Goal: Task Accomplishment & Management: Manage account settings

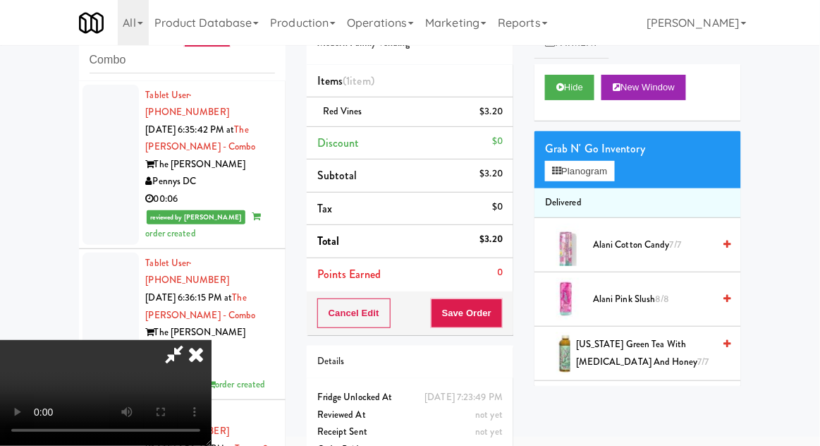
scroll to position [1629, 0]
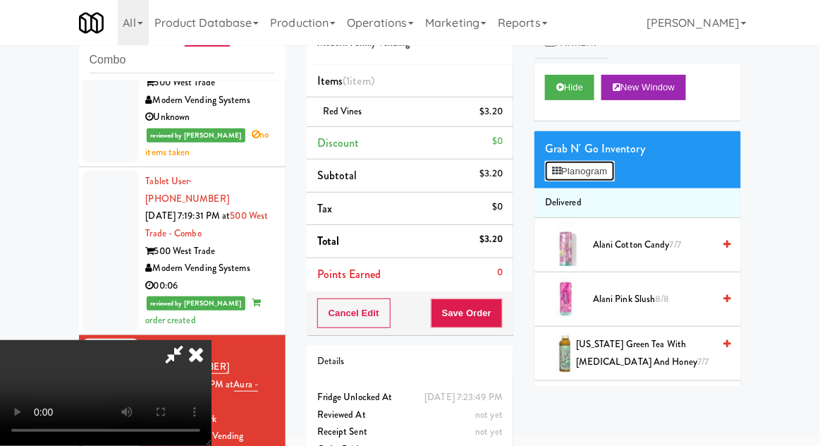
click at [587, 171] on button "Planogram" at bounding box center [579, 171] width 69 height 21
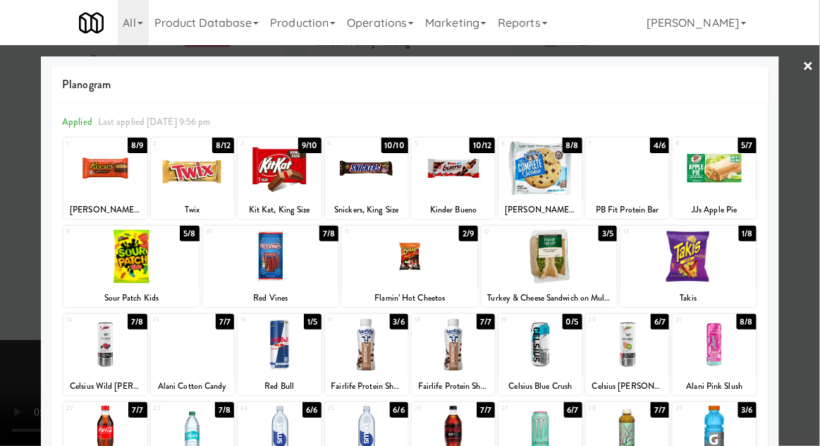
click at [281, 163] on div at bounding box center [279, 168] width 83 height 54
click at [11, 288] on div at bounding box center [410, 223] width 820 height 446
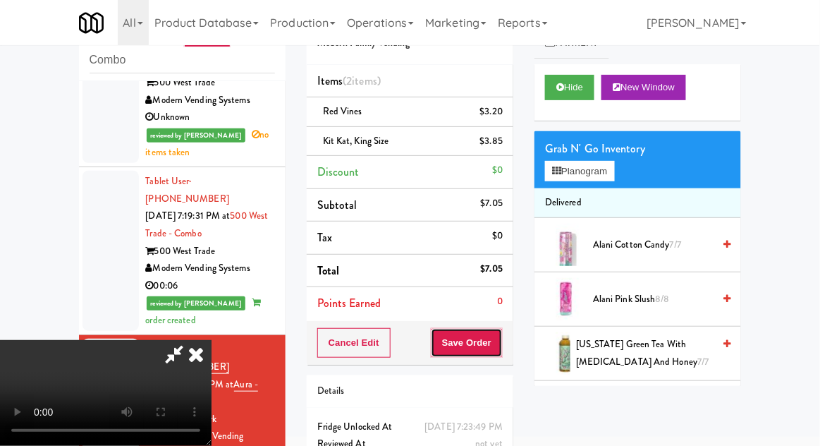
click at [498, 354] on button "Save Order" at bounding box center [467, 343] width 72 height 30
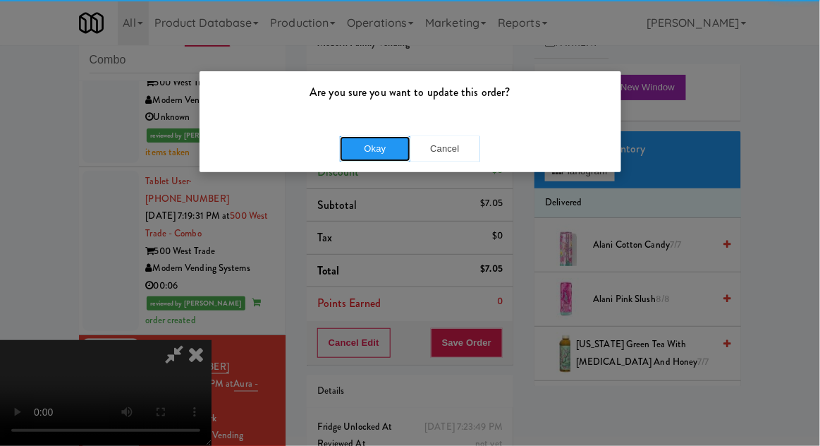
click at [370, 158] on button "Okay" at bounding box center [375, 148] width 70 height 25
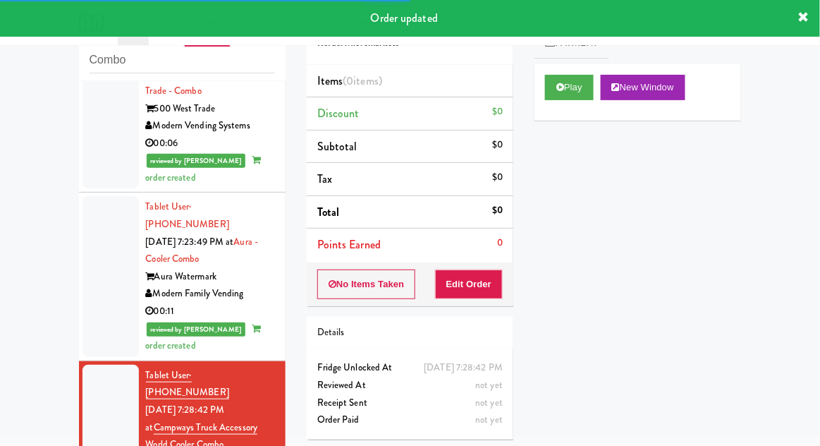
scroll to position [1775, 0]
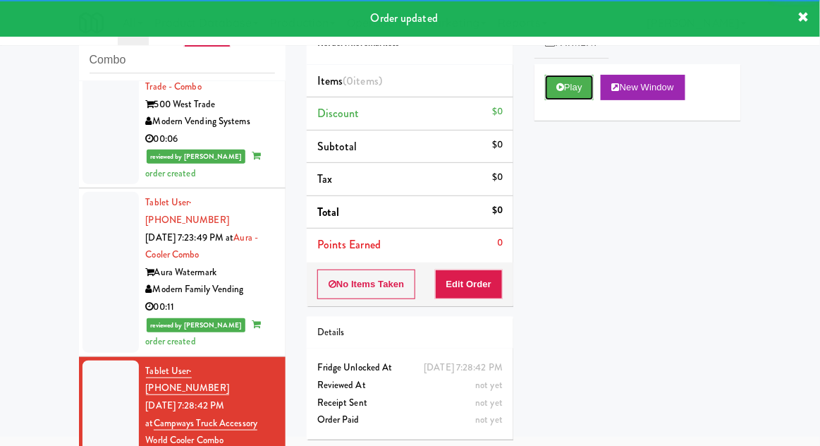
click at [578, 87] on button "Play" at bounding box center [569, 87] width 49 height 25
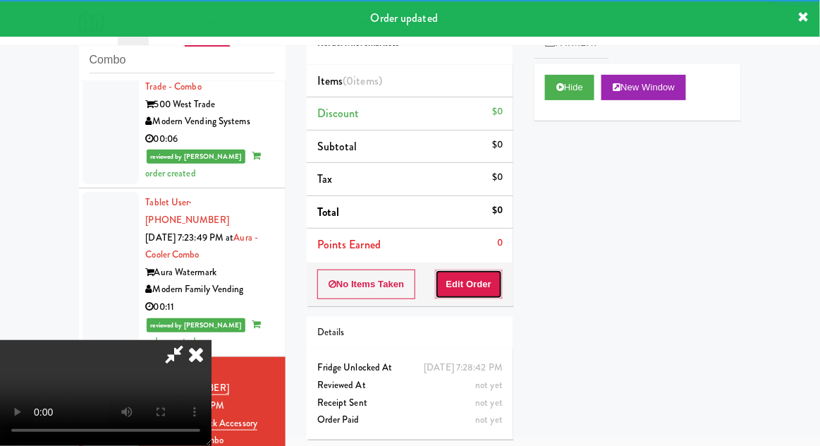
click at [489, 269] on button "Edit Order" at bounding box center [469, 284] width 68 height 30
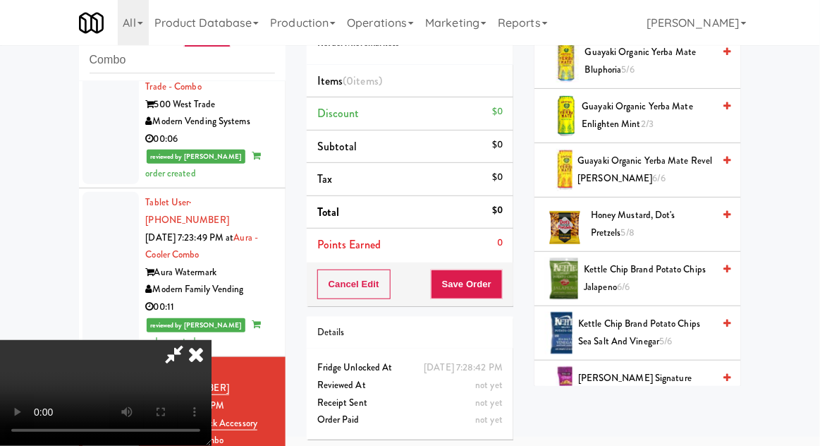
scroll to position [940, 0]
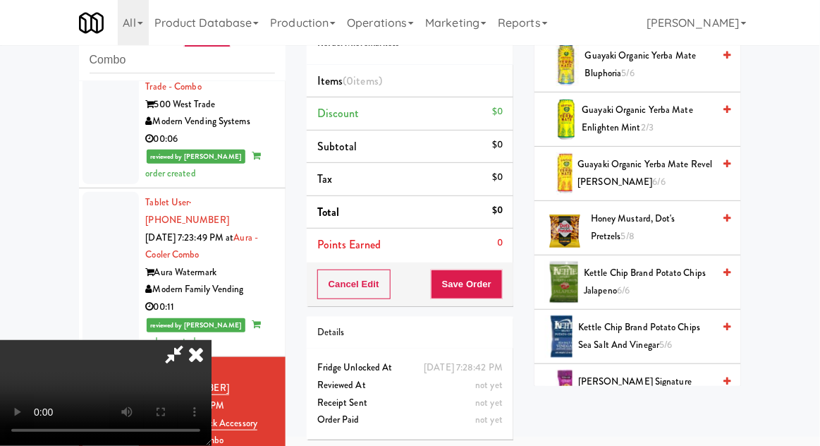
click at [677, 220] on span "Honey Mustard, Dot's Pretzels 5/8" at bounding box center [652, 227] width 122 height 35
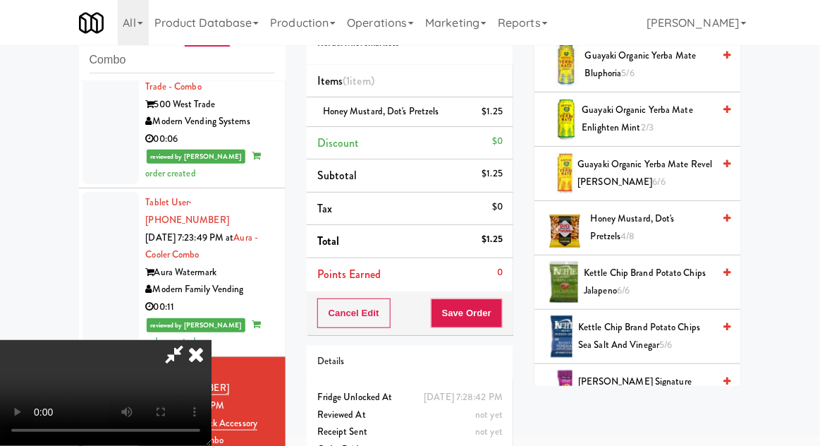
scroll to position [51, 0]
click at [497, 323] on button "Save Order" at bounding box center [467, 313] width 72 height 30
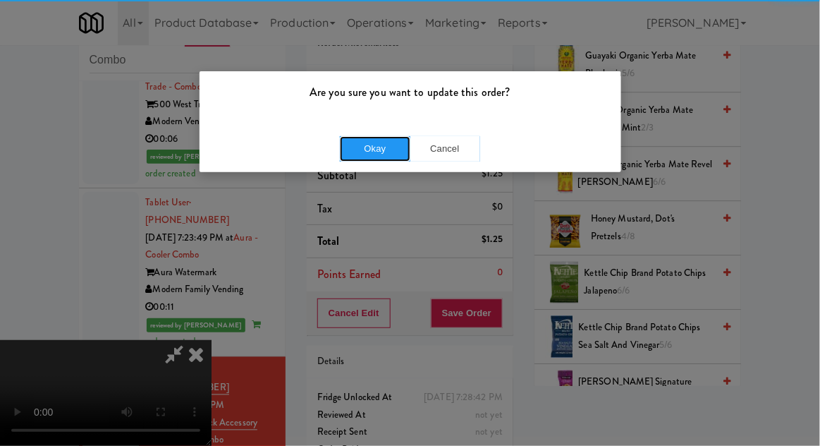
click at [367, 155] on button "Okay" at bounding box center [375, 148] width 70 height 25
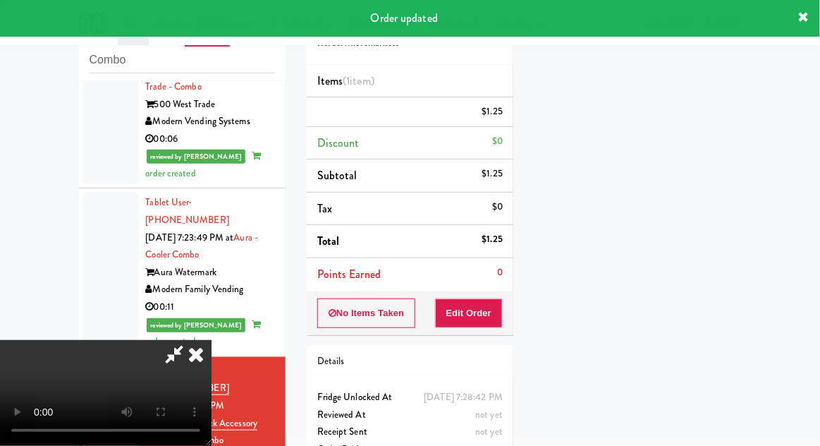
scroll to position [0, 0]
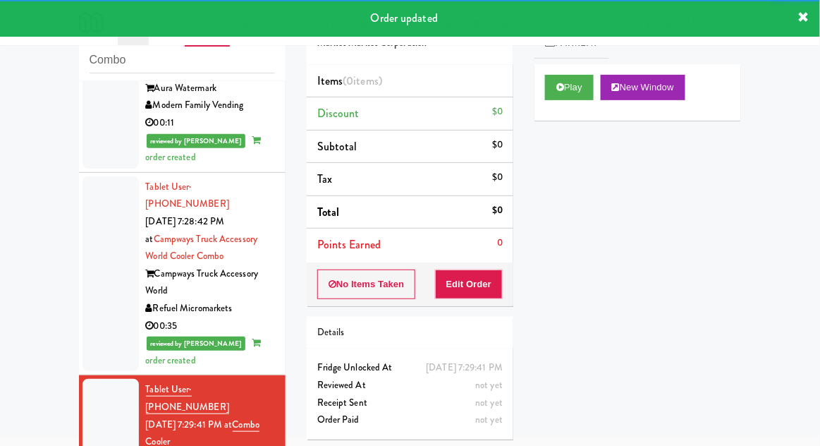
scroll to position [1958, 0]
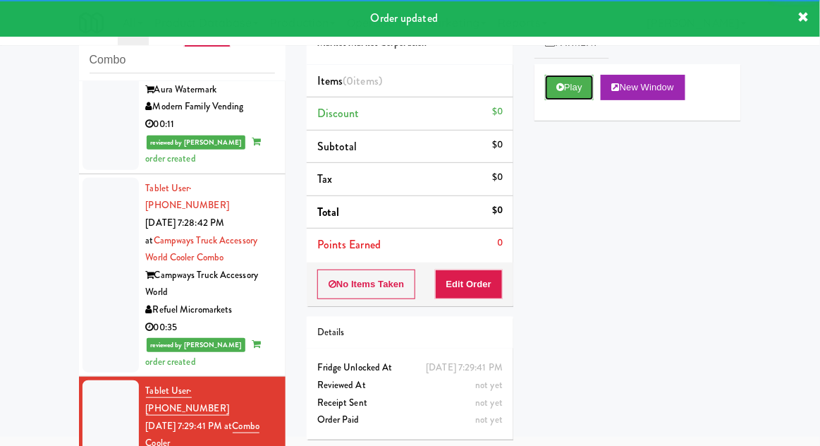
click at [572, 84] on button "Play" at bounding box center [569, 87] width 49 height 25
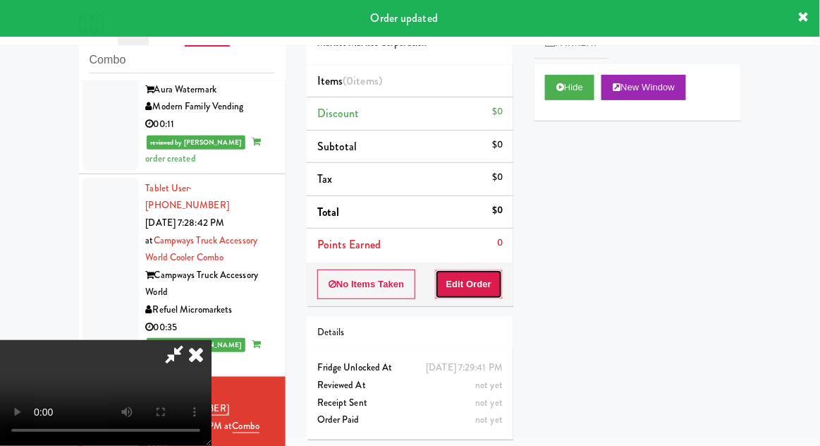
click at [475, 277] on button "Edit Order" at bounding box center [469, 284] width 68 height 30
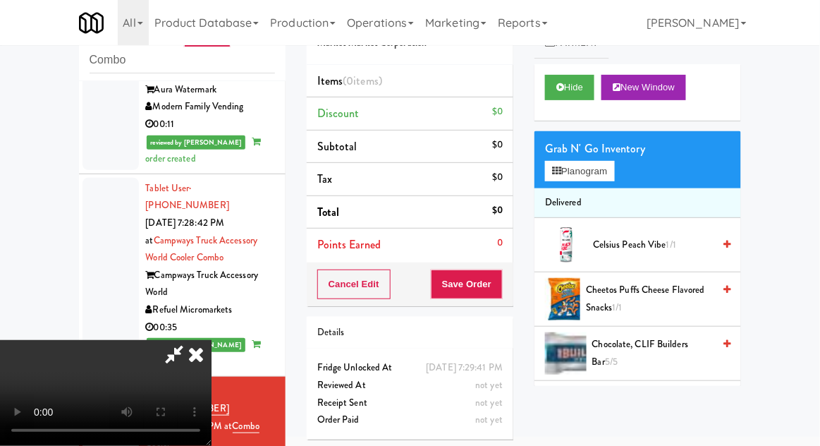
scroll to position [0, 0]
click at [599, 164] on button "Planogram" at bounding box center [579, 171] width 69 height 21
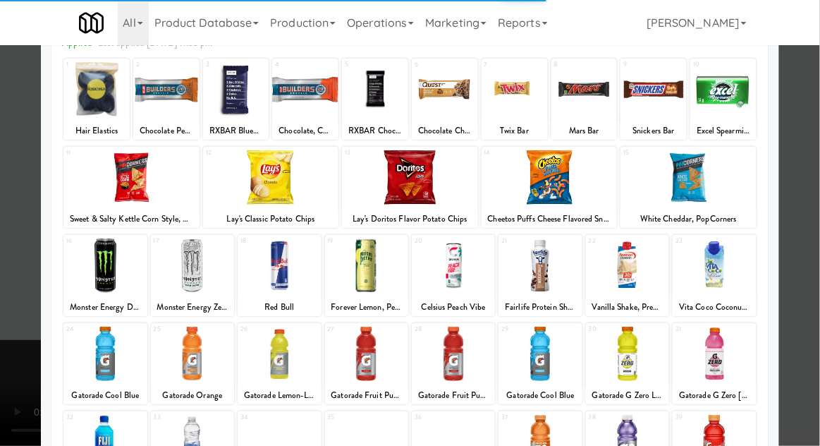
scroll to position [94, 0]
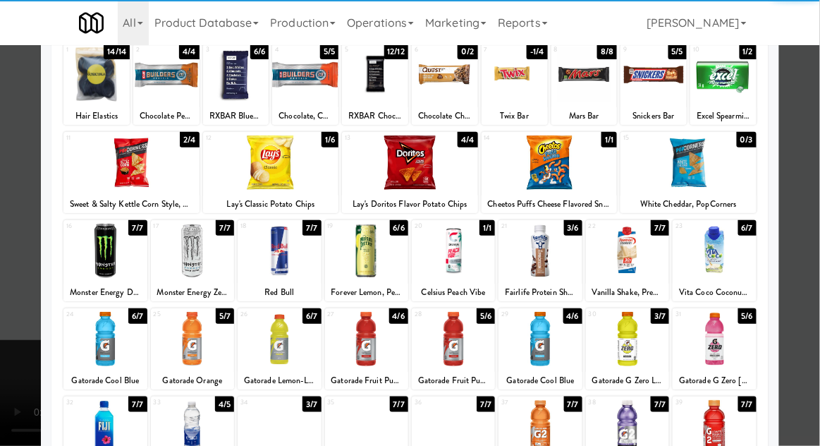
click at [187, 265] on div at bounding box center [192, 250] width 83 height 54
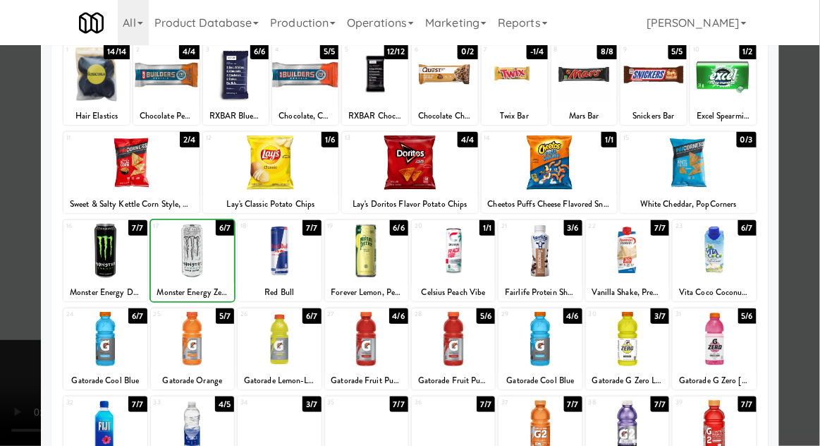
click at [799, 215] on div at bounding box center [410, 223] width 820 height 446
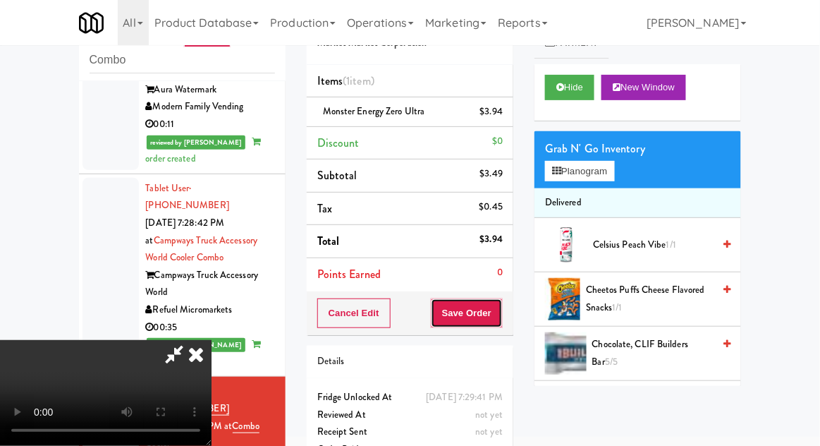
click at [501, 318] on button "Save Order" at bounding box center [467, 313] width 72 height 30
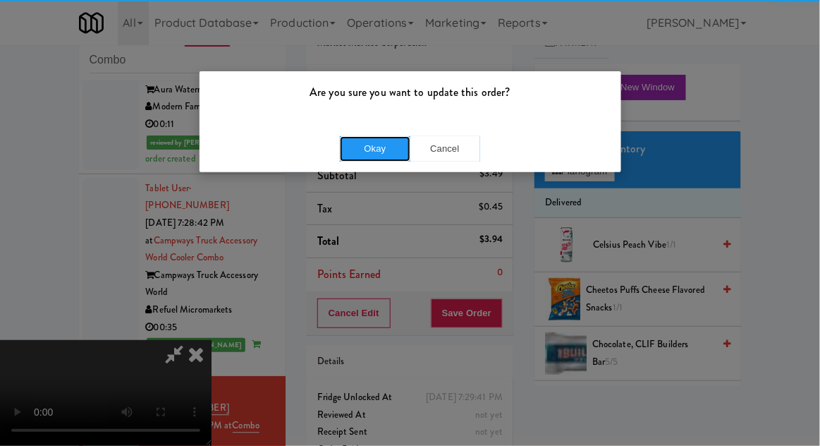
click at [355, 158] on button "Okay" at bounding box center [375, 148] width 70 height 25
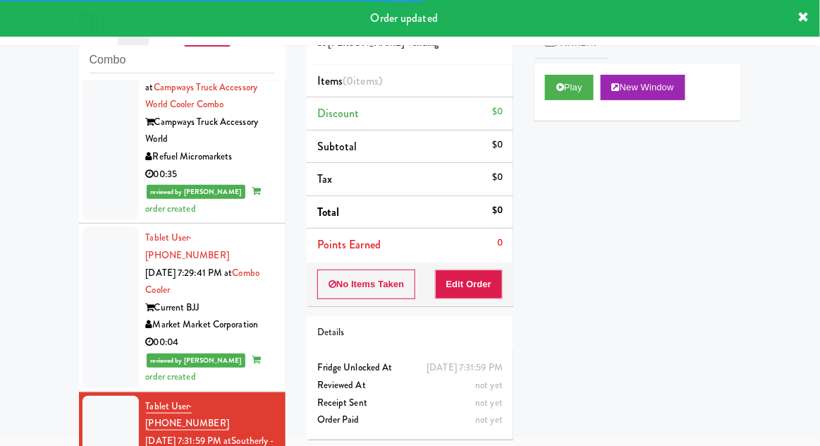
scroll to position [2106, 0]
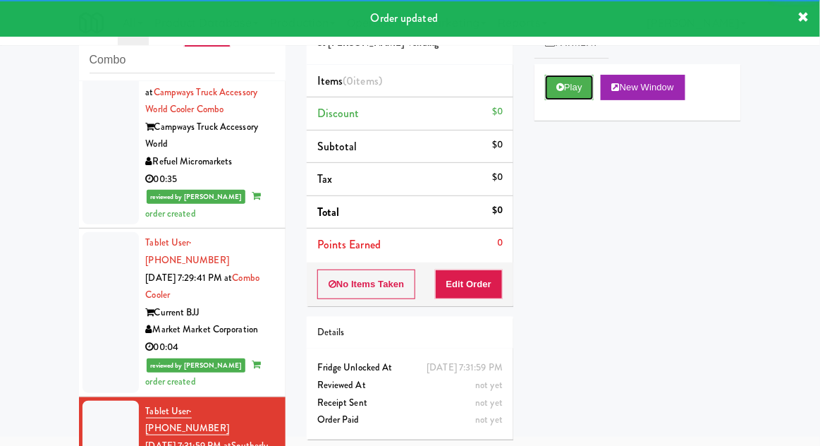
click at [573, 84] on button "Play" at bounding box center [569, 87] width 49 height 25
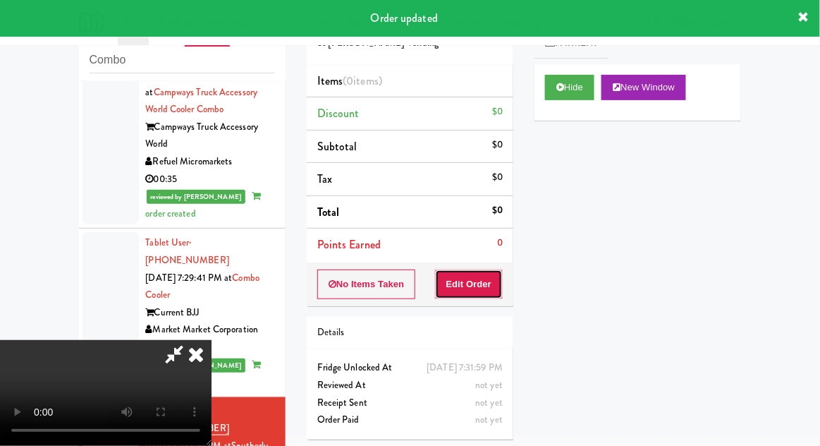
click at [481, 281] on button "Edit Order" at bounding box center [469, 284] width 68 height 30
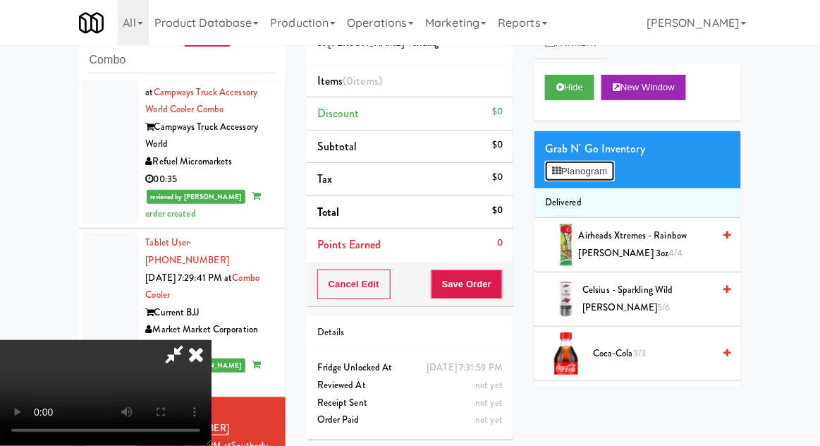
click at [601, 170] on button "Planogram" at bounding box center [579, 171] width 69 height 21
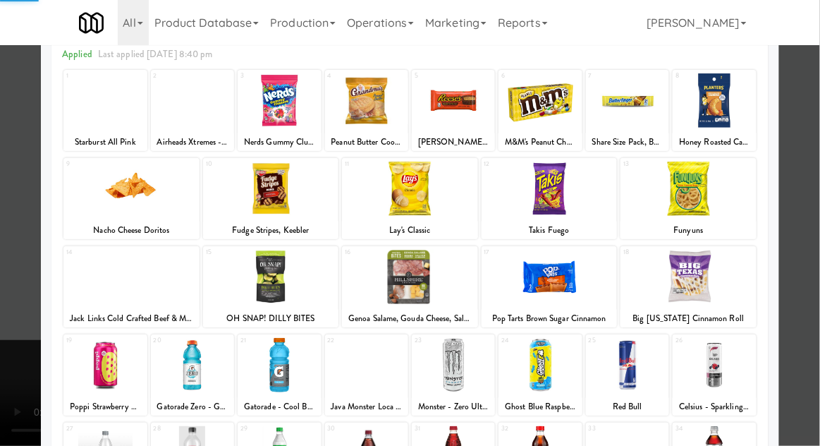
scroll to position [178, 0]
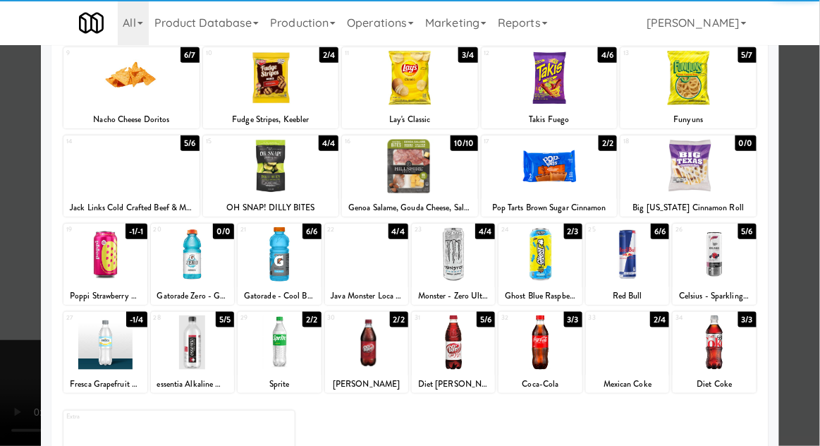
click at [352, 355] on div at bounding box center [366, 342] width 83 height 54
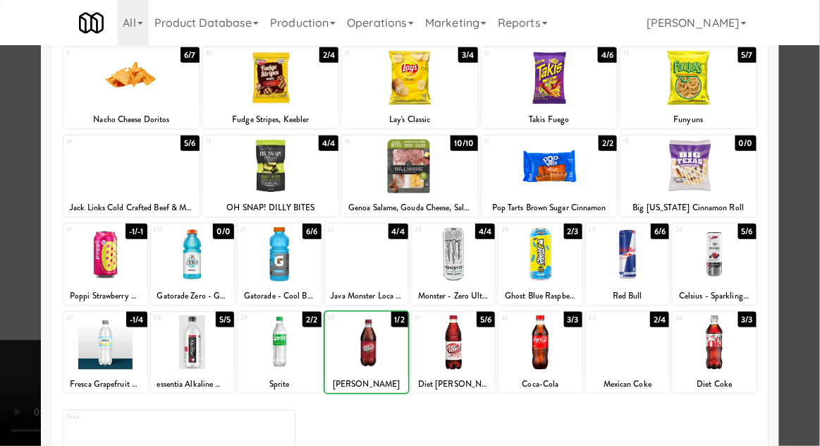
click at [794, 250] on div at bounding box center [410, 223] width 820 height 446
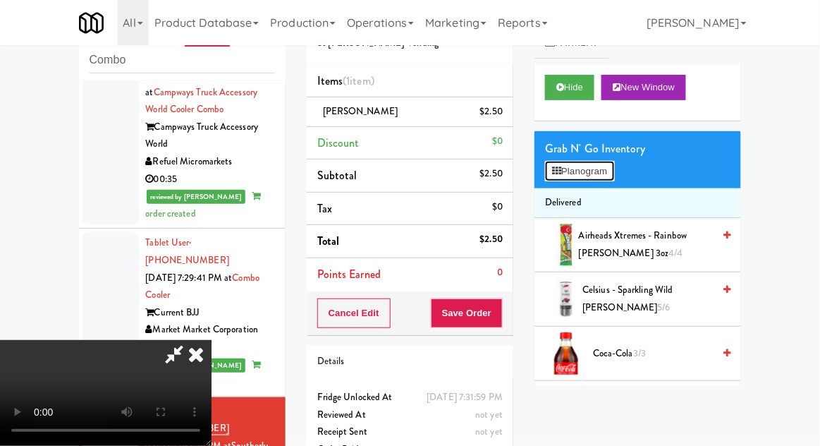
click at [610, 173] on button "Planogram" at bounding box center [579, 171] width 69 height 21
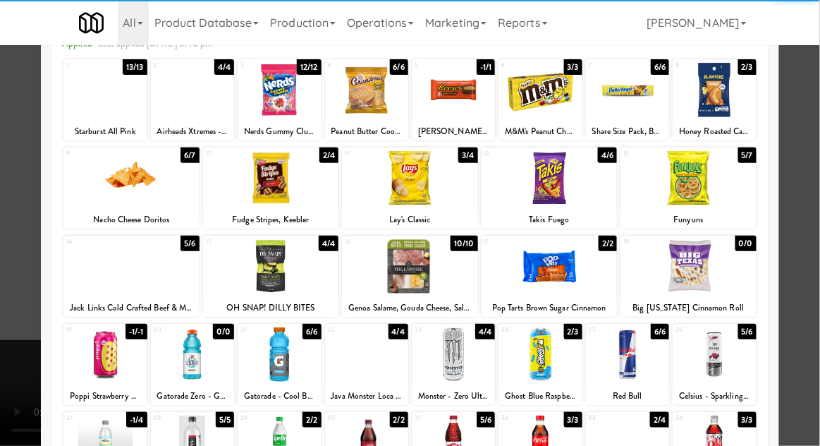
scroll to position [178, 0]
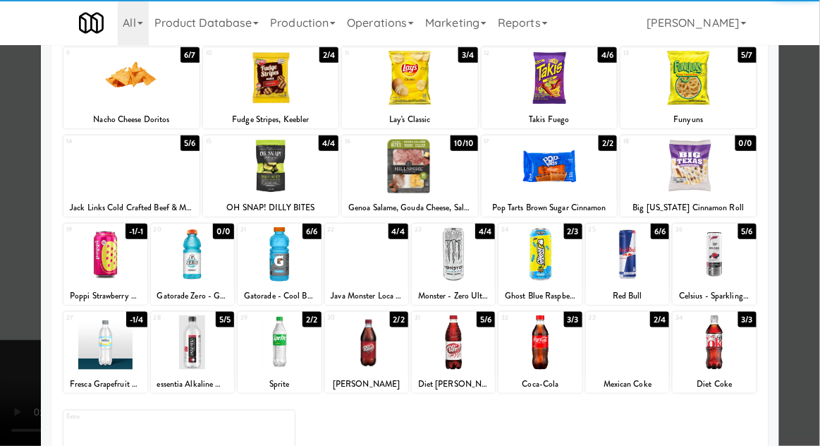
click at [560, 347] on div at bounding box center [539, 342] width 83 height 54
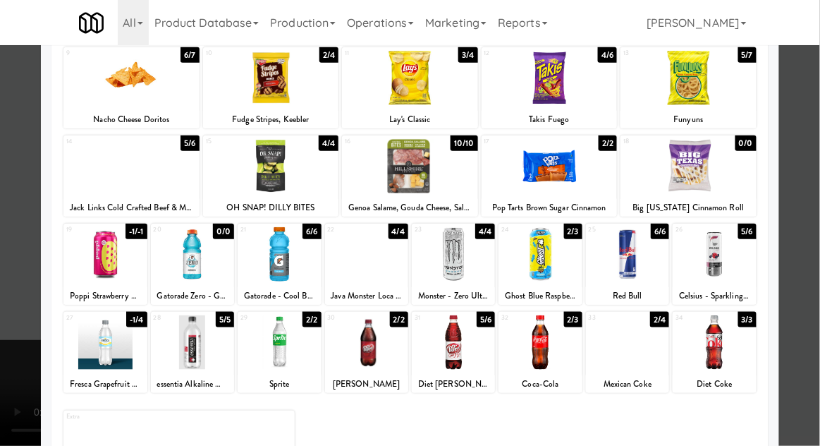
click at [810, 306] on div at bounding box center [410, 223] width 820 height 446
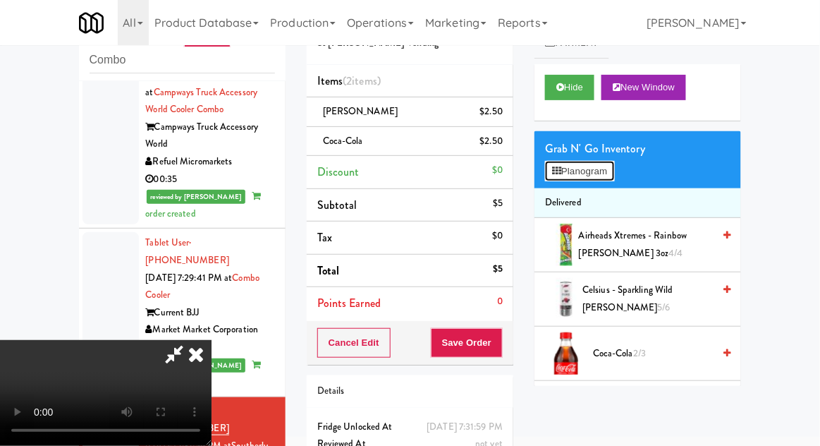
click at [590, 168] on button "Planogram" at bounding box center [579, 171] width 69 height 21
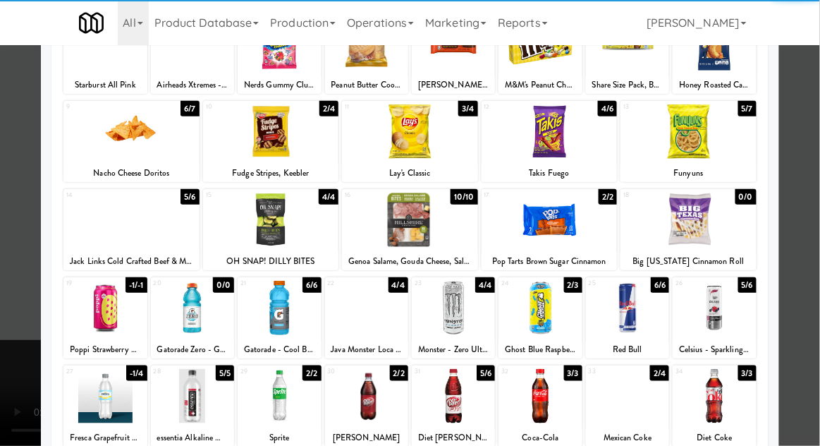
scroll to position [127, 0]
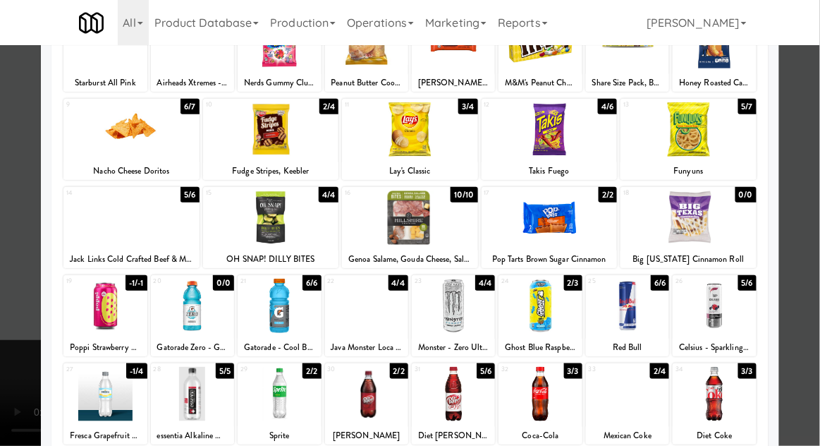
click at [647, 396] on div at bounding box center [627, 394] width 83 height 54
click at [814, 317] on div at bounding box center [410, 223] width 820 height 446
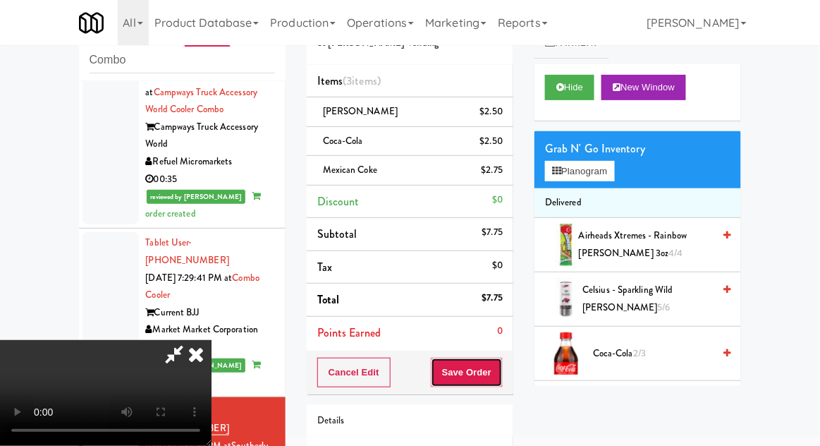
click at [496, 369] on button "Save Order" at bounding box center [467, 372] width 72 height 30
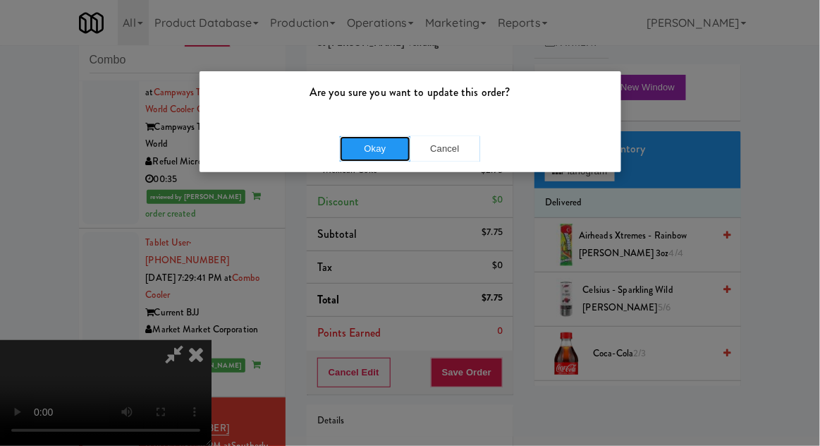
click at [376, 158] on button "Okay" at bounding box center [375, 148] width 70 height 25
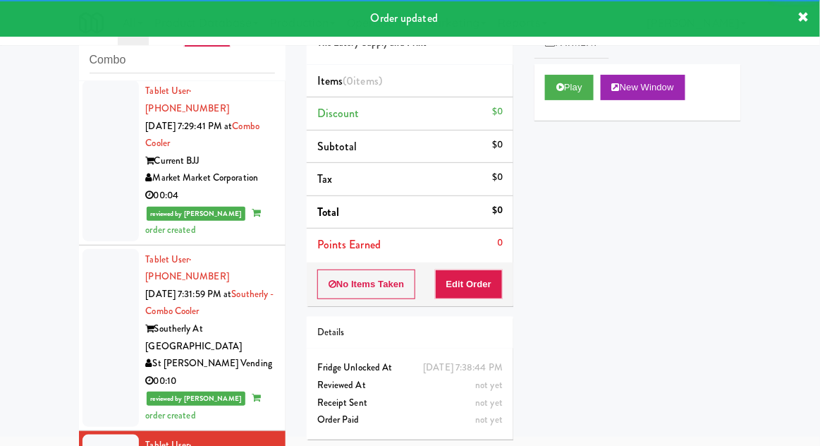
scroll to position [2257, 0]
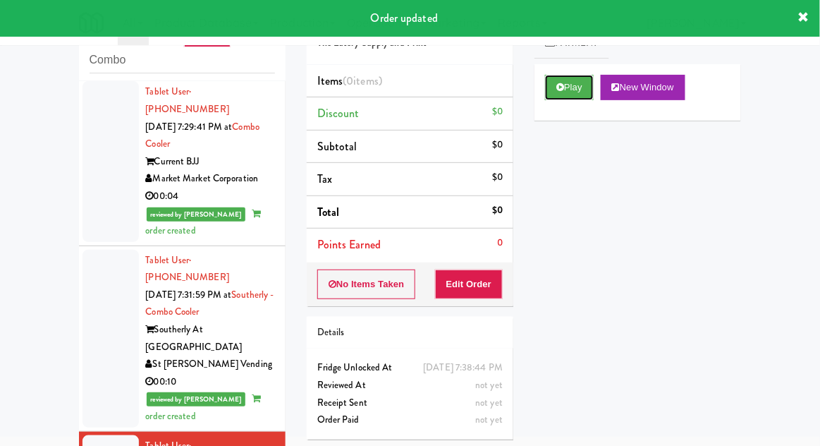
click at [562, 99] on button "Play" at bounding box center [569, 87] width 49 height 25
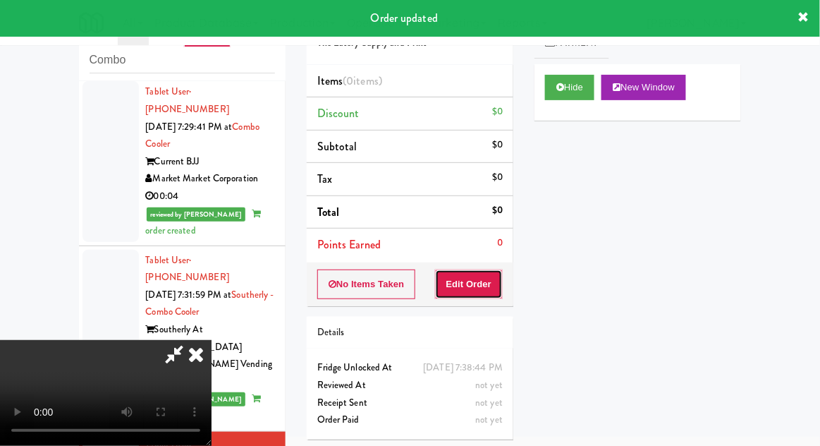
click at [477, 293] on button "Edit Order" at bounding box center [469, 284] width 68 height 30
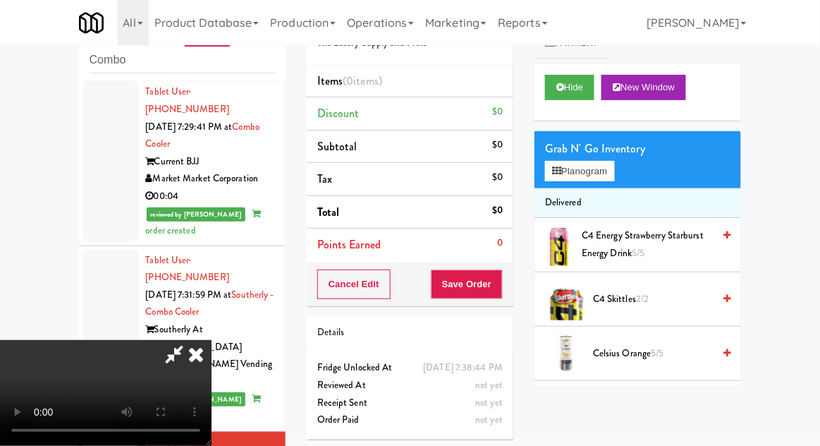
click at [626, 174] on div "Grab N' Go Inventory Planogram" at bounding box center [637, 159] width 207 height 57
click at [614, 178] on button "Planogram" at bounding box center [579, 171] width 69 height 21
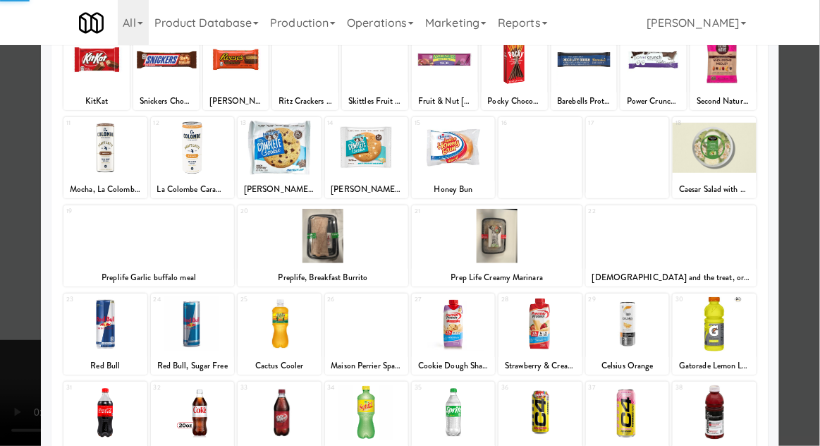
scroll to position [178, 0]
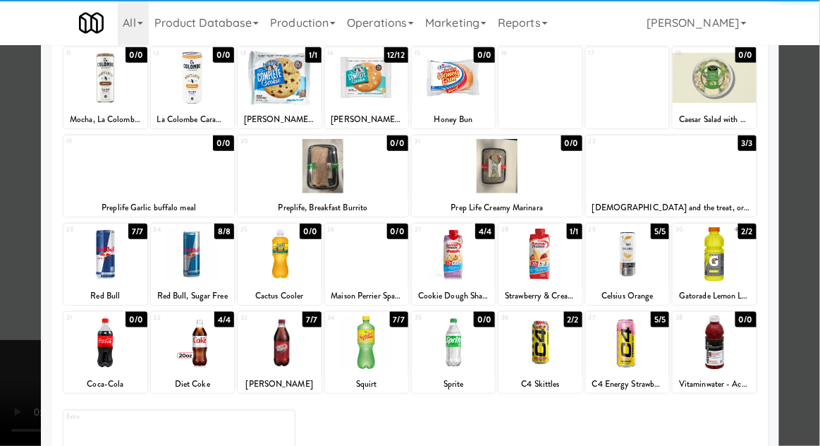
click at [563, 359] on div at bounding box center [539, 342] width 83 height 54
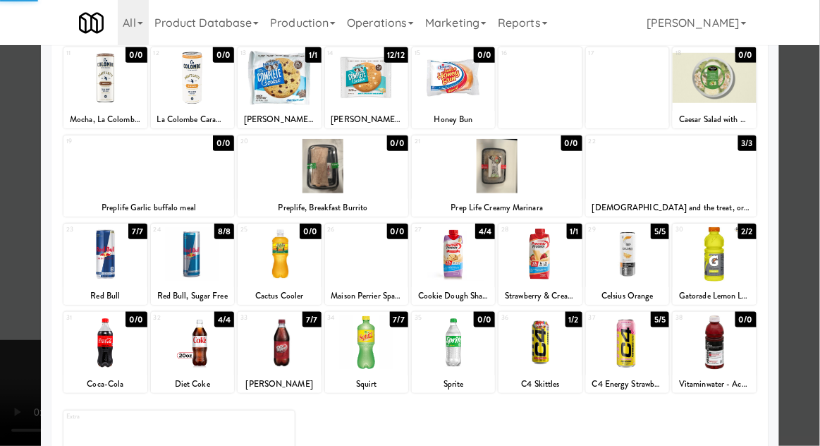
click at [804, 281] on div at bounding box center [410, 223] width 820 height 446
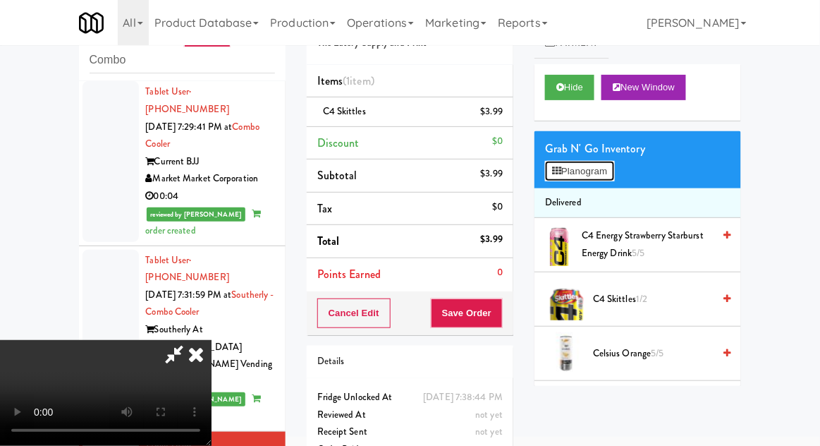
click at [603, 172] on button "Planogram" at bounding box center [579, 171] width 69 height 21
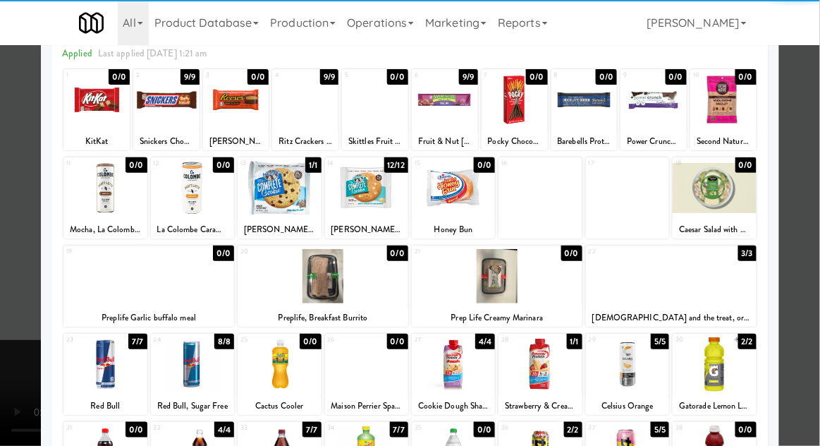
scroll to position [94, 0]
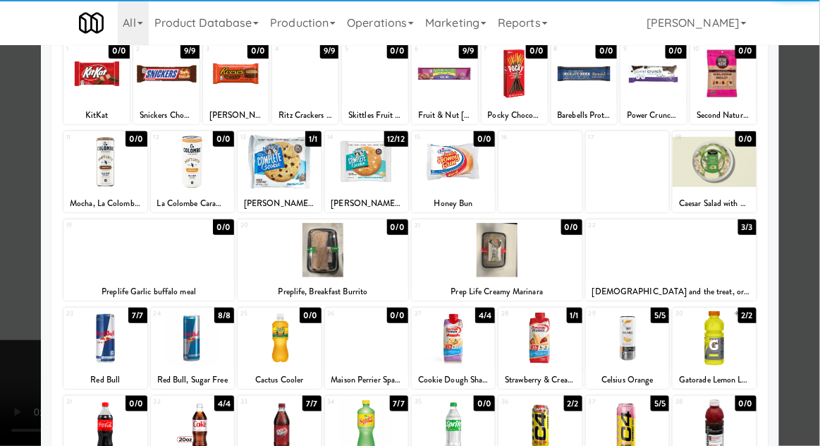
click at [278, 439] on div at bounding box center [279, 426] width 83 height 54
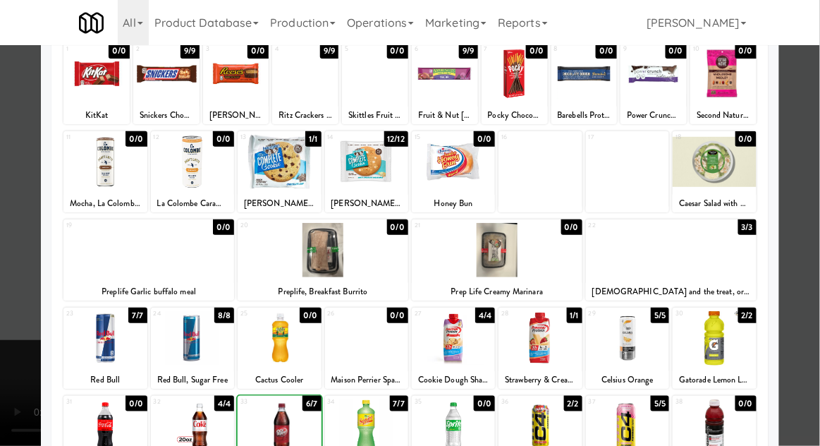
click at [794, 305] on div at bounding box center [410, 223] width 820 height 446
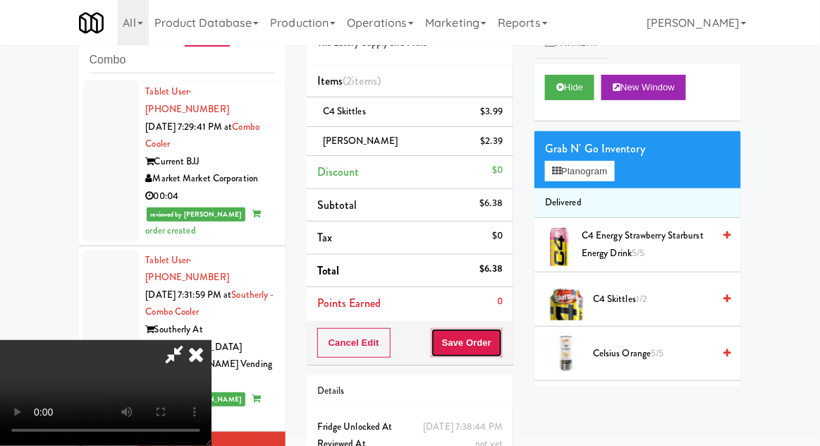
click at [498, 350] on button "Save Order" at bounding box center [467, 343] width 72 height 30
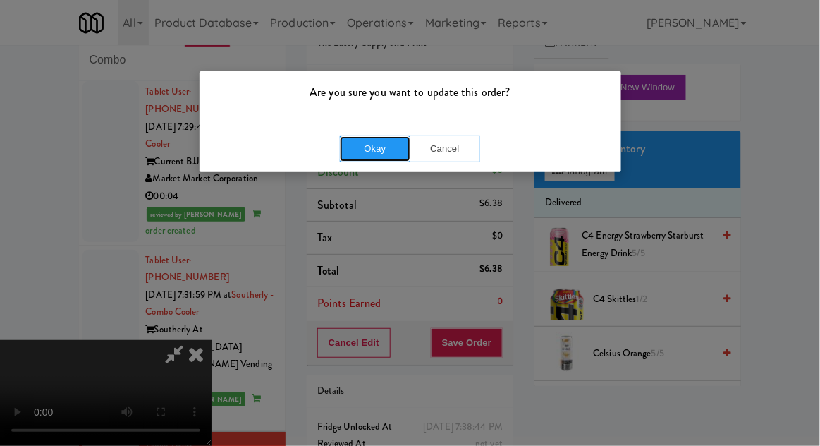
click at [353, 157] on button "Okay" at bounding box center [375, 148] width 70 height 25
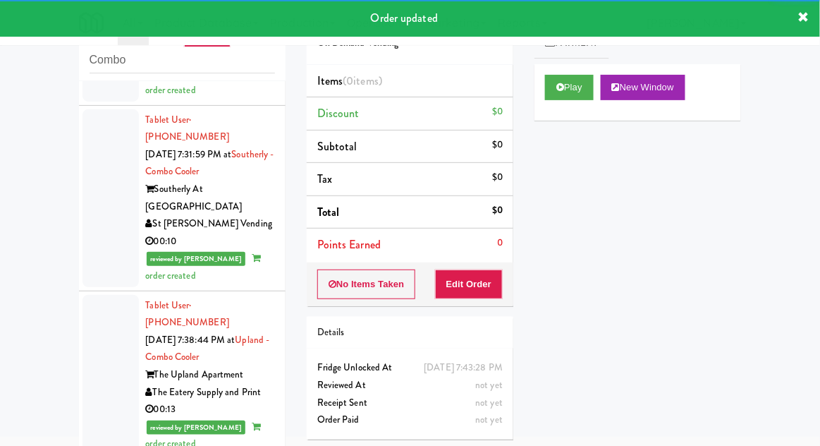
scroll to position [2404, 0]
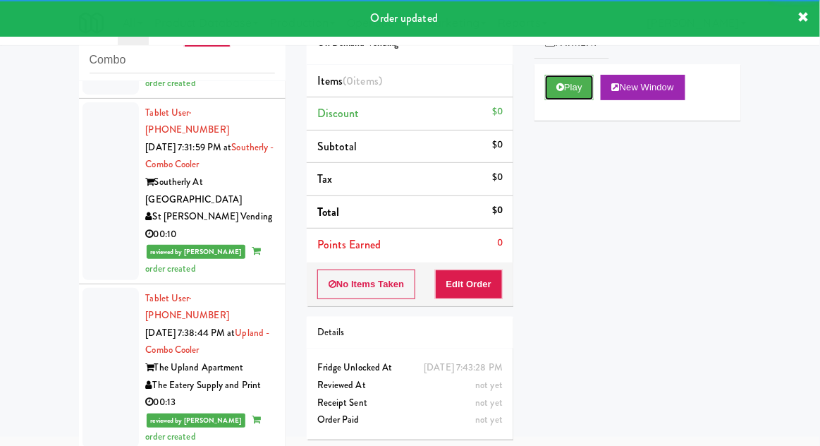
click at [575, 80] on button "Play" at bounding box center [569, 87] width 49 height 25
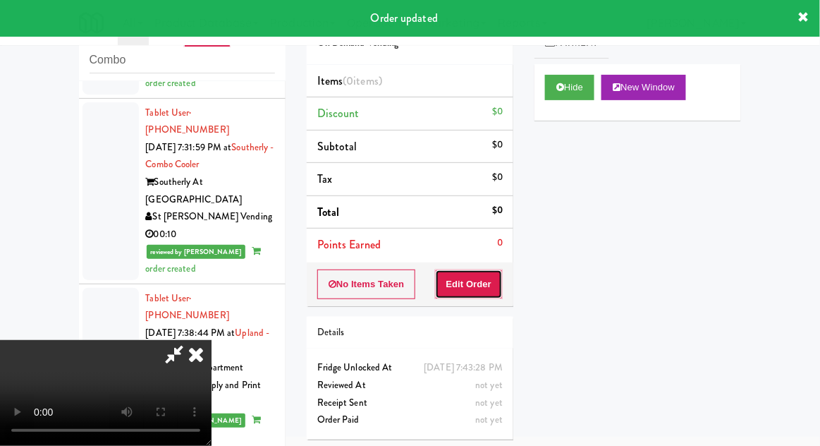
click at [487, 280] on button "Edit Order" at bounding box center [469, 284] width 68 height 30
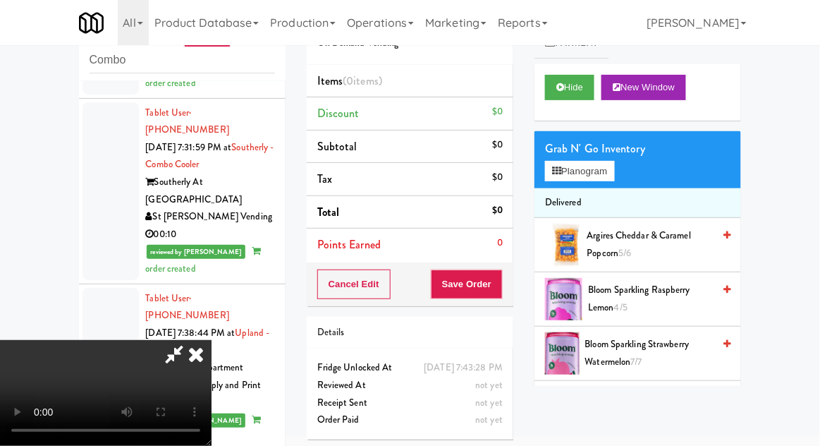
scroll to position [0, 0]
click at [610, 175] on button "Planogram" at bounding box center [579, 171] width 69 height 21
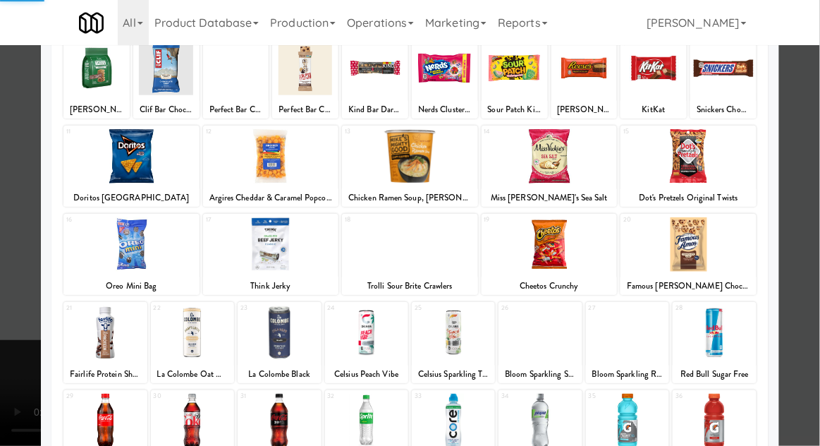
scroll to position [178, 0]
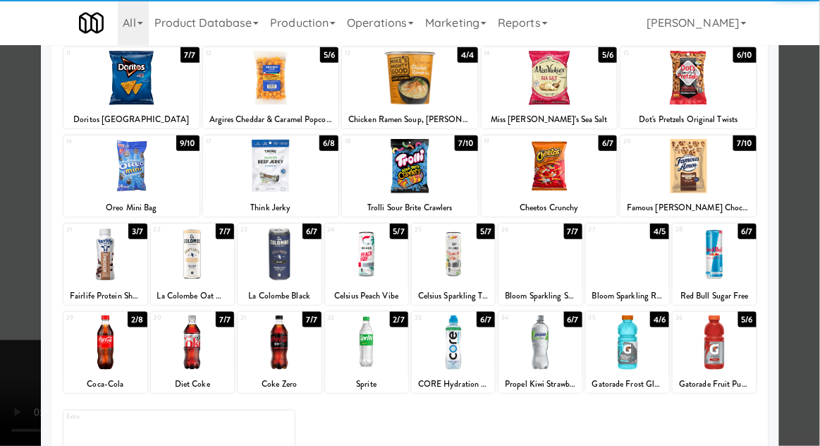
click at [100, 340] on div at bounding box center [104, 342] width 83 height 54
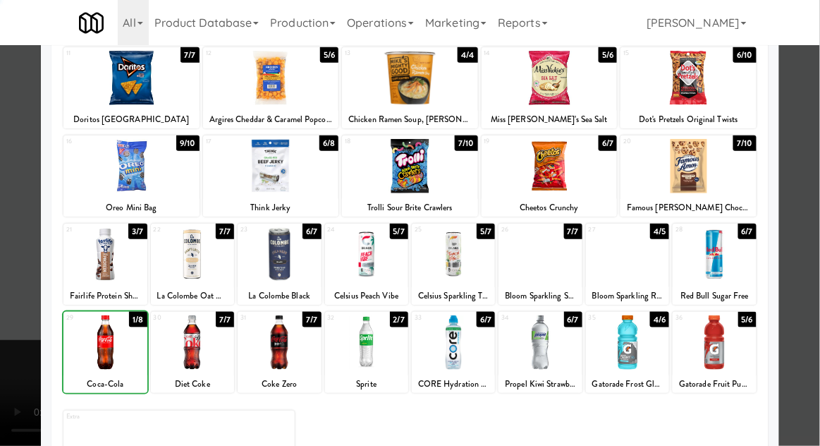
click at [795, 173] on div at bounding box center [410, 223] width 820 height 446
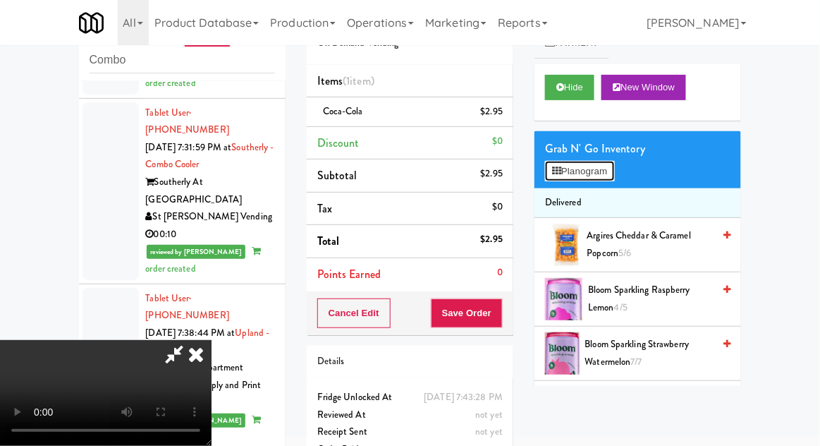
click at [594, 176] on button "Planogram" at bounding box center [579, 171] width 69 height 21
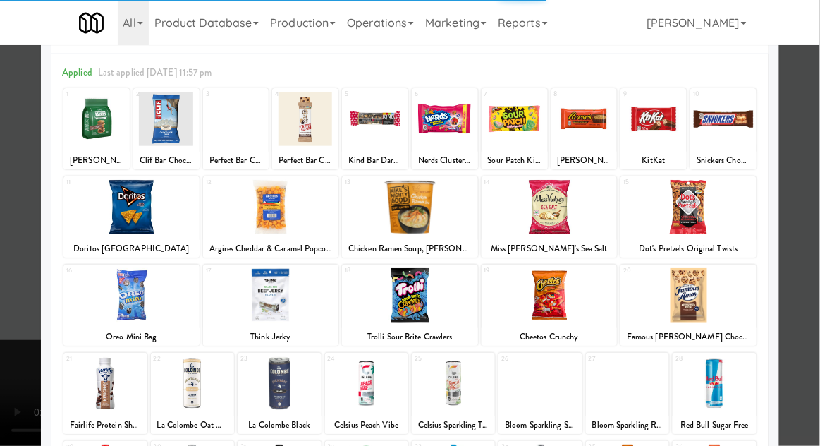
scroll to position [178, 0]
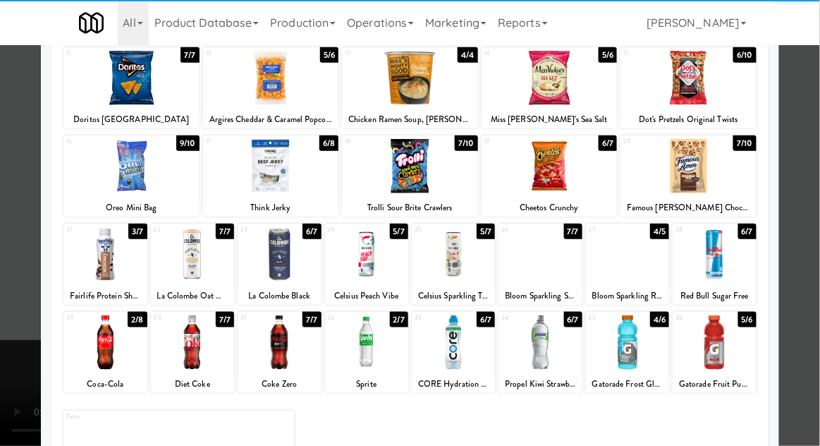
click at [102, 352] on div at bounding box center [104, 342] width 83 height 54
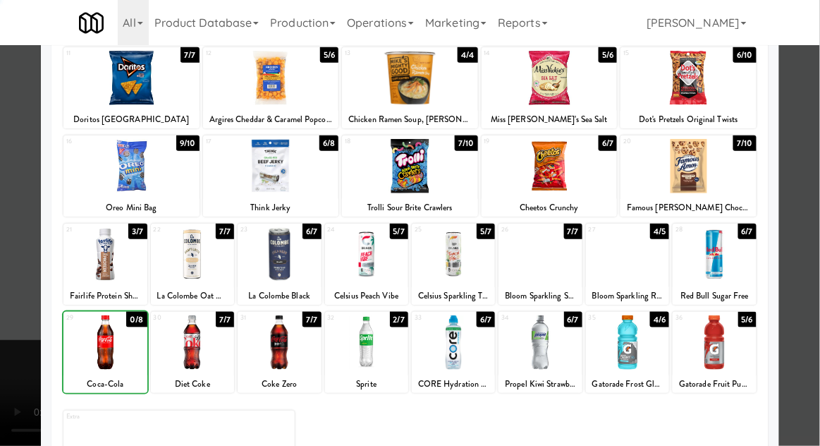
click at [807, 150] on div at bounding box center [410, 223] width 820 height 446
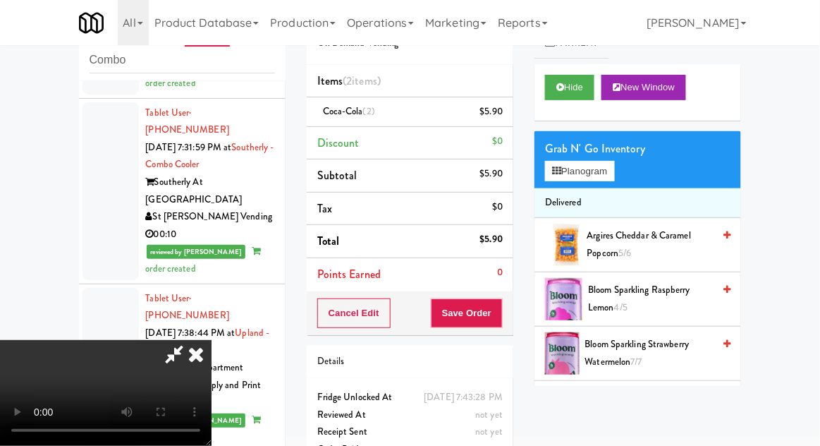
scroll to position [51, 0]
click at [500, 321] on button "Save Order" at bounding box center [467, 313] width 72 height 30
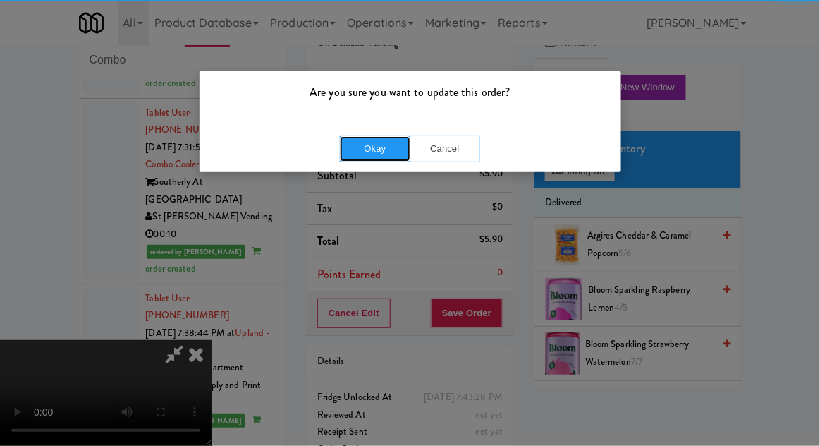
click at [386, 157] on button "Okay" at bounding box center [375, 148] width 70 height 25
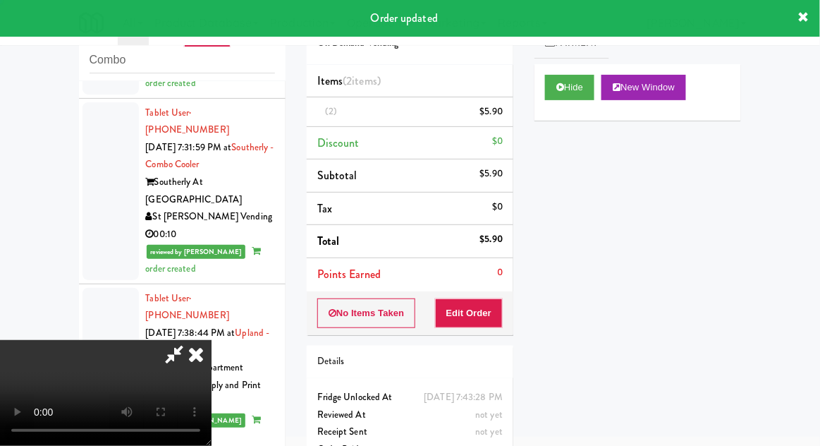
scroll to position [0, 0]
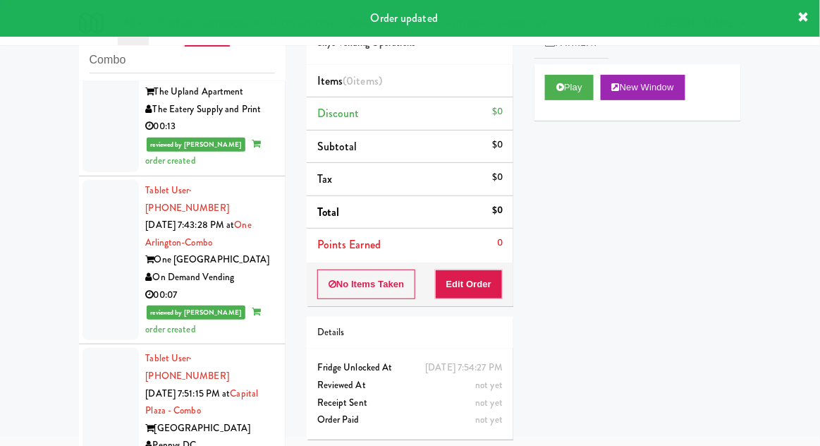
scroll to position [2687, 0]
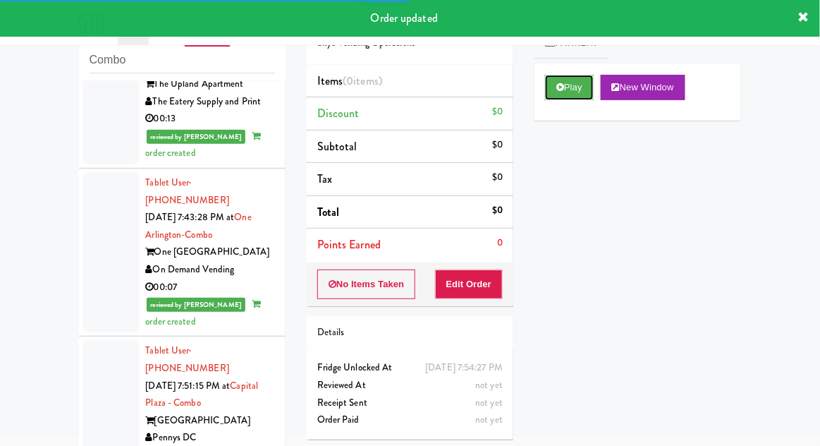
click at [574, 92] on button "Play" at bounding box center [569, 87] width 49 height 25
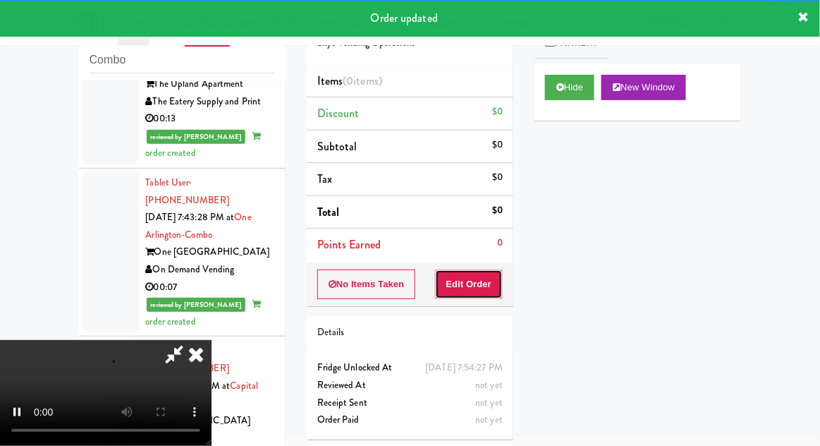
click at [474, 272] on button "Edit Order" at bounding box center [469, 284] width 68 height 30
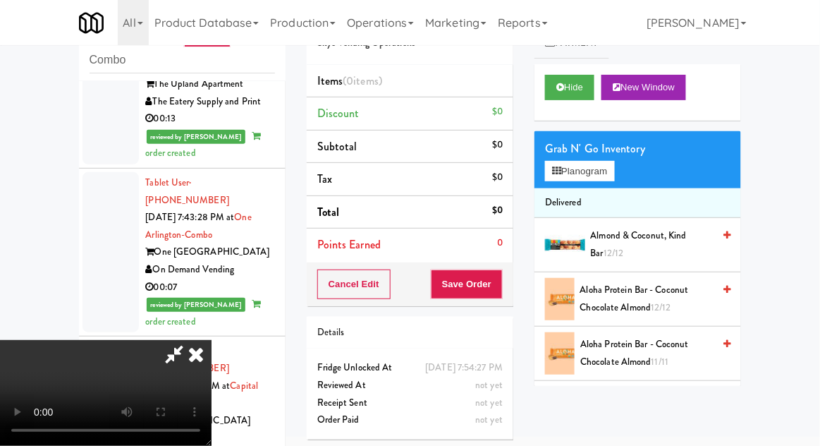
scroll to position [0, 0]
click at [599, 161] on button "Planogram" at bounding box center [579, 171] width 69 height 21
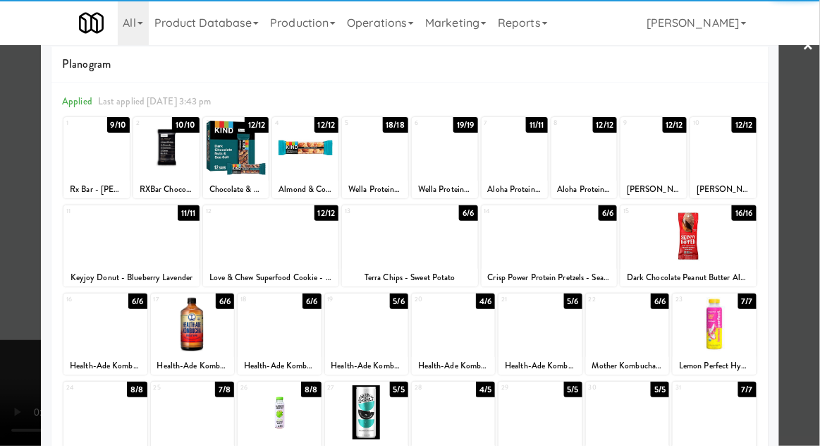
scroll to position [51, 0]
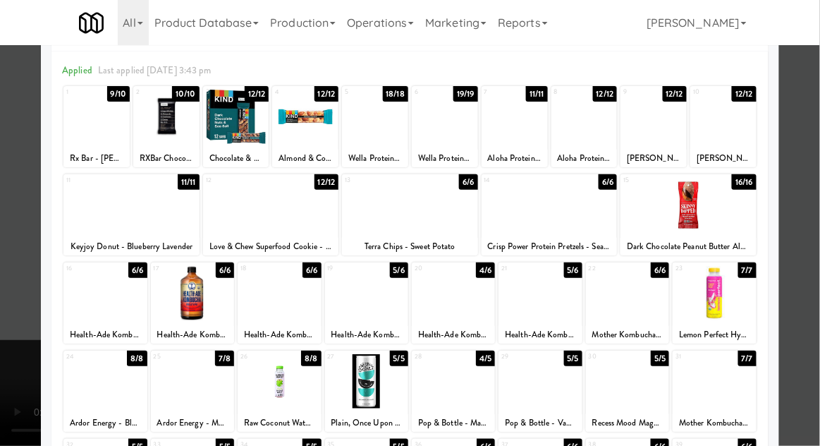
click at [276, 303] on div at bounding box center [279, 293] width 83 height 54
click at [801, 185] on div at bounding box center [410, 223] width 820 height 446
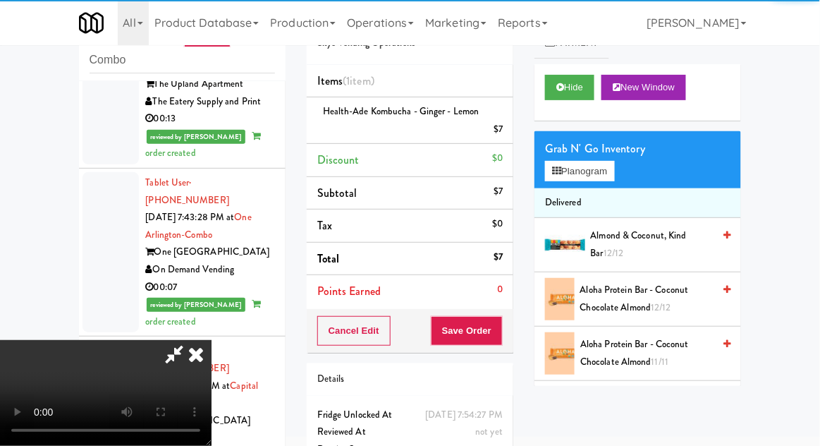
scroll to position [51, 0]
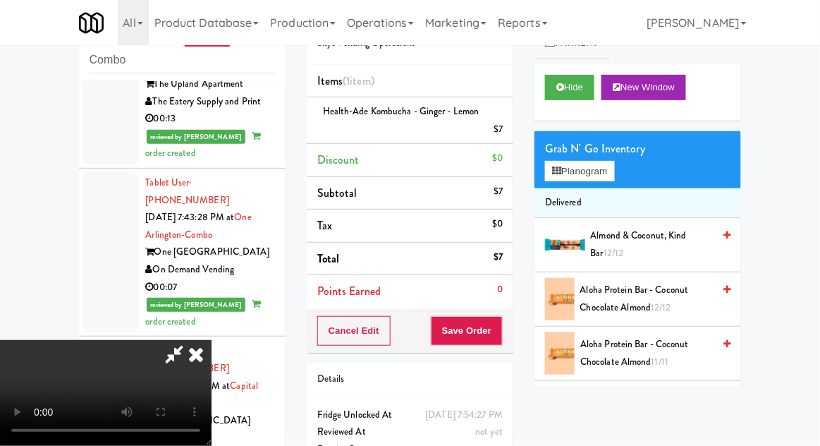
click at [511, 125] on li "Health-Ade Kombucha - Ginger - Lemon $7" at bounding box center [410, 120] width 207 height 47
click at [501, 140] on link at bounding box center [501, 135] width 13 height 18
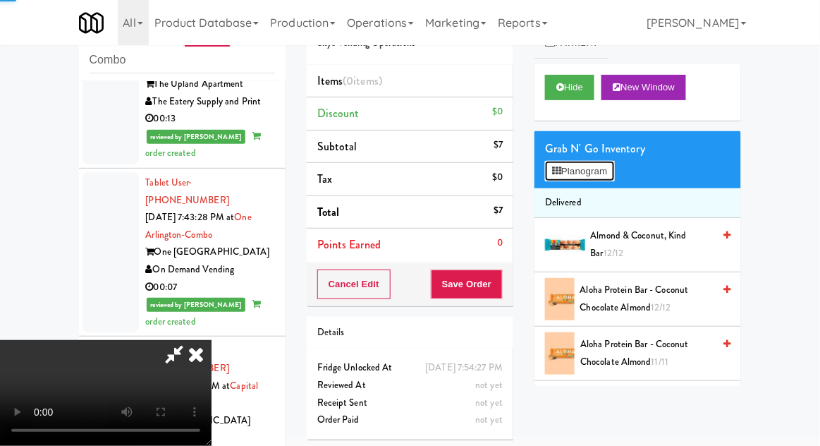
click at [563, 169] on button "Planogram" at bounding box center [579, 171] width 69 height 21
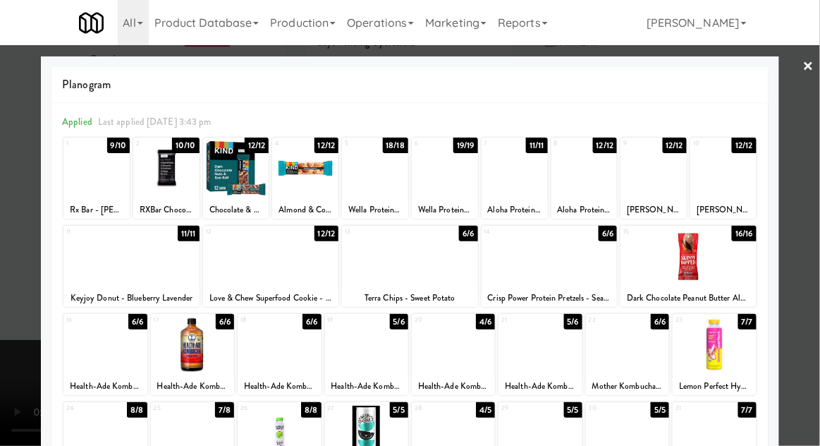
click at [364, 360] on div at bounding box center [366, 344] width 83 height 54
click at [798, 210] on div at bounding box center [410, 223] width 820 height 446
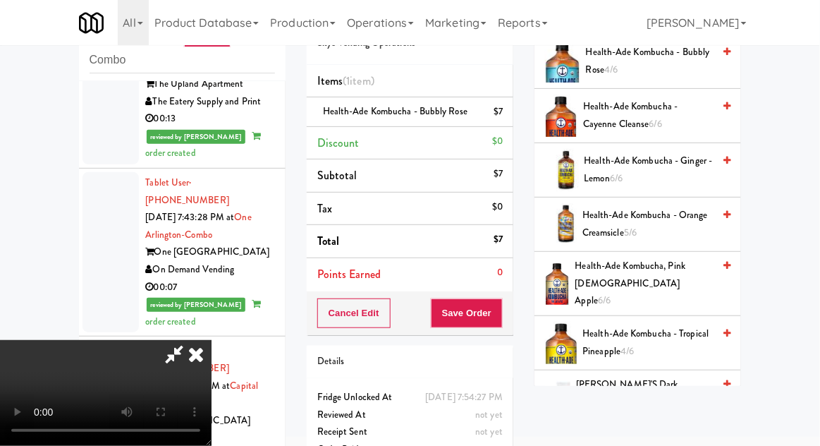
scroll to position [614, 0]
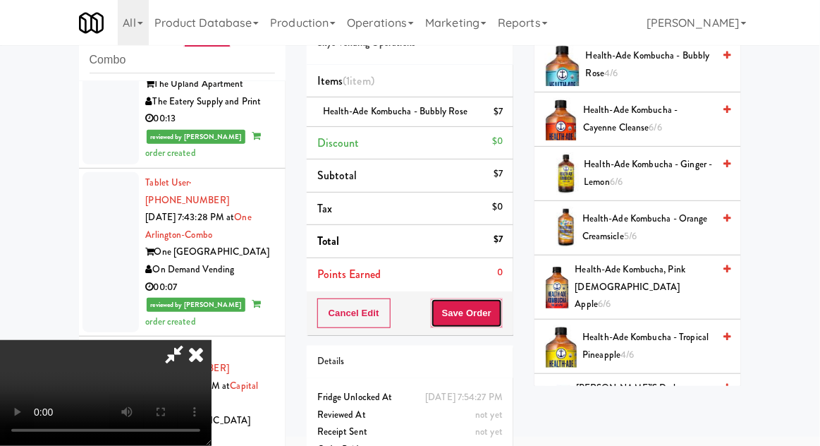
click at [501, 317] on button "Save Order" at bounding box center [467, 313] width 72 height 30
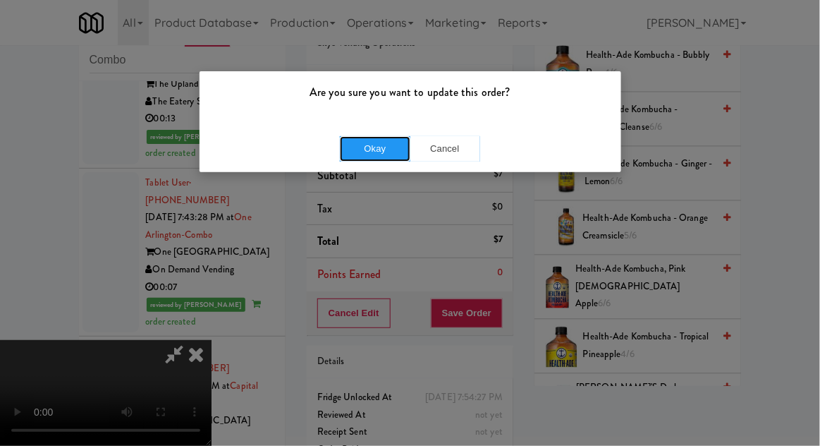
click at [376, 142] on button "Okay" at bounding box center [375, 148] width 70 height 25
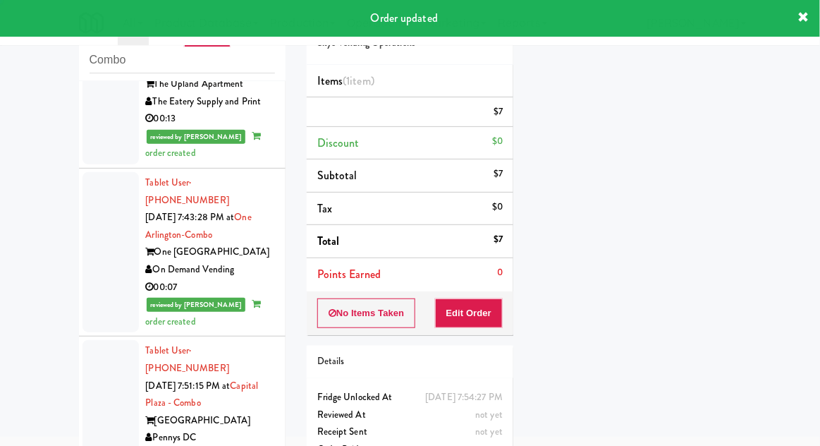
scroll to position [0, 0]
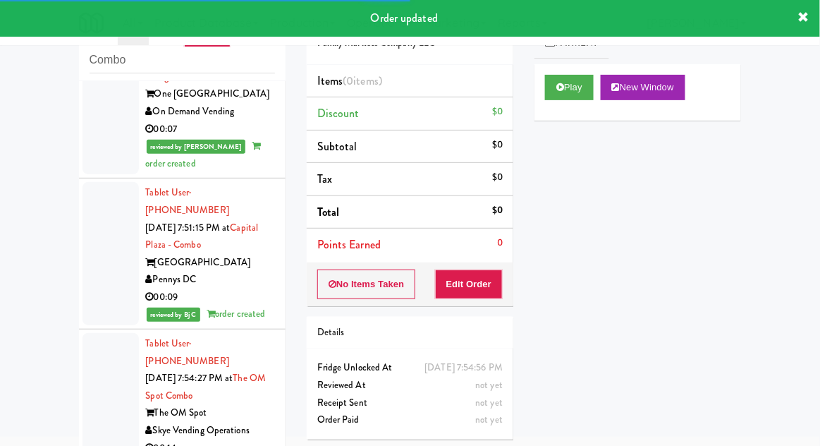
scroll to position [2833, 0]
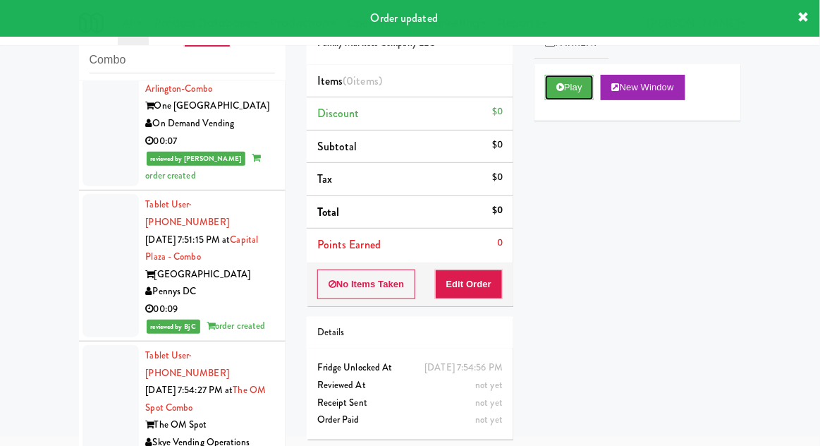
click at [582, 99] on button "Play" at bounding box center [569, 87] width 49 height 25
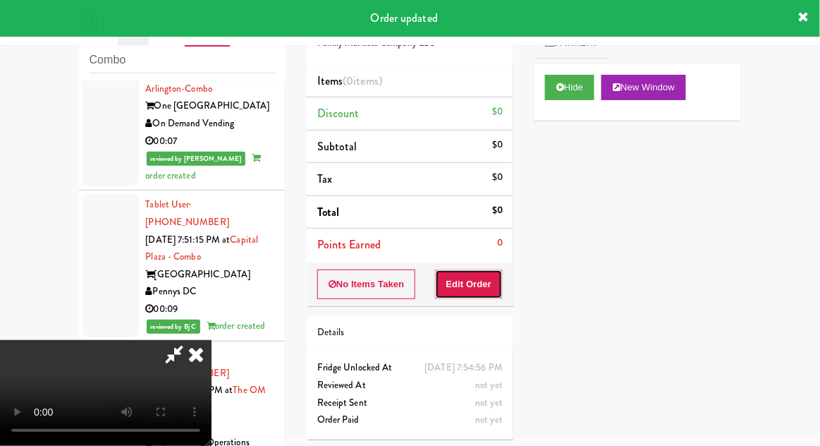
click at [491, 290] on button "Edit Order" at bounding box center [469, 284] width 68 height 30
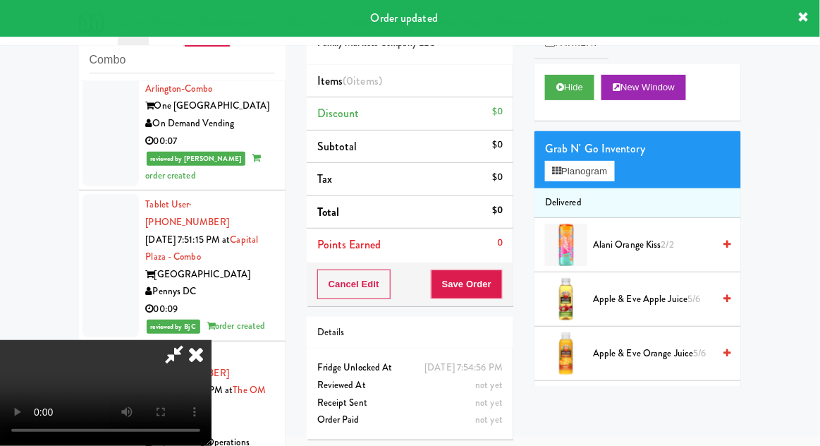
click at [1, 178] on div "inbox reviewed recent all unclear take inventory issue suspicious failed recent…" at bounding box center [410, 255] width 820 height 518
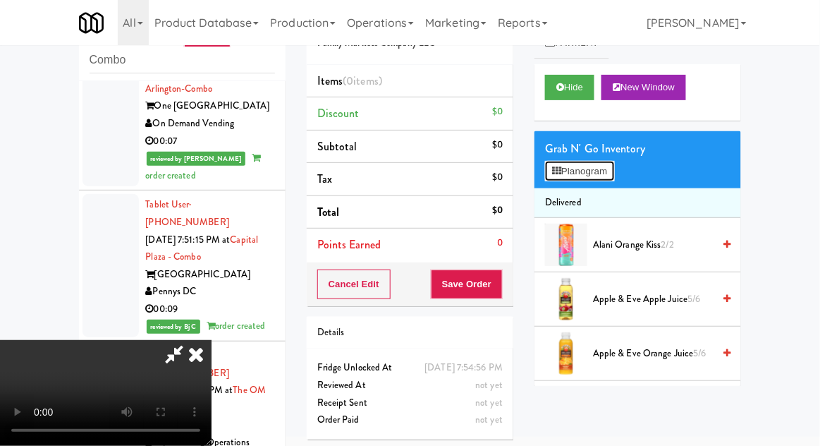
click at [593, 169] on button "Planogram" at bounding box center [579, 171] width 69 height 21
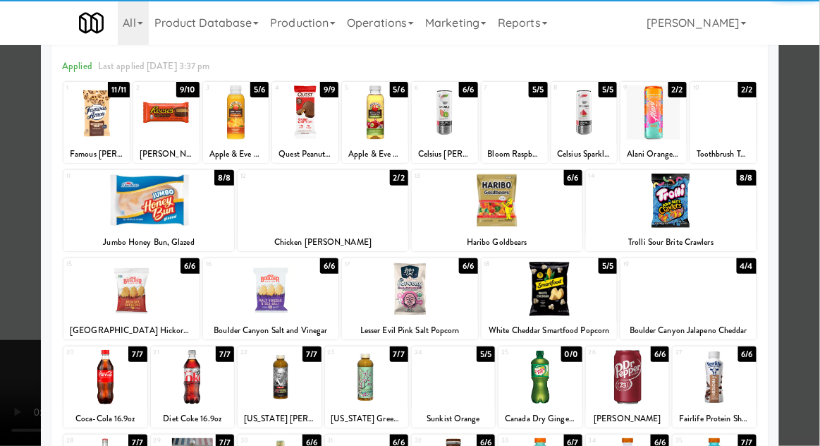
scroll to position [59, 0]
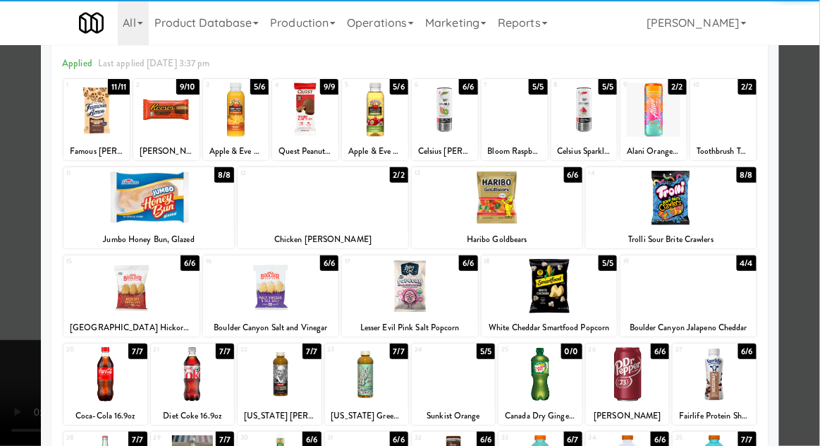
click at [589, 286] on div at bounding box center [550, 286] width 136 height 54
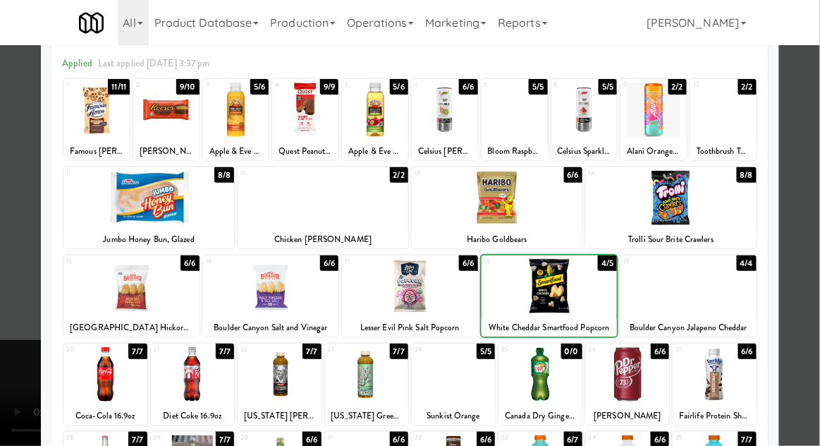
click at [581, 294] on div at bounding box center [550, 286] width 136 height 54
click at [810, 231] on div at bounding box center [410, 223] width 820 height 446
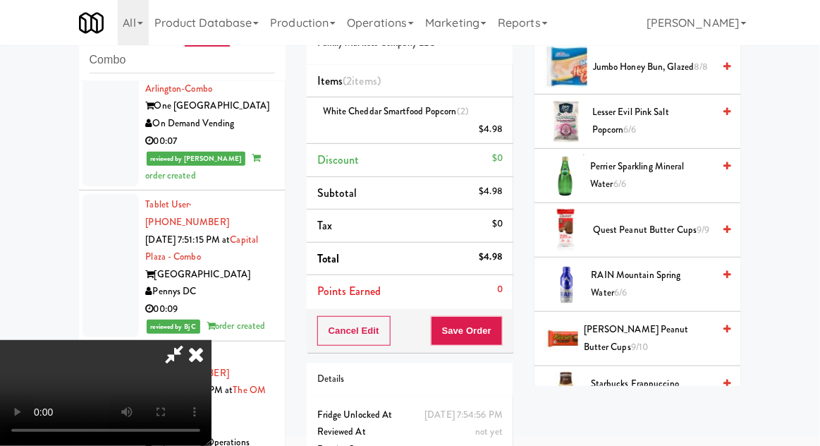
scroll to position [1437, 0]
click at [675, 320] on span "[PERSON_NAME] Peanut Butter Cups 9/10" at bounding box center [648, 337] width 129 height 35
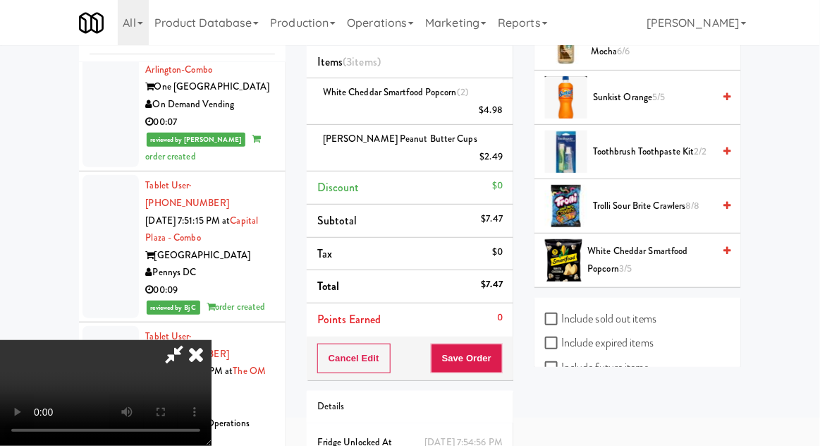
scroll to position [76, 0]
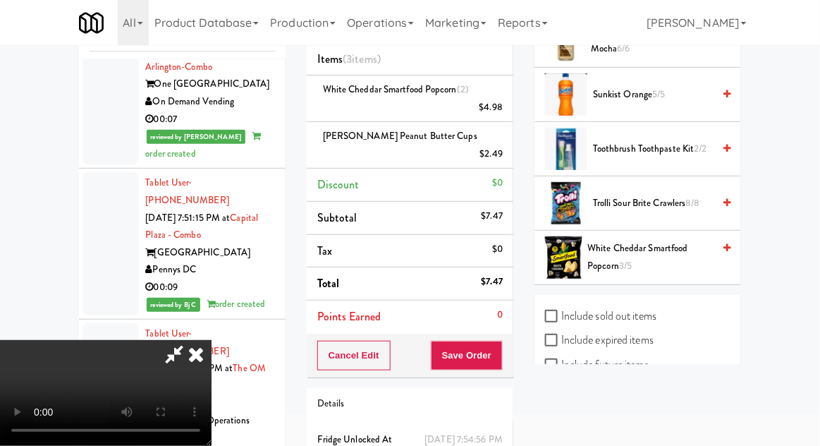
click at [672, 240] on span "White Cheddar Smartfood Popcorn 3/5" at bounding box center [650, 257] width 125 height 35
click at [501, 341] on button "Save Order" at bounding box center [467, 356] width 72 height 30
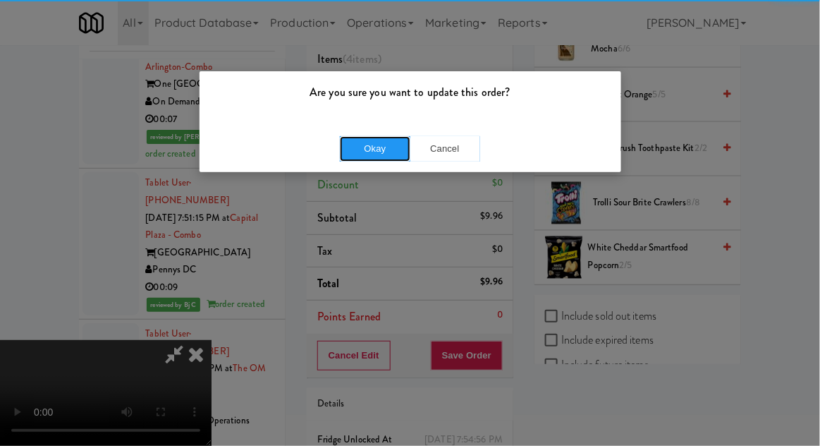
click at [351, 154] on button "Okay" at bounding box center [375, 148] width 70 height 25
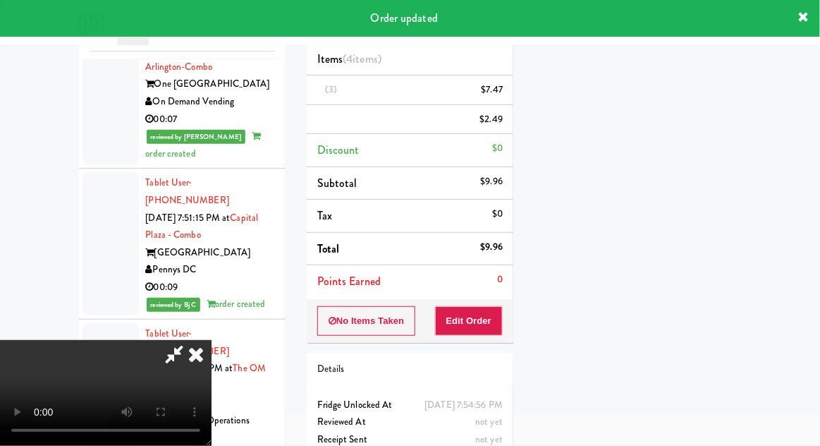
scroll to position [139, 0]
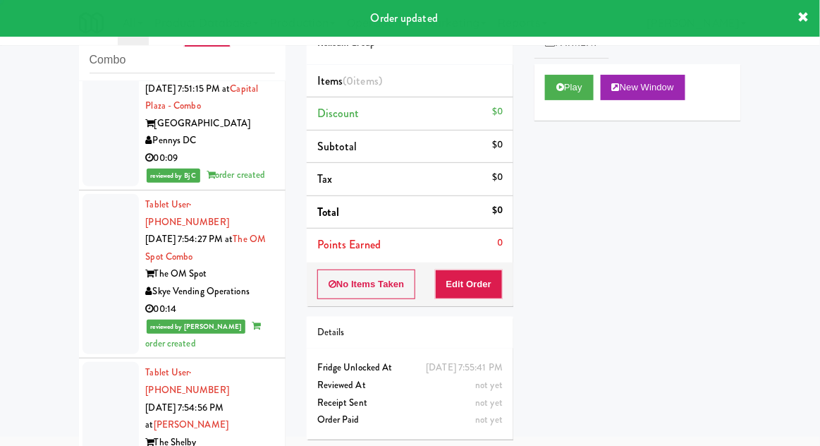
scroll to position [2986, 0]
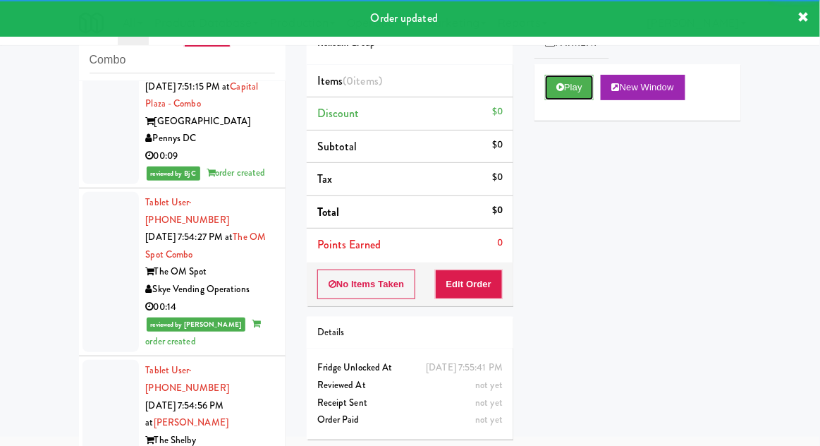
click at [576, 98] on button "Play" at bounding box center [569, 87] width 49 height 25
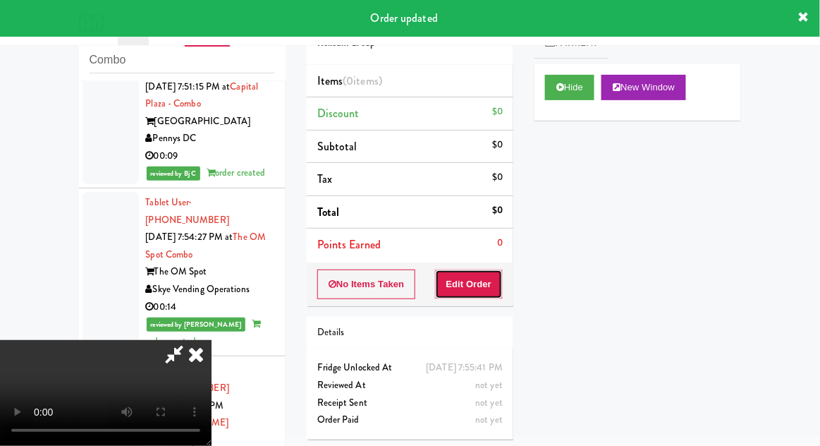
click at [499, 271] on button "Edit Order" at bounding box center [469, 284] width 68 height 30
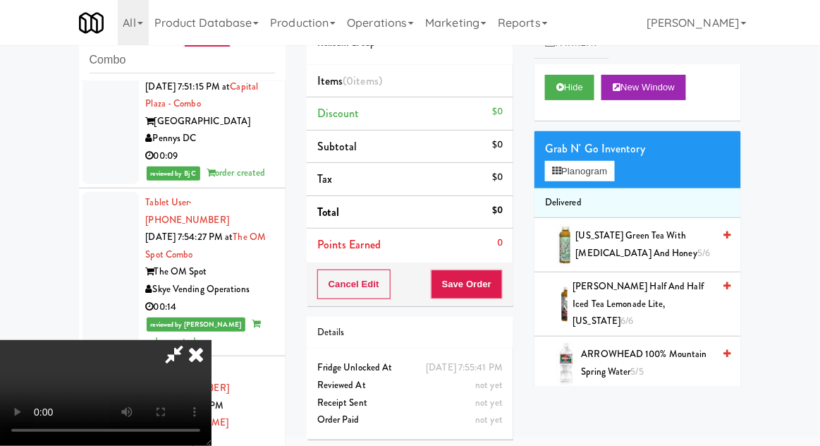
scroll to position [0, 0]
click at [614, 161] on button "Planogram" at bounding box center [579, 171] width 69 height 21
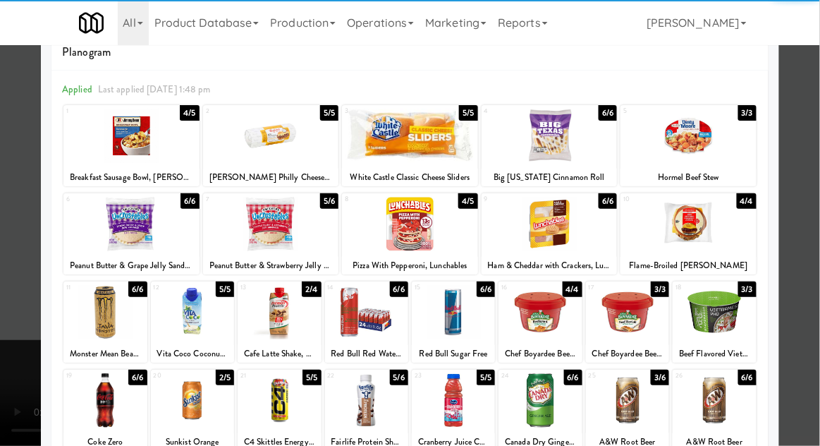
scroll to position [72, 0]
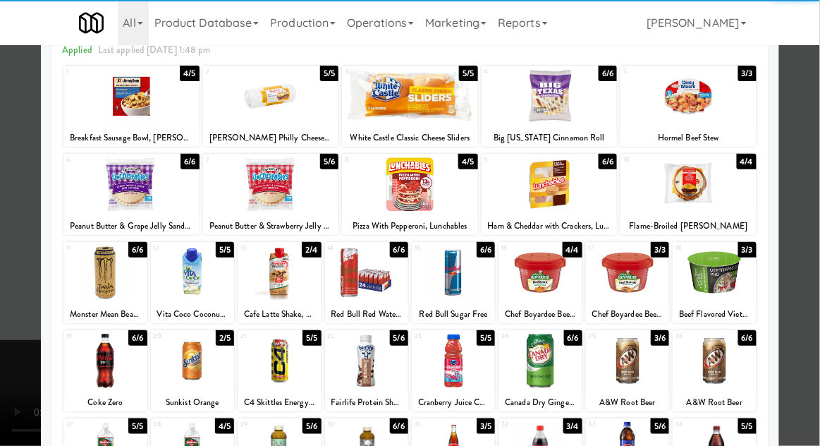
click at [732, 272] on div at bounding box center [714, 272] width 83 height 54
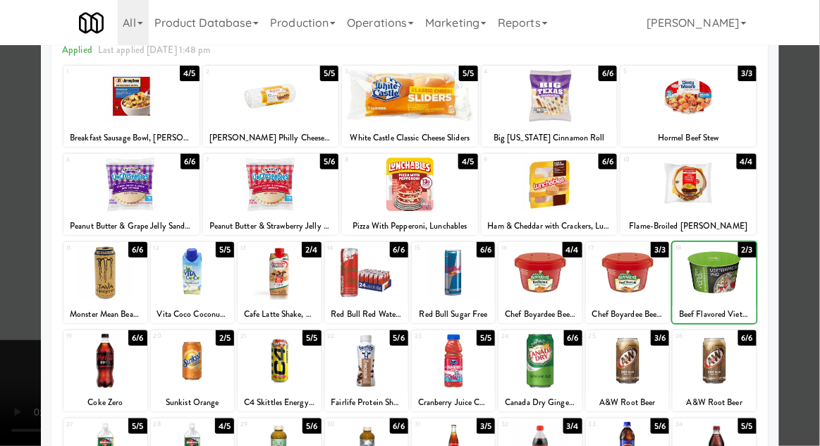
click at [808, 267] on div at bounding box center [410, 223] width 820 height 446
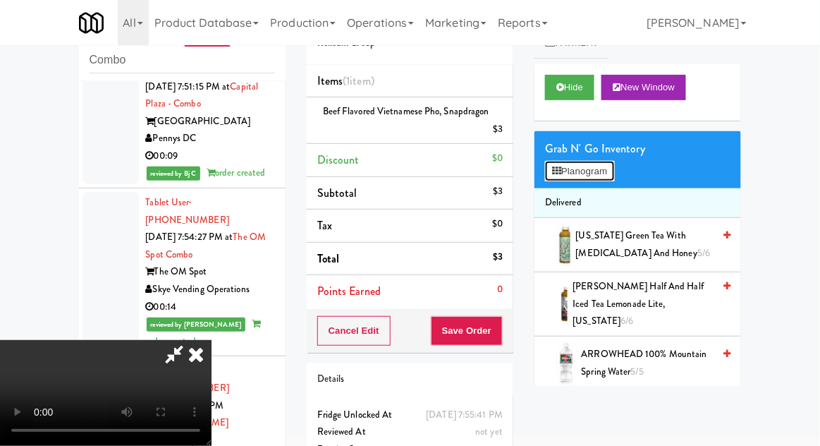
click at [592, 176] on button "Planogram" at bounding box center [579, 171] width 69 height 21
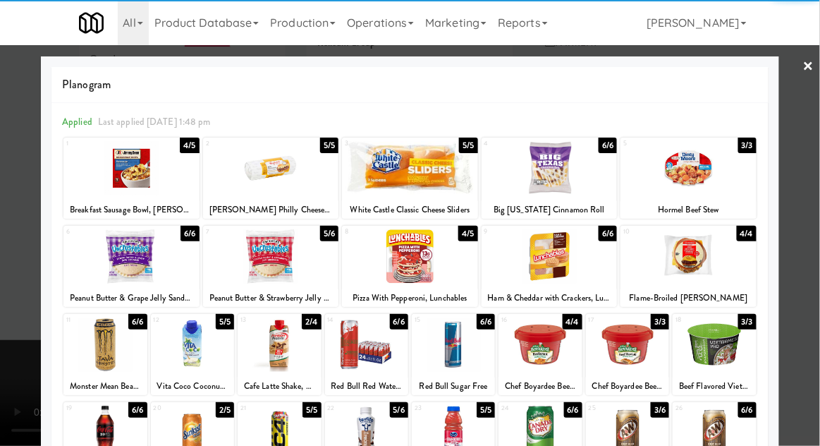
click at [118, 270] on div at bounding box center [131, 256] width 136 height 54
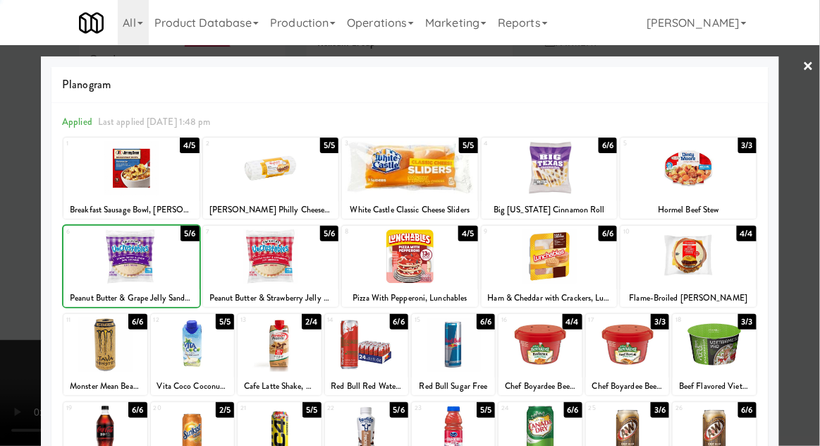
click at [793, 224] on div at bounding box center [410, 223] width 820 height 446
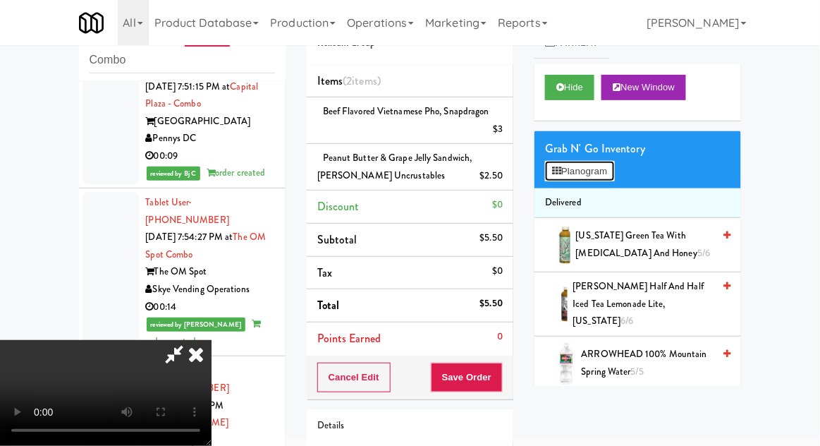
click at [596, 175] on button "Planogram" at bounding box center [579, 171] width 69 height 21
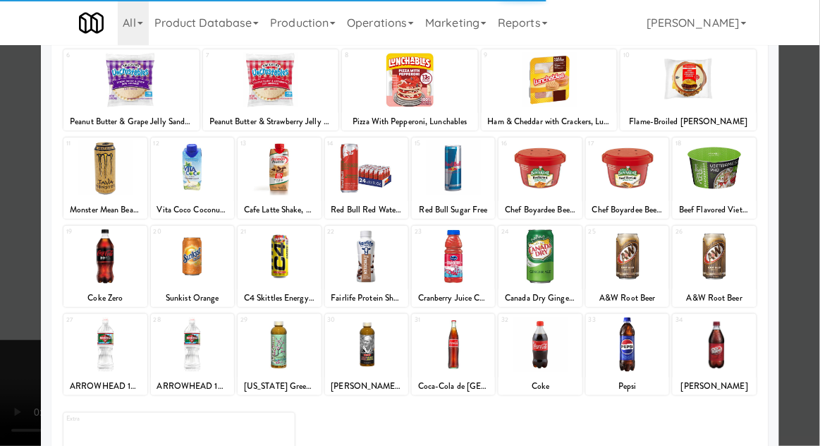
scroll to position [178, 0]
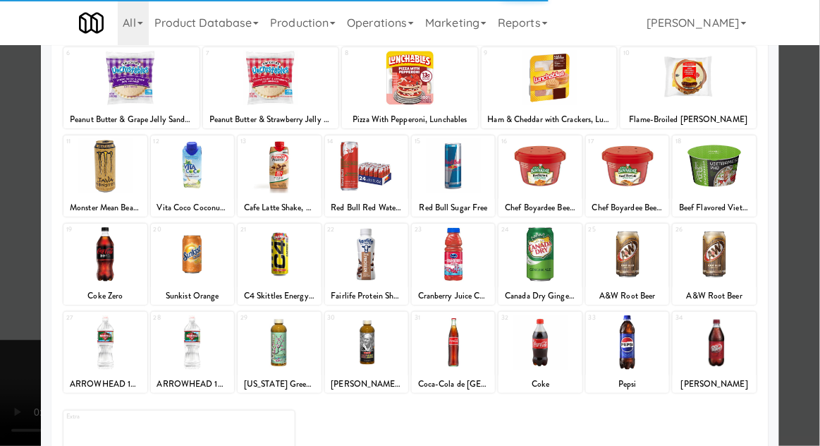
click at [183, 339] on div at bounding box center [192, 342] width 83 height 54
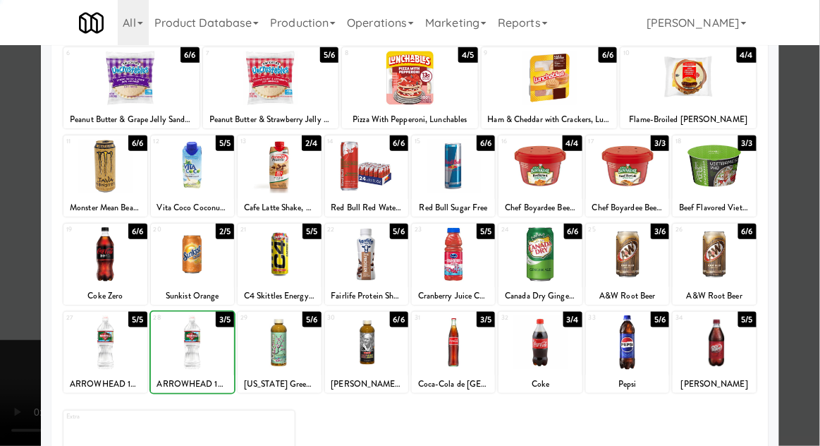
click at [799, 219] on div at bounding box center [410, 223] width 820 height 446
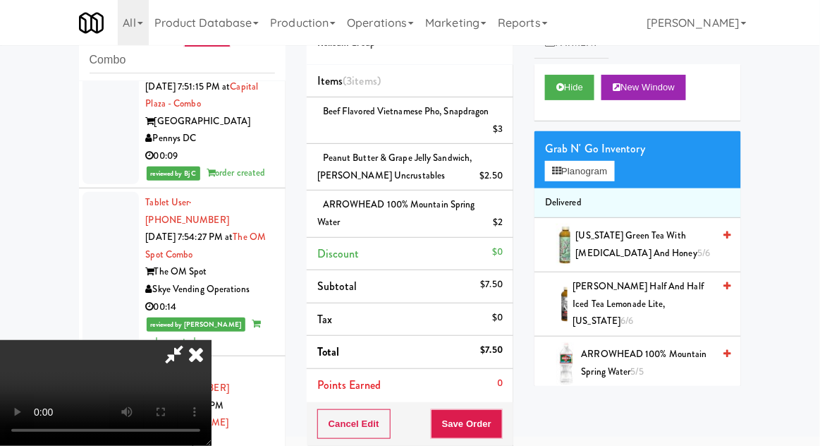
scroll to position [51, 0]
click at [501, 412] on button "Save Order" at bounding box center [467, 424] width 72 height 30
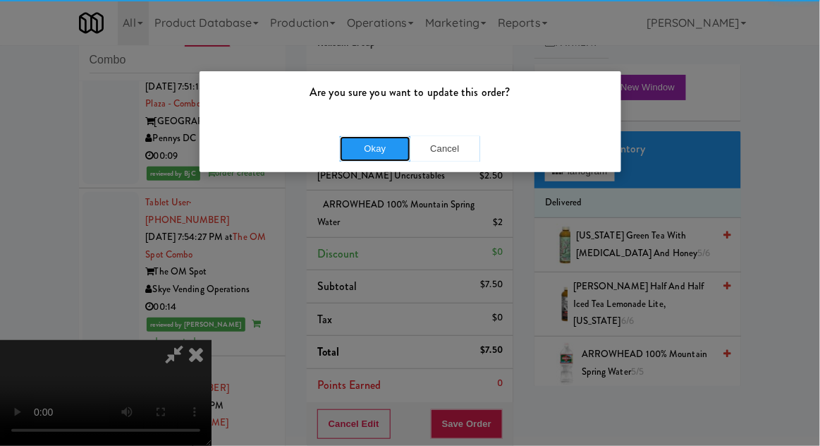
click at [359, 158] on button "Okay" at bounding box center [375, 148] width 70 height 25
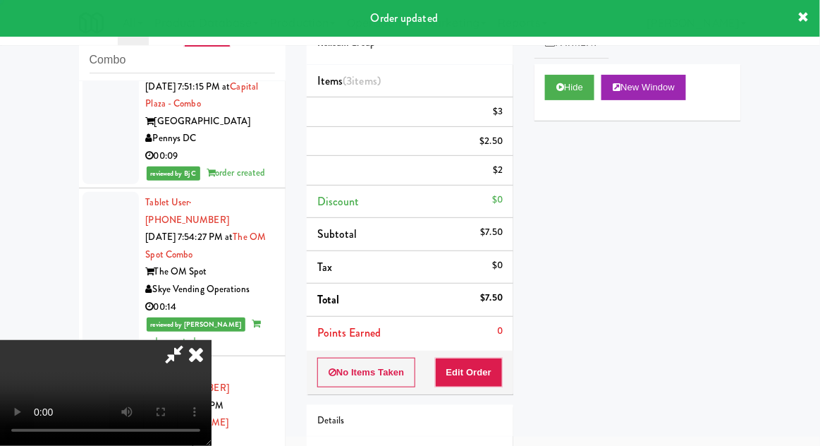
scroll to position [0, 0]
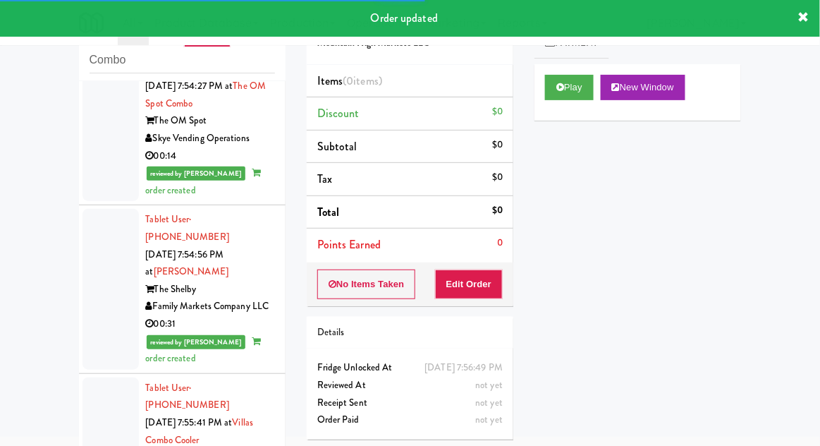
scroll to position [3141, 0]
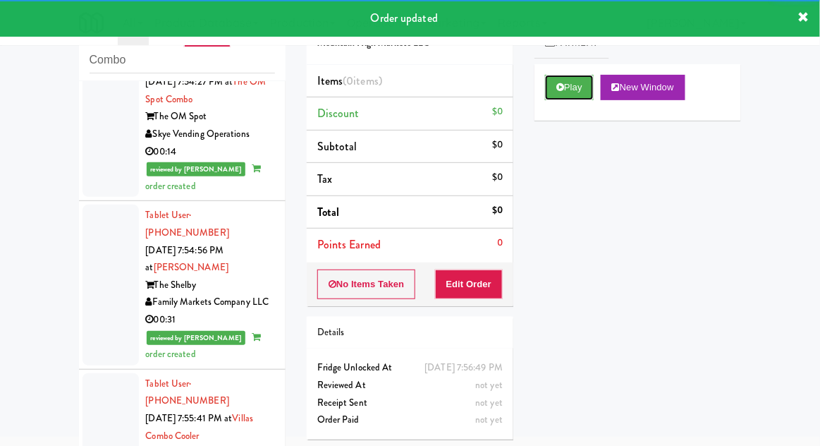
click at [581, 94] on button "Play" at bounding box center [569, 87] width 49 height 25
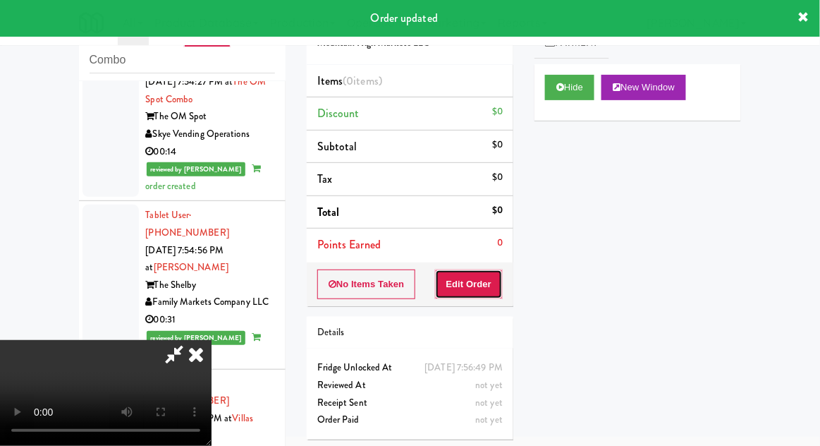
click at [483, 274] on button "Edit Order" at bounding box center [469, 284] width 68 height 30
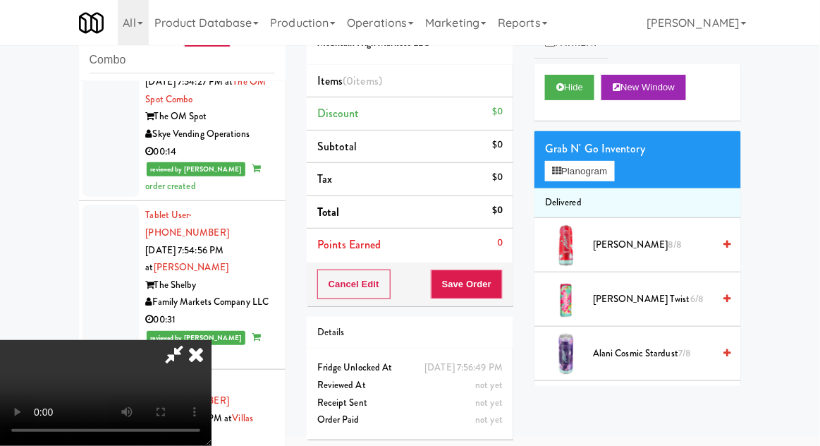
scroll to position [0, 0]
click at [613, 161] on button "Planogram" at bounding box center [579, 171] width 69 height 21
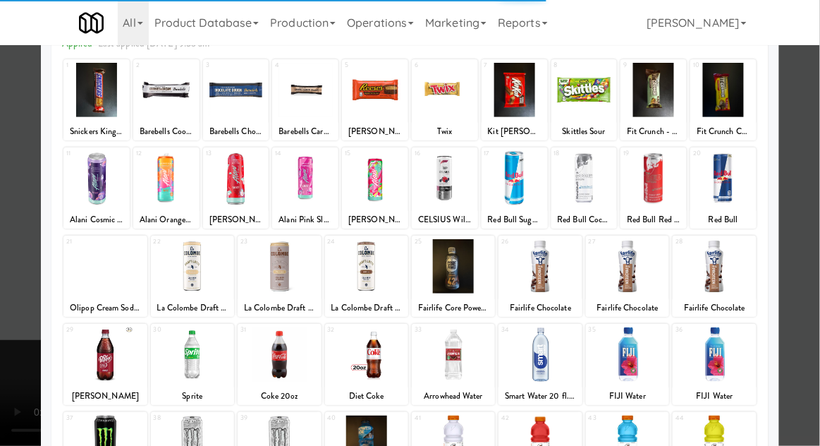
scroll to position [97, 0]
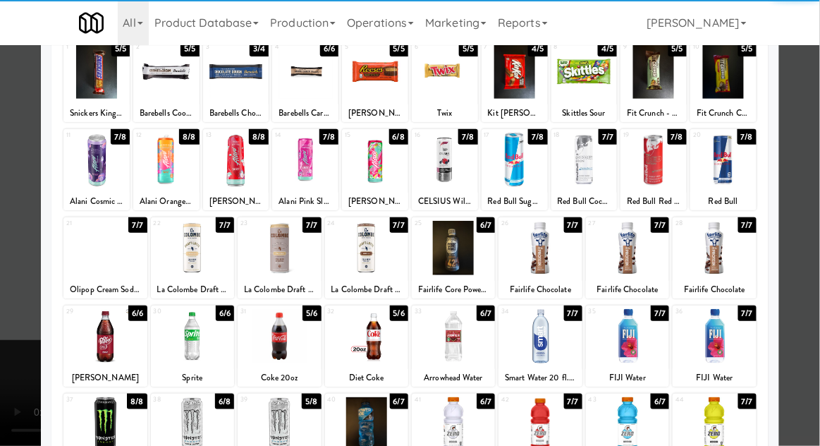
click at [453, 250] on div at bounding box center [453, 248] width 83 height 54
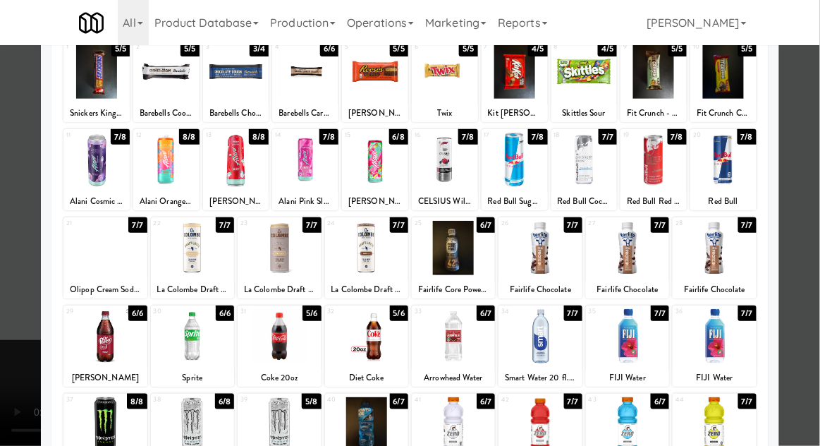
click at [796, 254] on div at bounding box center [410, 223] width 820 height 446
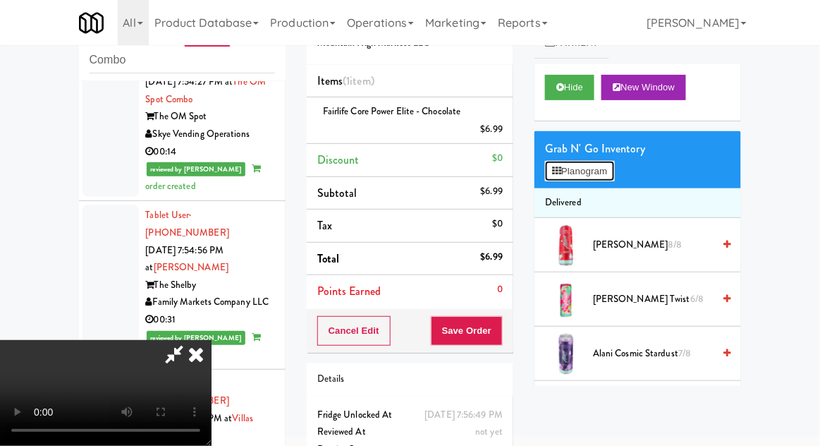
click at [582, 173] on button "Planogram" at bounding box center [579, 171] width 69 height 21
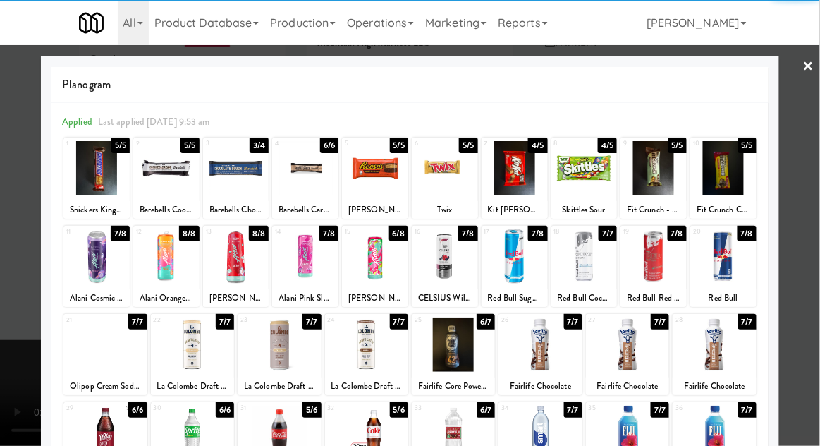
click at [529, 273] on div at bounding box center [515, 256] width 66 height 54
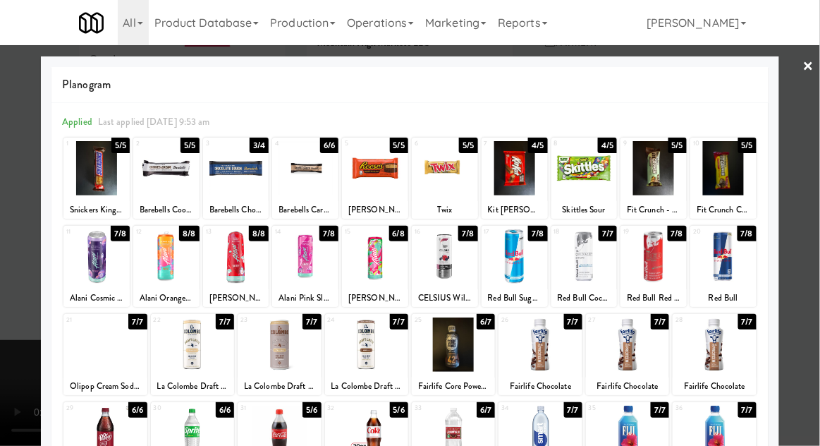
click at [817, 243] on div at bounding box center [410, 223] width 820 height 446
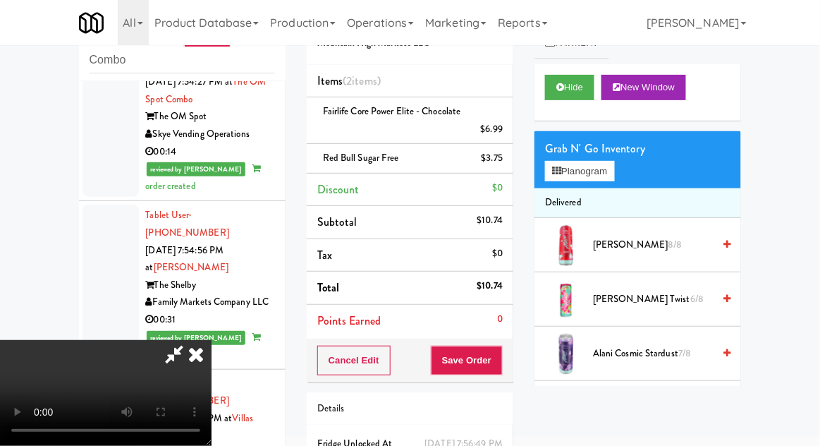
scroll to position [51, 0]
click at [501, 355] on button "Save Order" at bounding box center [467, 360] width 72 height 30
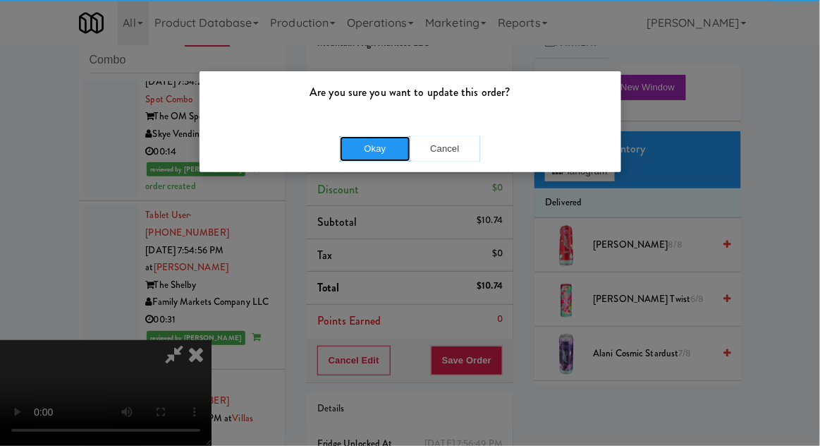
click at [388, 136] on button "Okay" at bounding box center [375, 148] width 70 height 25
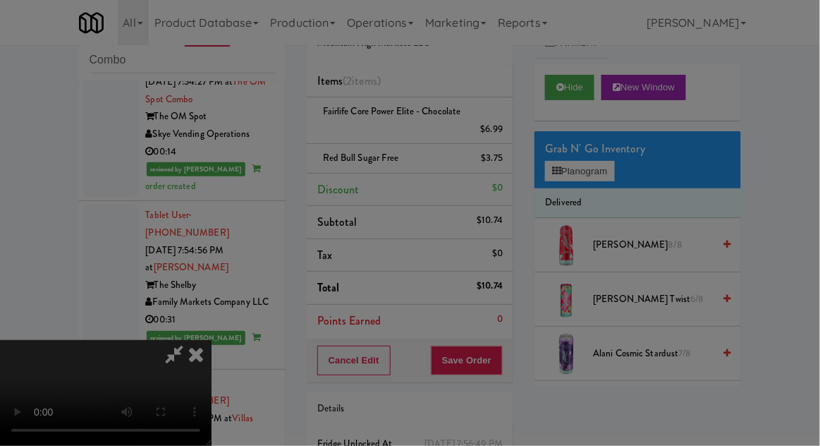
click at [352, 152] on div at bounding box center [410, 223] width 820 height 446
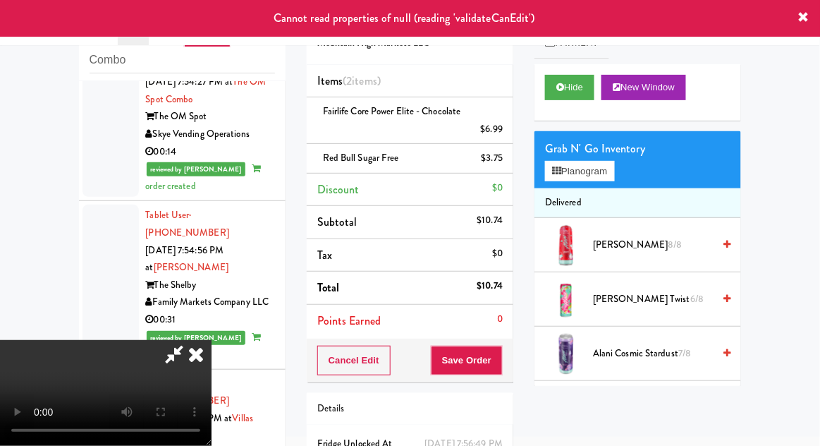
scroll to position [0, 0]
click at [211, 340] on icon at bounding box center [195, 354] width 31 height 28
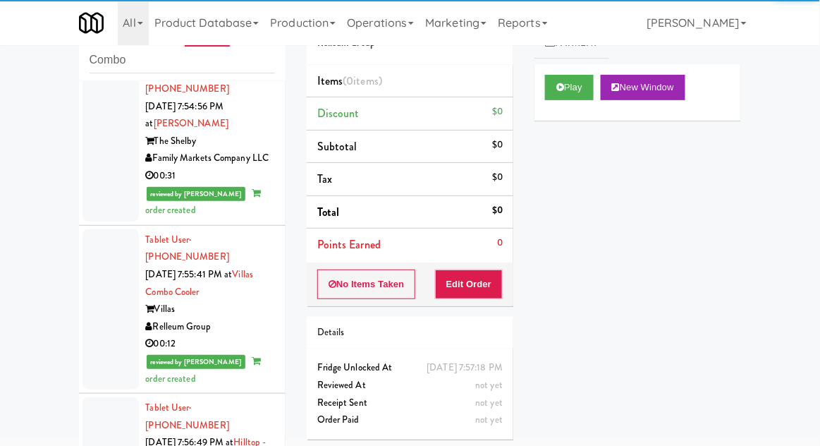
scroll to position [3282, 0]
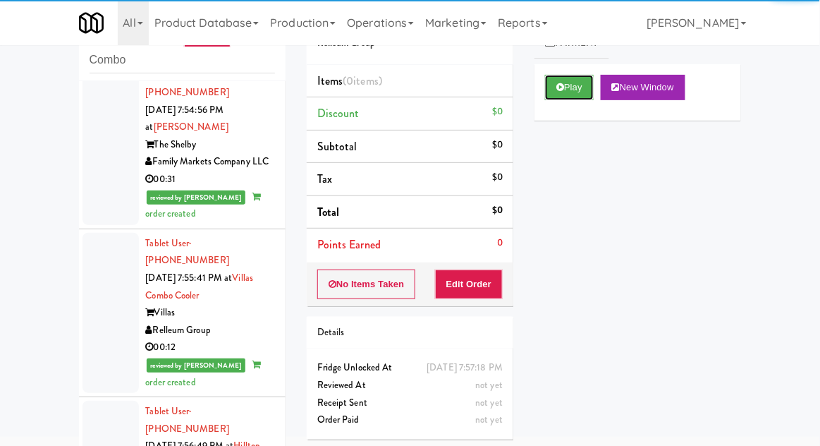
click at [573, 89] on button "Play" at bounding box center [569, 87] width 49 height 25
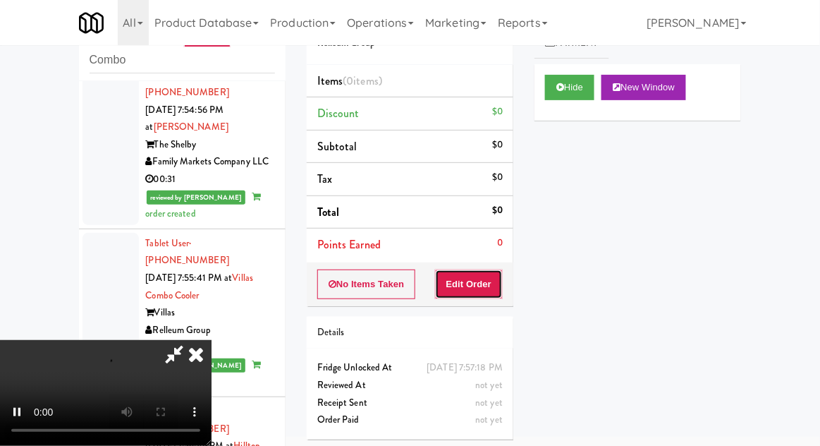
click at [474, 286] on button "Edit Order" at bounding box center [469, 284] width 68 height 30
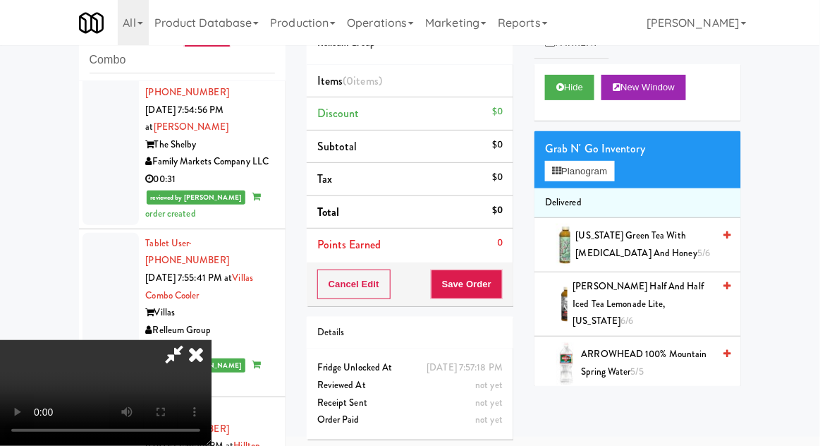
scroll to position [0, 0]
click at [598, 180] on button "Planogram" at bounding box center [579, 171] width 69 height 21
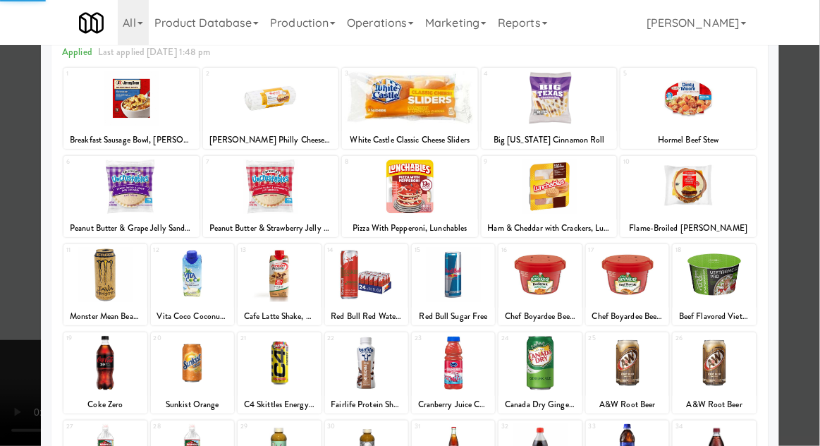
scroll to position [178, 0]
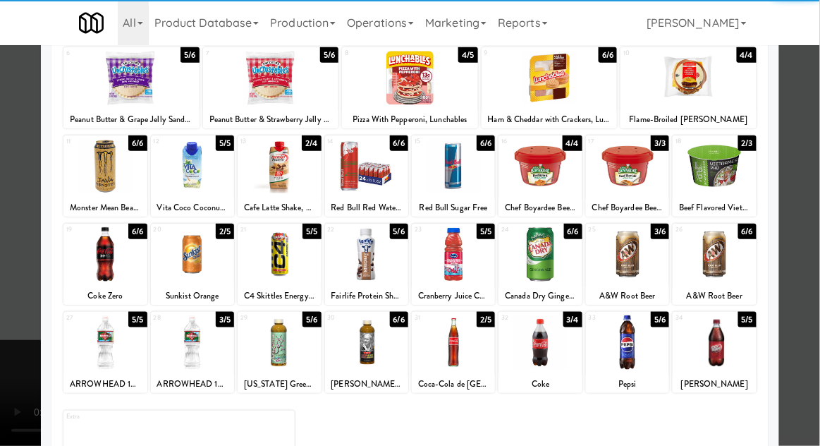
click at [547, 365] on div at bounding box center [539, 342] width 83 height 54
click at [467, 362] on div at bounding box center [453, 342] width 83 height 54
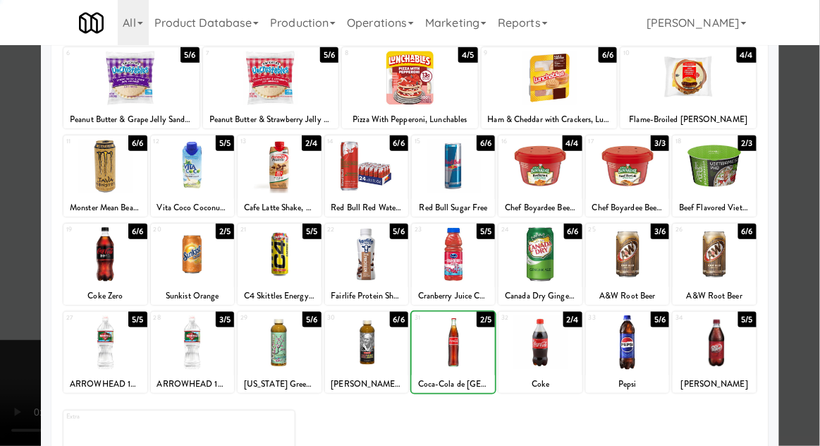
click at [799, 274] on div at bounding box center [410, 223] width 820 height 446
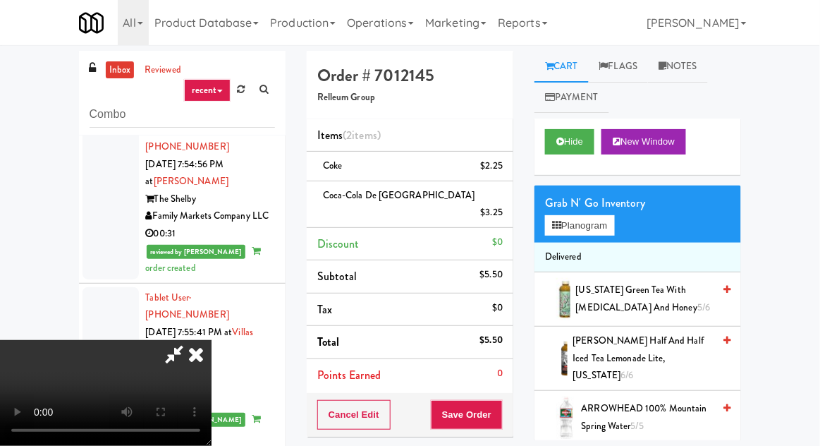
scroll to position [64, 0]
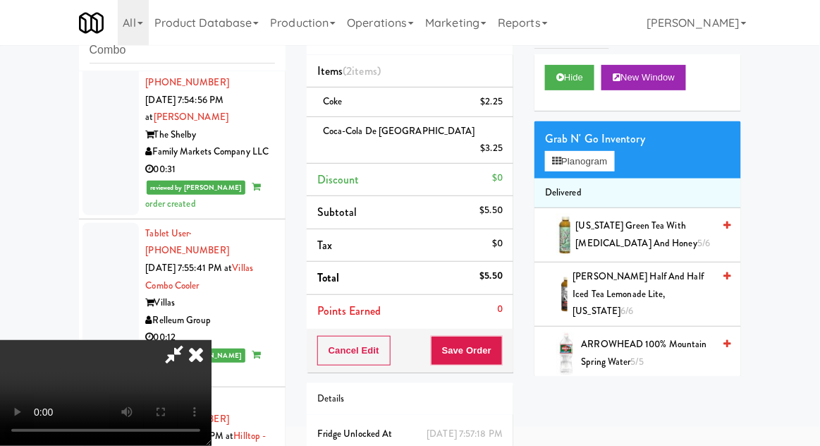
click at [190, 340] on icon at bounding box center [174, 354] width 32 height 28
click at [495, 101] on div "$2.25" at bounding box center [492, 102] width 23 height 18
click at [497, 105] on link at bounding box center [501, 108] width 13 height 18
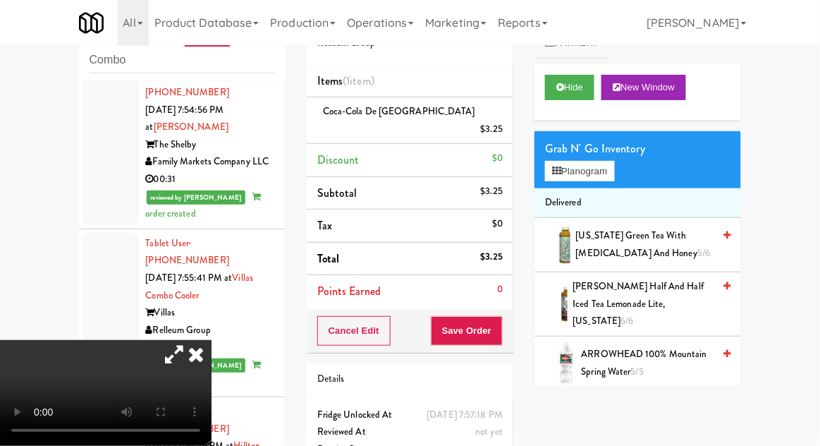
click at [190, 340] on icon at bounding box center [174, 354] width 32 height 28
click at [515, 316] on div "Order # 7012145 Relleum Group Items (1 item ) Coca-Cola de Mexico $3.25 Discoun…" at bounding box center [410, 246] width 228 height 500
click at [502, 316] on button "Save Order" at bounding box center [467, 331] width 72 height 30
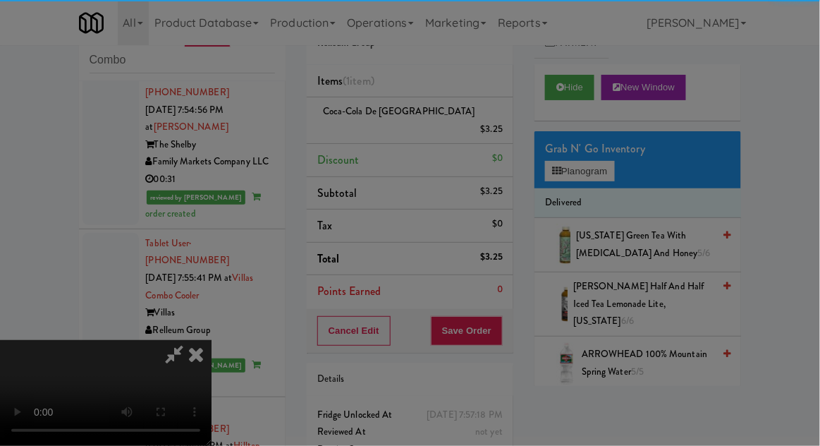
click at [0, 0] on div "Are you sure you want to update this order? Okay Cancel" at bounding box center [0, 0] width 0 height 0
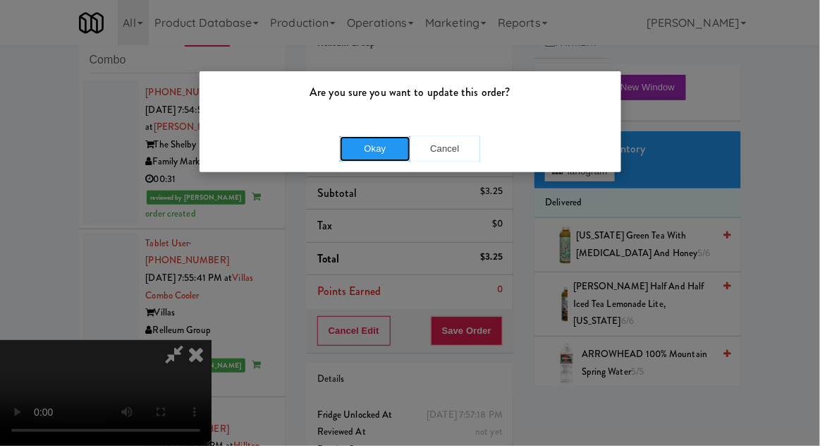
click at [364, 147] on button "Okay" at bounding box center [375, 148] width 70 height 25
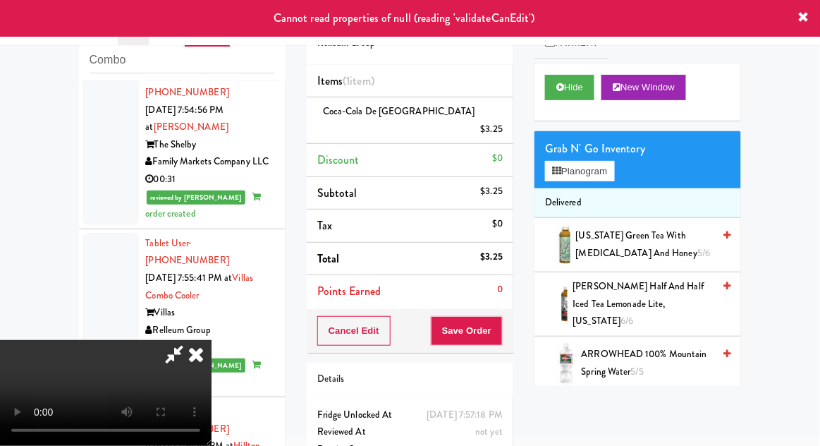
scroll to position [0, 0]
click at [211, 340] on icon at bounding box center [195, 354] width 31 height 28
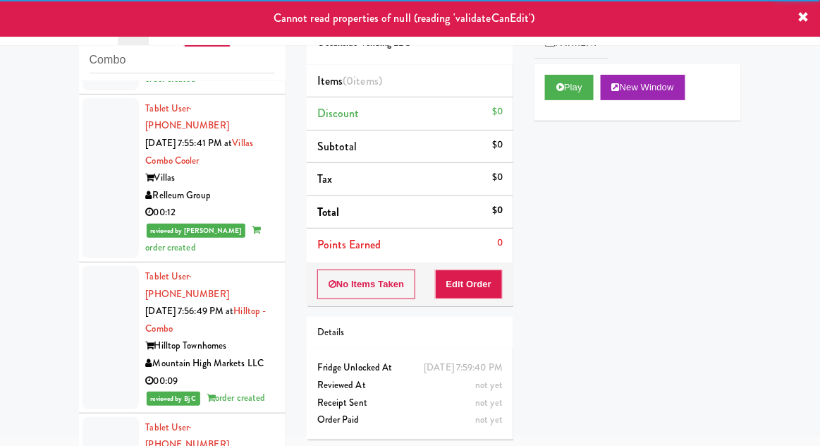
scroll to position [3423, 0]
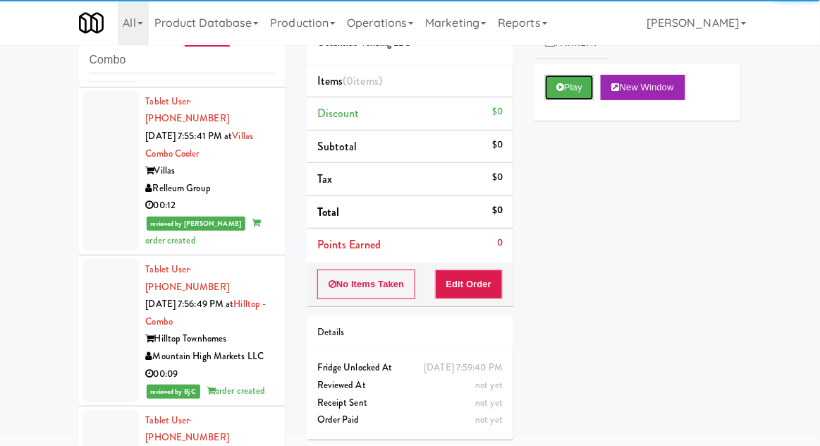
click at [574, 90] on button "Play" at bounding box center [569, 87] width 49 height 25
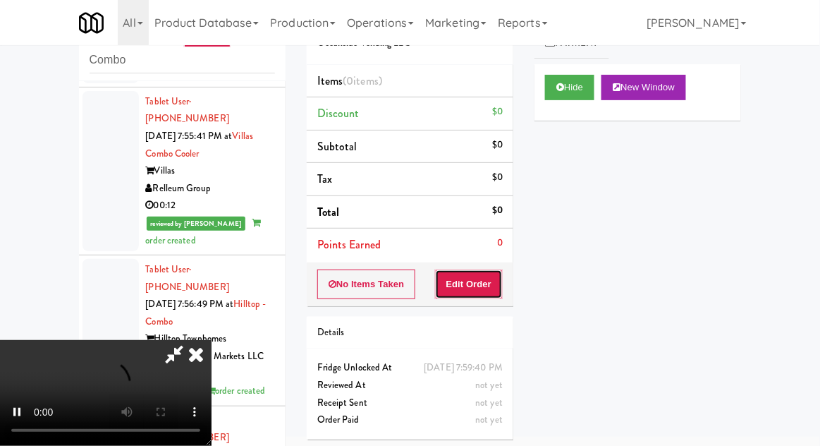
click at [480, 286] on button "Edit Order" at bounding box center [469, 284] width 68 height 30
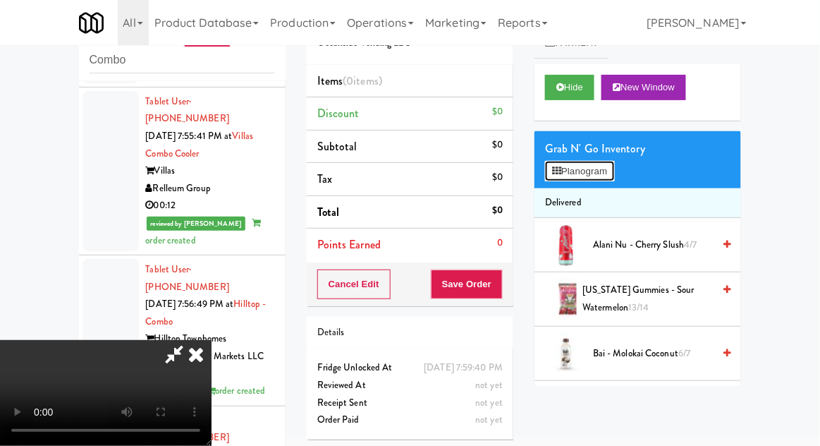
click at [598, 175] on button "Planogram" at bounding box center [579, 171] width 69 height 21
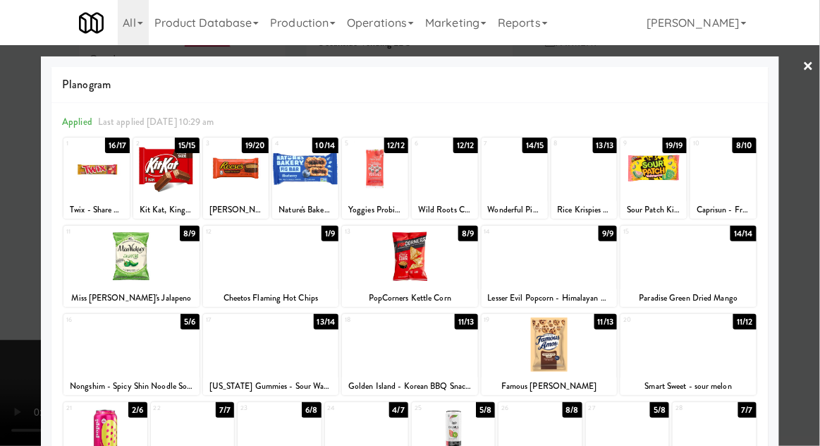
click at [151, 192] on div at bounding box center [166, 168] width 66 height 54
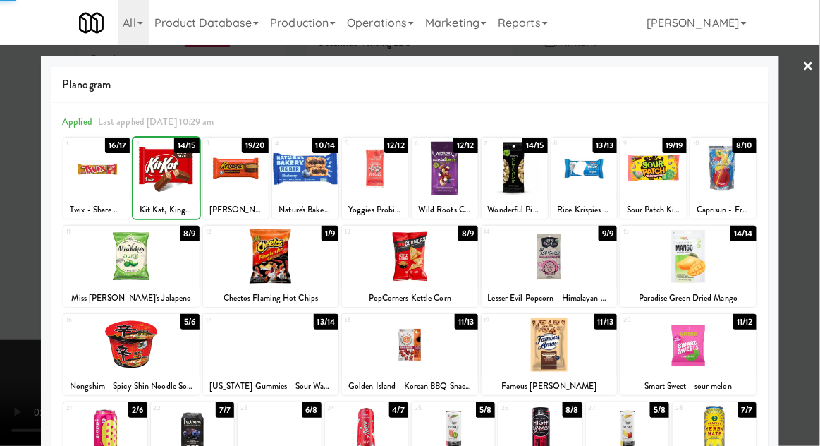
click at [809, 234] on div at bounding box center [410, 223] width 820 height 446
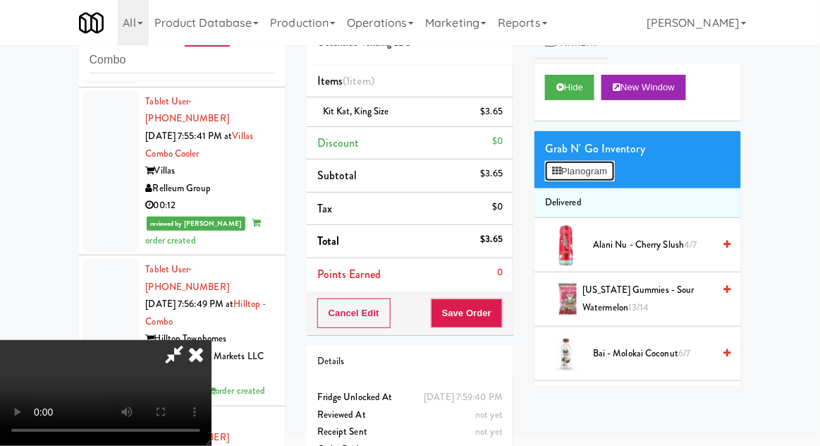
click at [611, 176] on button "Planogram" at bounding box center [579, 171] width 69 height 21
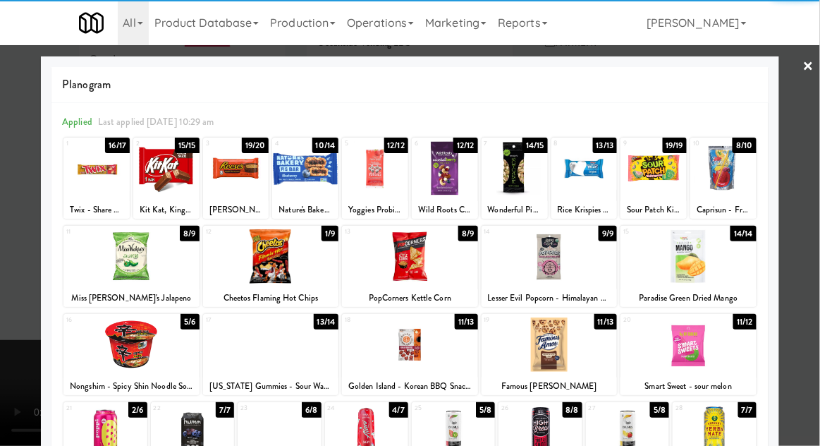
click at [715, 273] on div at bounding box center [688, 256] width 136 height 54
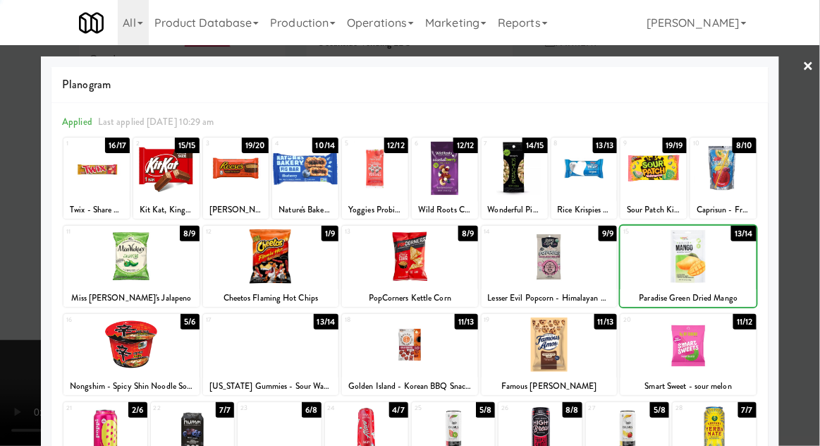
click at [813, 264] on div at bounding box center [410, 223] width 820 height 446
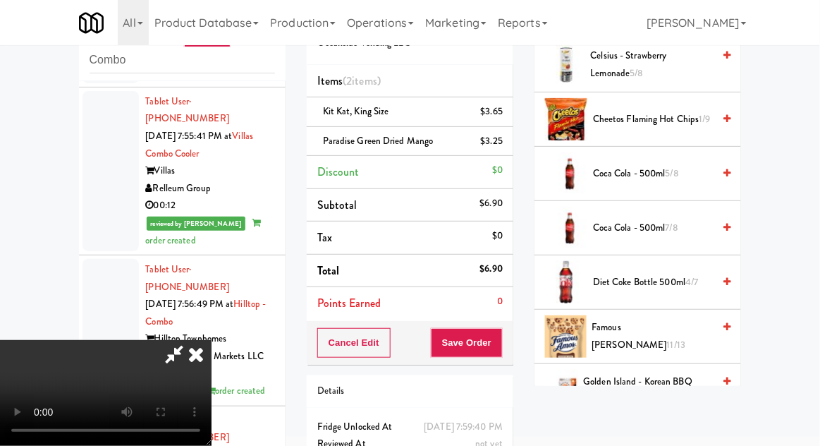
scroll to position [505, 0]
click at [668, 336] on span "Famous [PERSON_NAME] 11/13" at bounding box center [652, 336] width 121 height 35
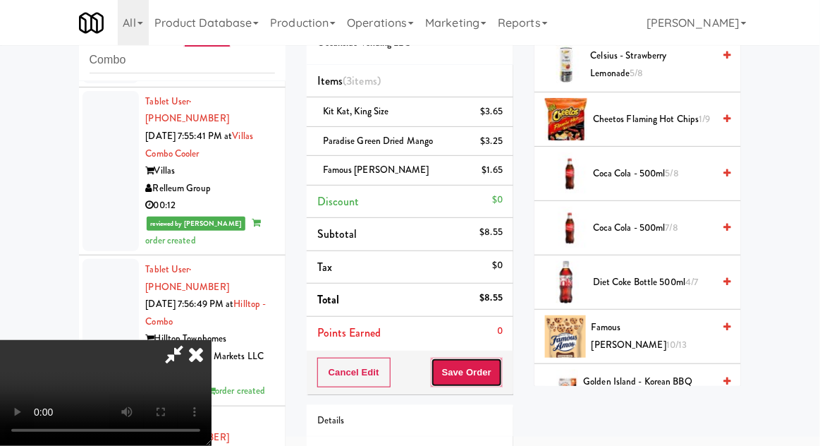
click at [497, 381] on button "Save Order" at bounding box center [467, 372] width 72 height 30
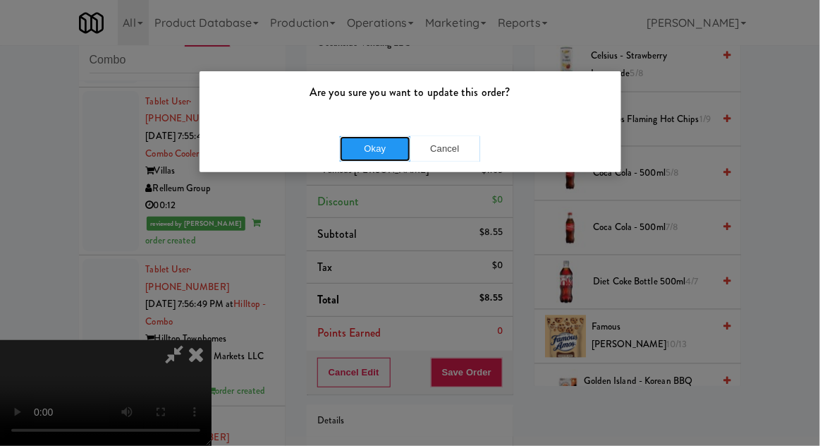
click at [360, 149] on button "Okay" at bounding box center [375, 148] width 70 height 25
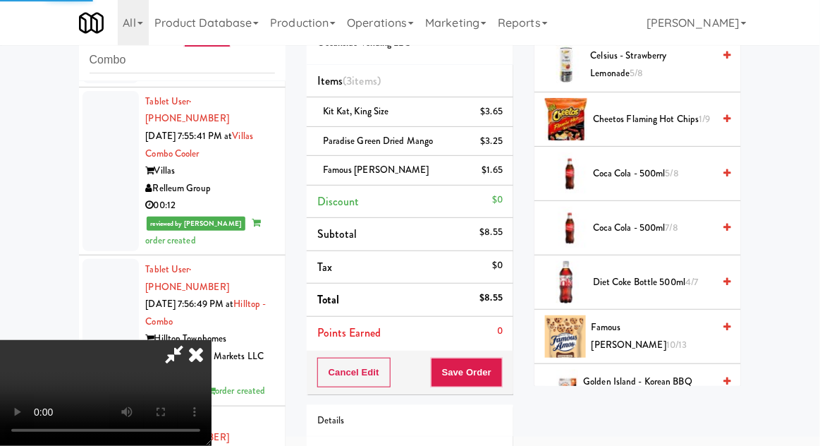
scroll to position [139, 0]
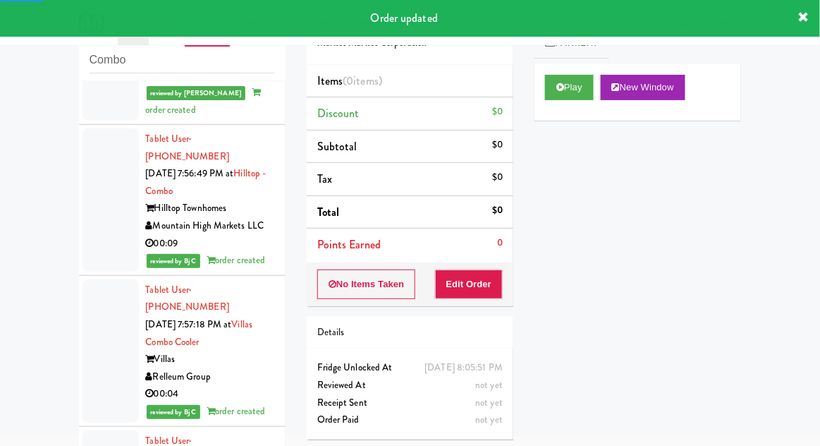
scroll to position [3563, 0]
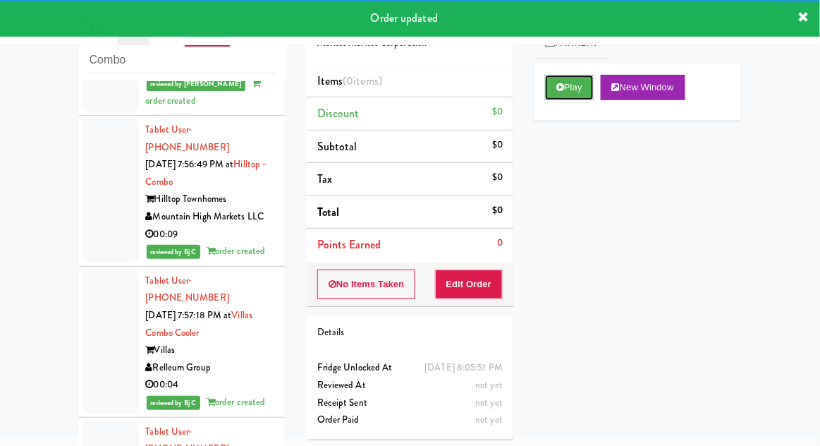
click at [580, 91] on button "Play" at bounding box center [569, 87] width 49 height 25
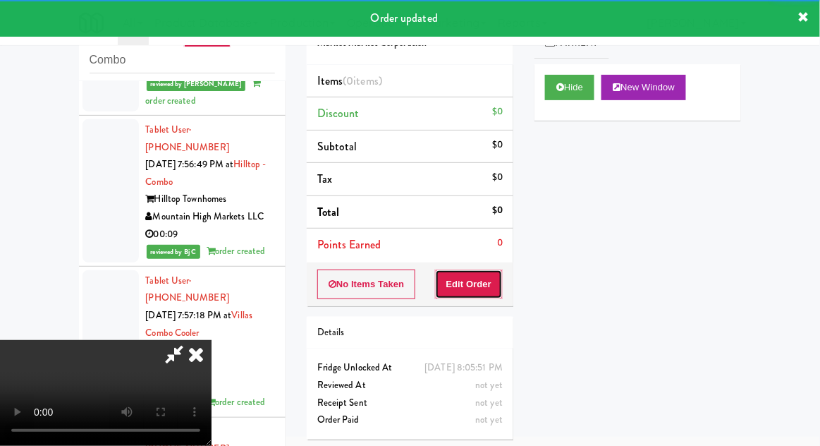
click at [482, 276] on button "Edit Order" at bounding box center [469, 284] width 68 height 30
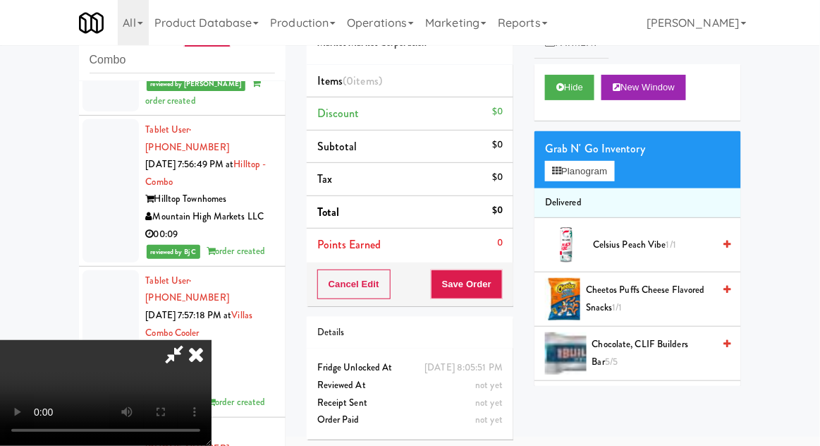
scroll to position [0, 0]
click at [584, 179] on button "Planogram" at bounding box center [579, 171] width 69 height 21
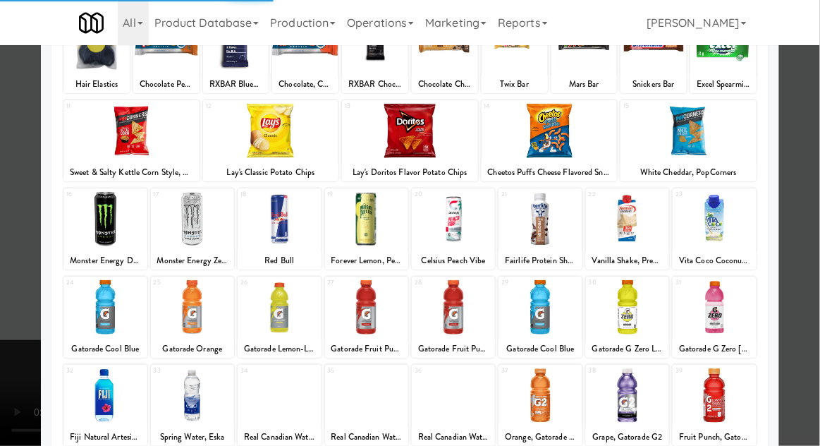
scroll to position [125, 0]
click at [355, 305] on div at bounding box center [366, 307] width 83 height 54
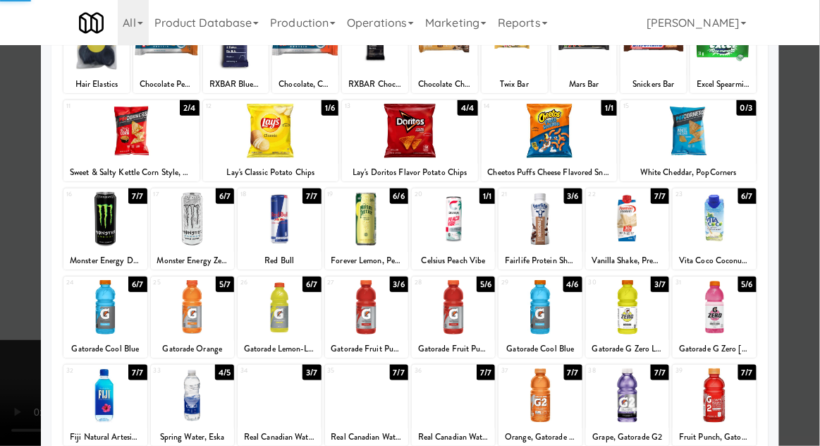
click at [804, 267] on div at bounding box center [410, 223] width 820 height 446
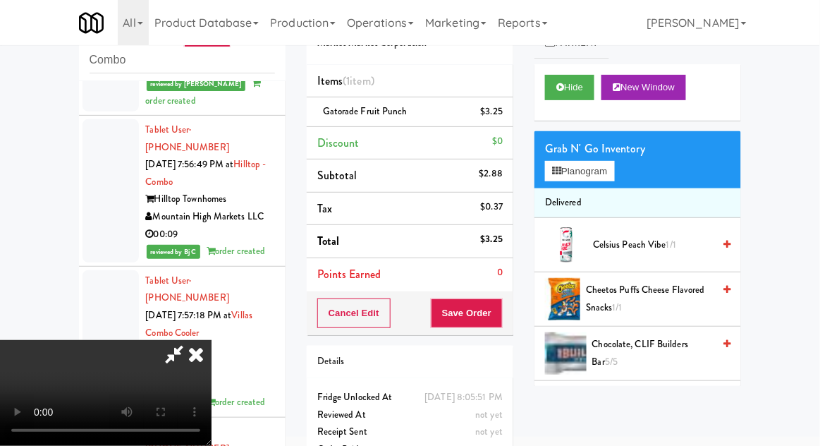
scroll to position [51, 0]
click at [495, 322] on button "Save Order" at bounding box center [467, 313] width 72 height 30
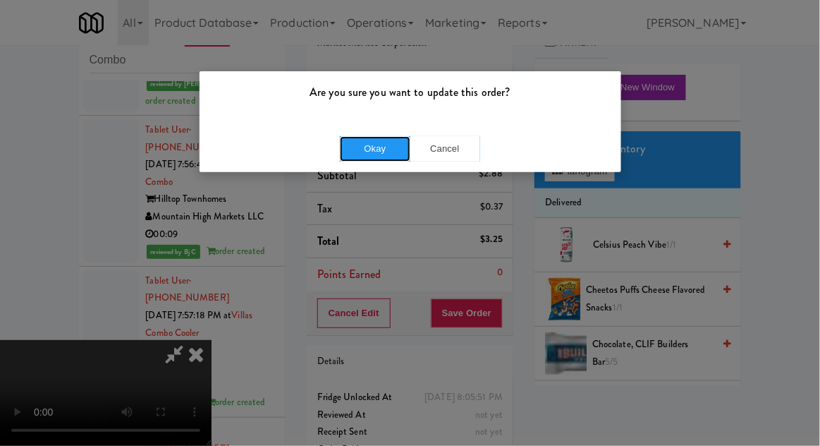
click at [362, 149] on button "Okay" at bounding box center [375, 148] width 70 height 25
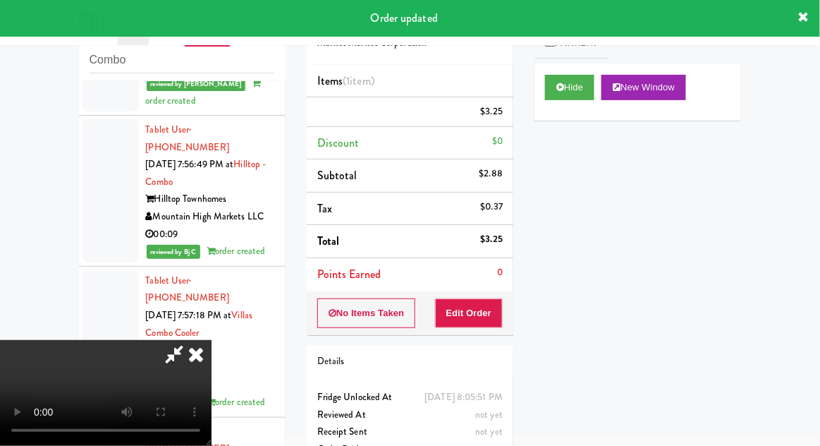
scroll to position [0, 0]
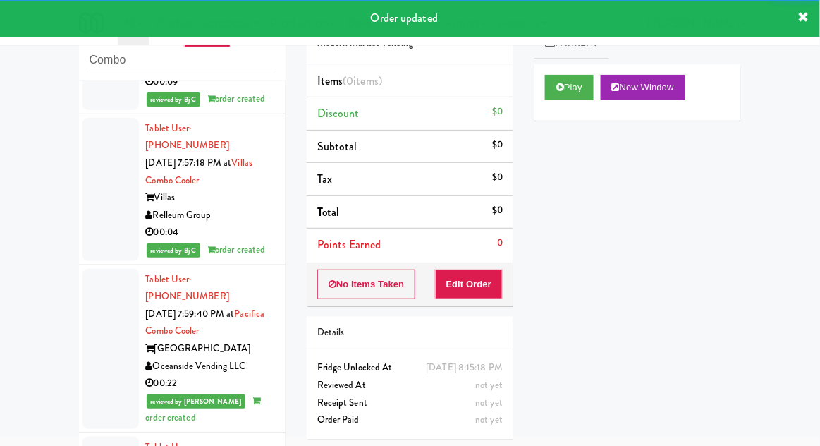
scroll to position [3717, 0]
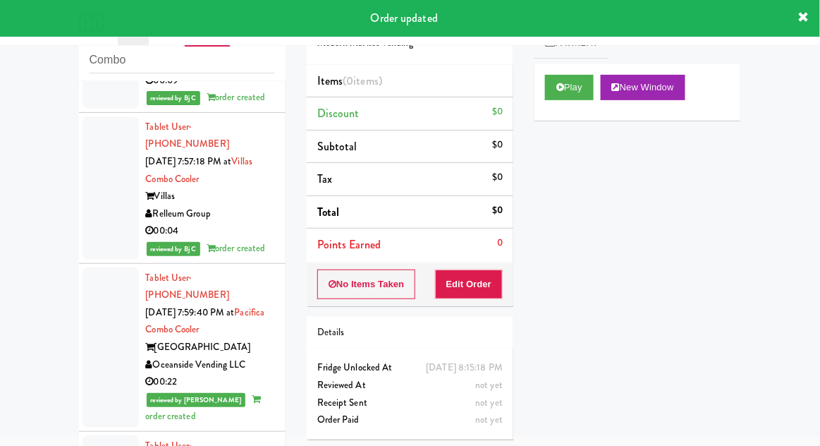
click at [577, 107] on div "Play New Window" at bounding box center [637, 92] width 207 height 56
click at [577, 97] on button "Play" at bounding box center [569, 87] width 49 height 25
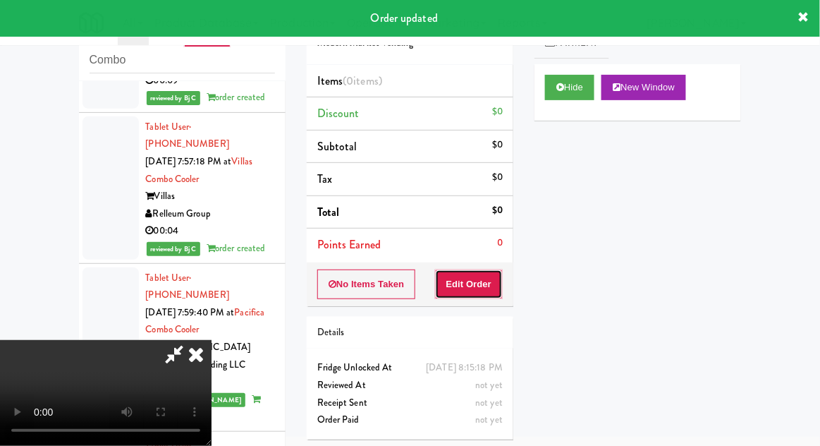
click at [488, 296] on button "Edit Order" at bounding box center [469, 284] width 68 height 30
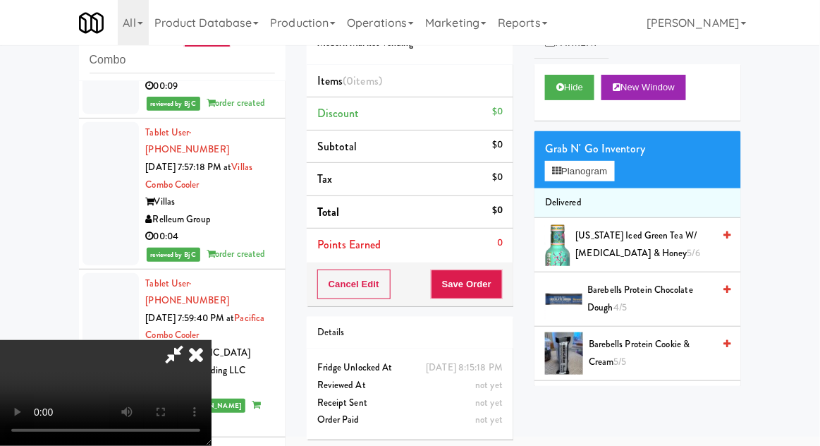
scroll to position [51, 0]
click at [604, 161] on button "Planogram" at bounding box center [579, 171] width 69 height 21
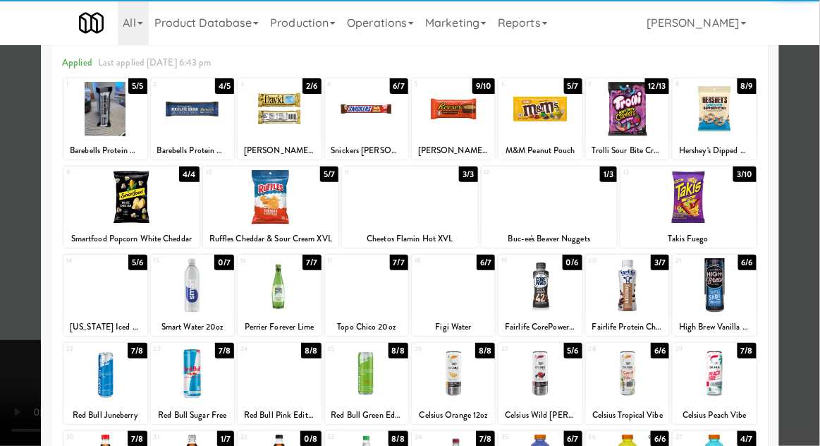
scroll to position [81, 0]
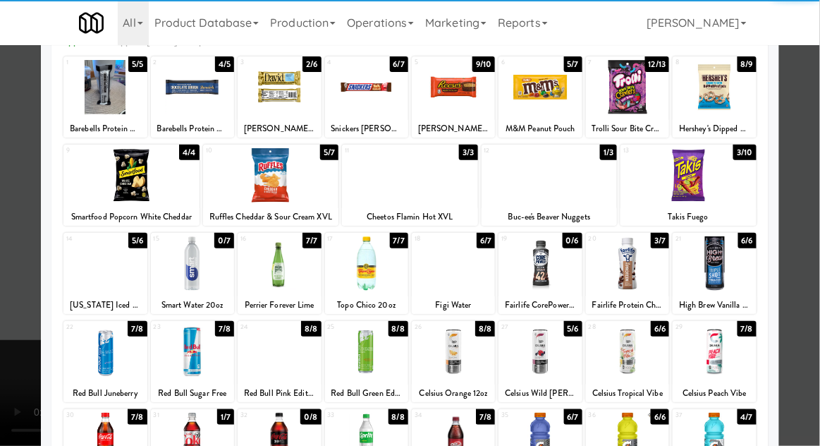
click at [728, 356] on div at bounding box center [714, 351] width 83 height 54
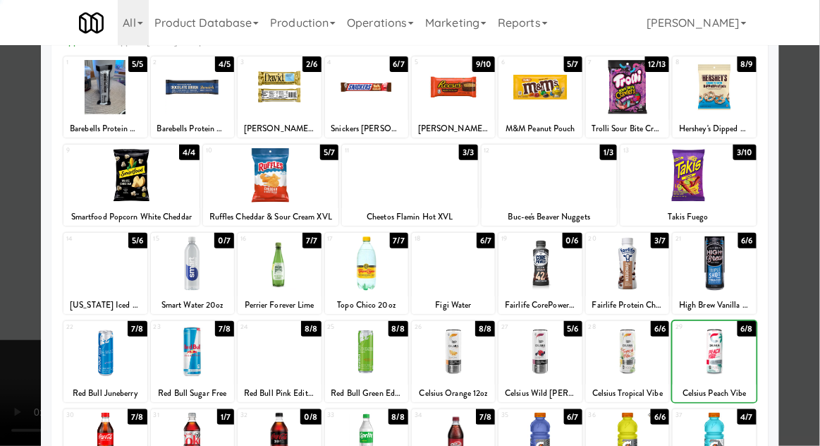
click at [799, 329] on div at bounding box center [410, 223] width 820 height 446
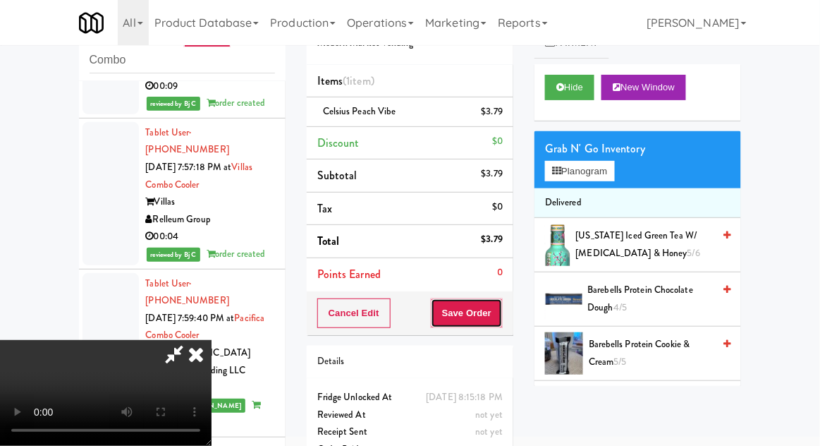
click at [503, 317] on button "Save Order" at bounding box center [467, 313] width 72 height 30
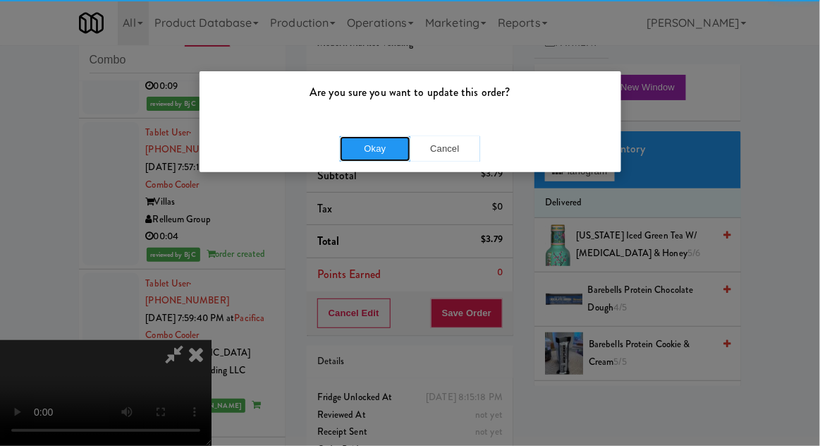
click at [362, 157] on button "Okay" at bounding box center [375, 148] width 70 height 25
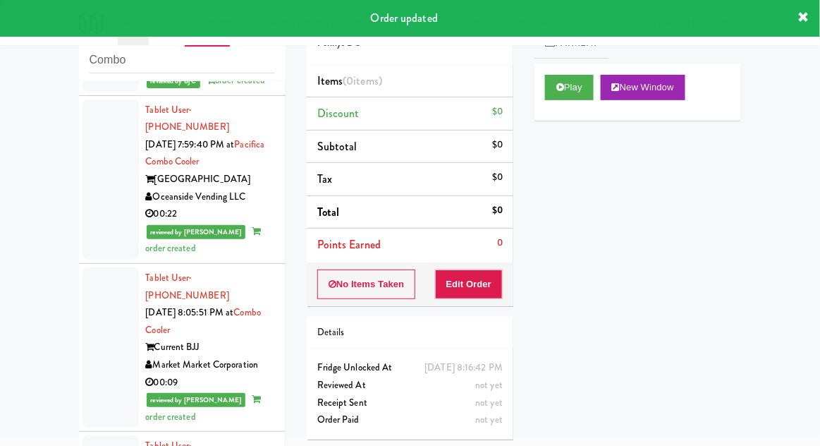
scroll to position [3886, 0]
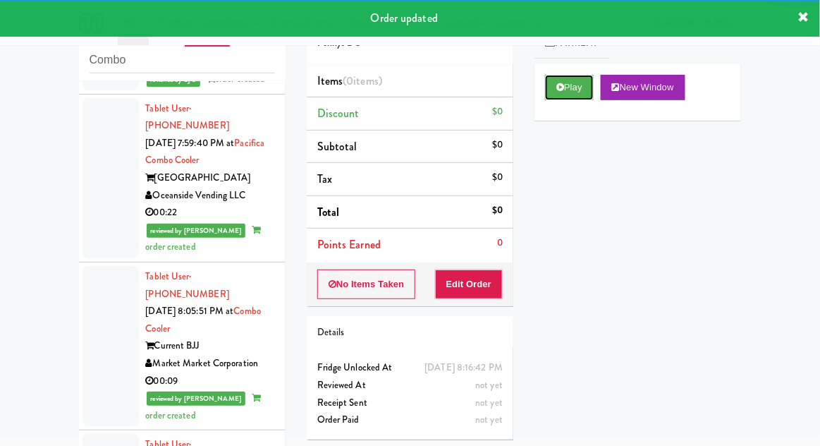
click at [582, 91] on button "Play" at bounding box center [569, 87] width 49 height 25
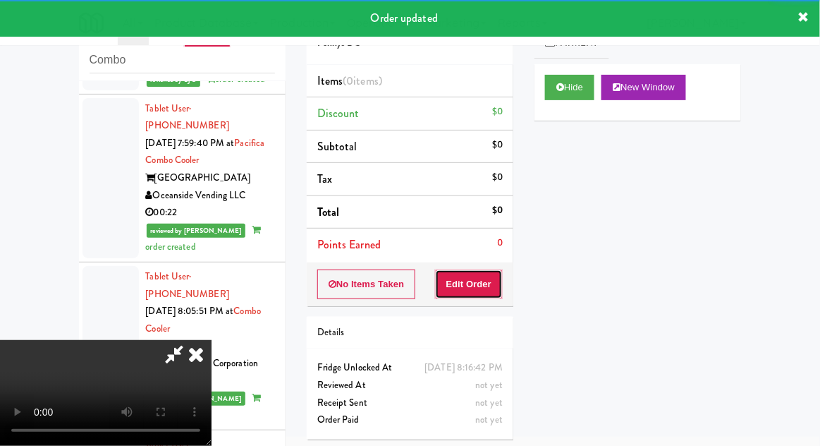
click at [486, 281] on button "Edit Order" at bounding box center [469, 284] width 68 height 30
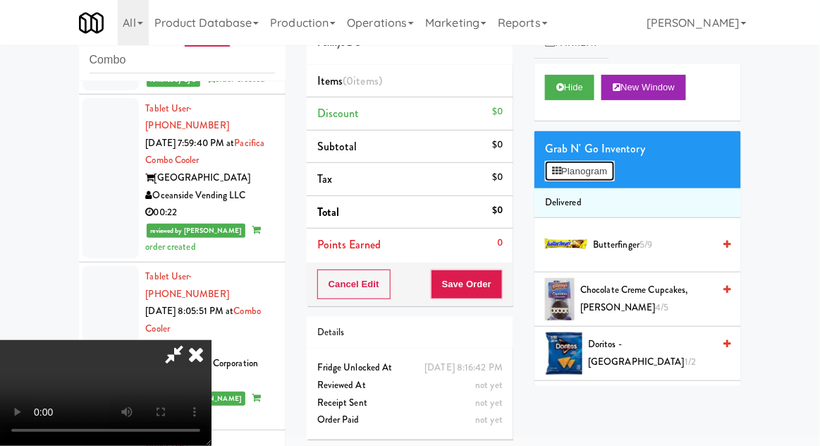
click at [605, 174] on button "Planogram" at bounding box center [579, 171] width 69 height 21
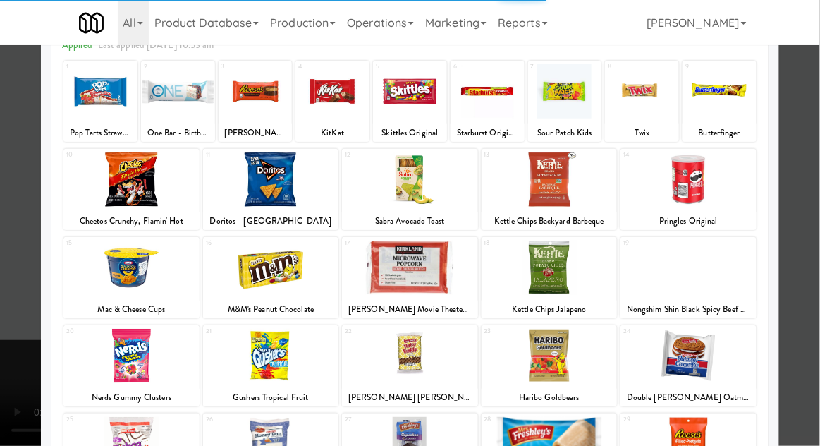
scroll to position [102, 0]
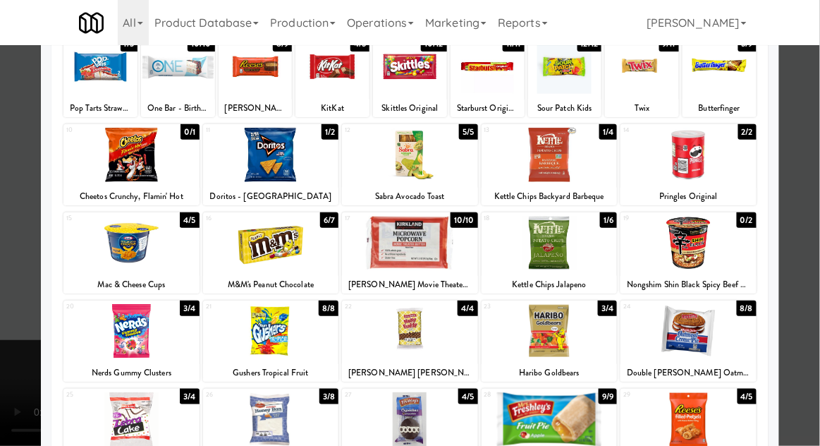
click at [130, 426] on div at bounding box center [131, 419] width 136 height 54
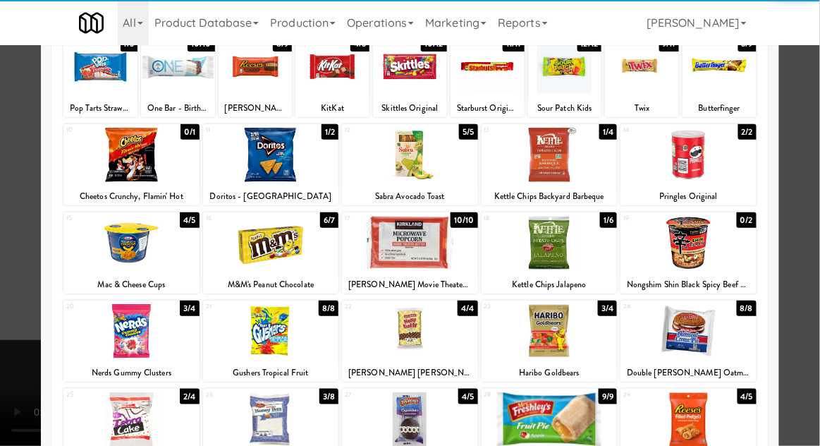
click at [803, 267] on div at bounding box center [410, 223] width 820 height 446
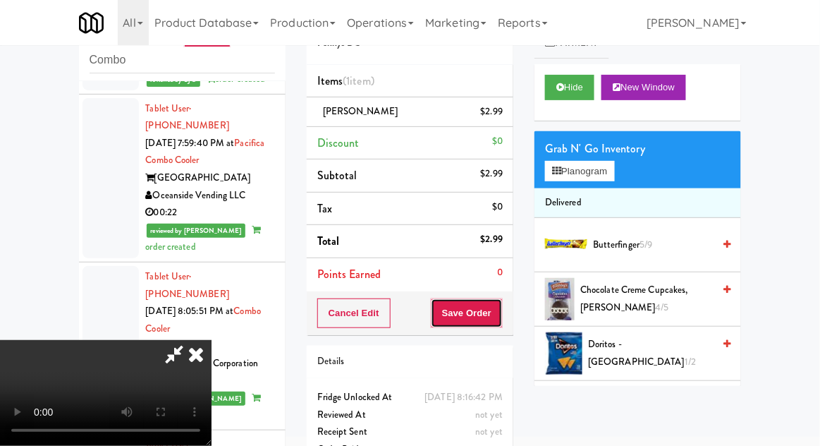
click at [499, 323] on button "Save Order" at bounding box center [467, 313] width 72 height 30
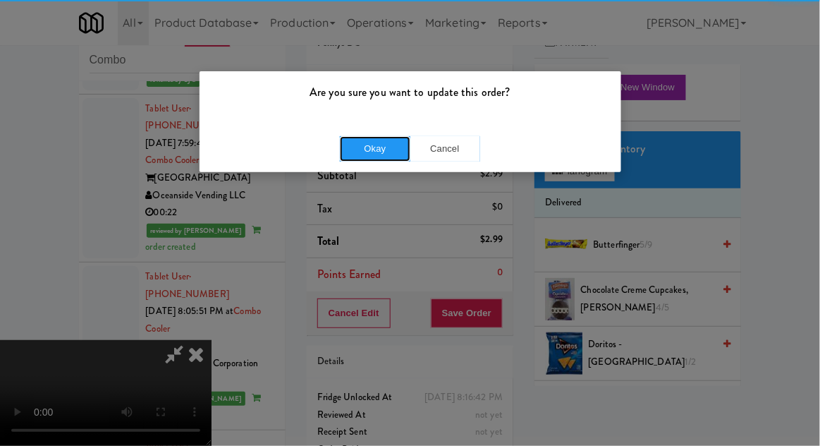
click at [354, 145] on button "Okay" at bounding box center [375, 148] width 70 height 25
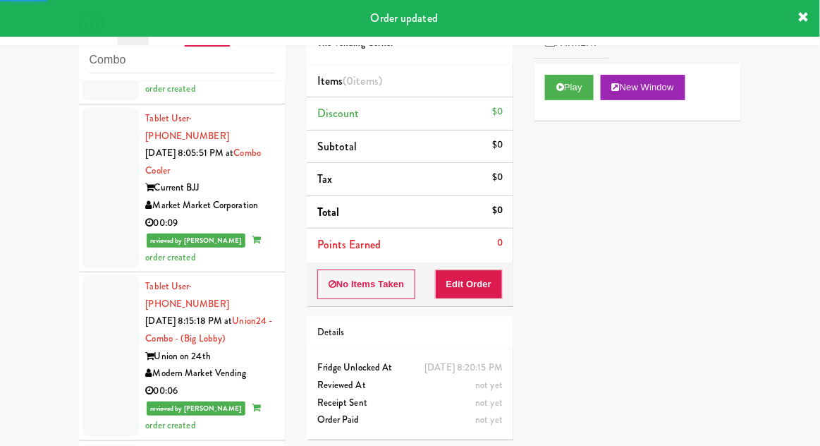
scroll to position [4047, 0]
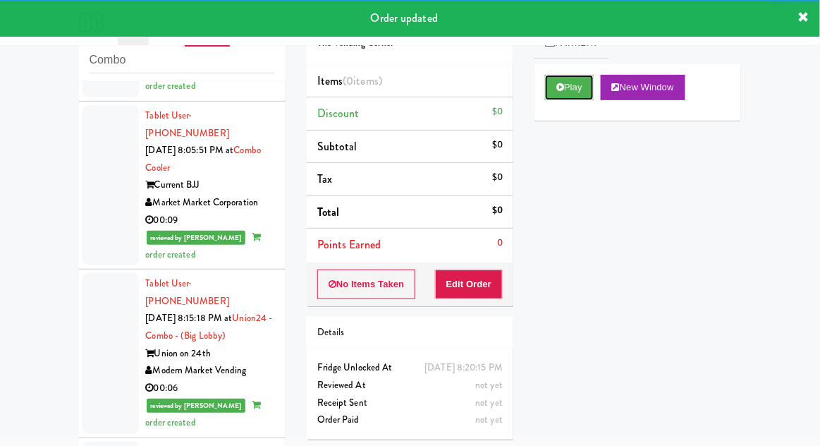
click at [589, 84] on button "Play" at bounding box center [569, 87] width 49 height 25
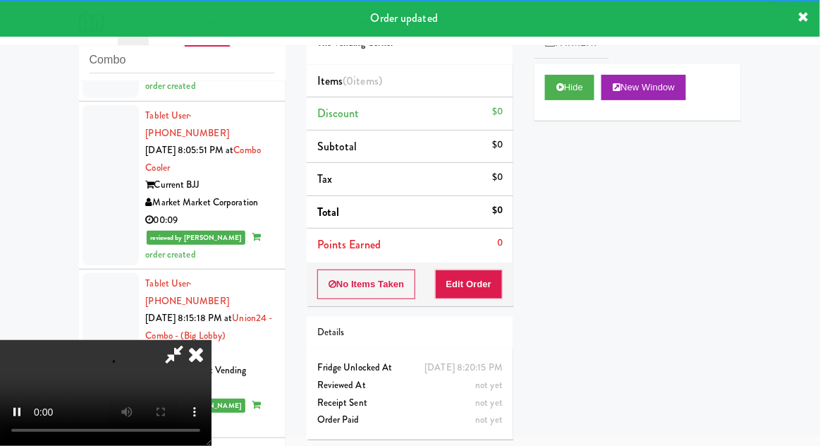
click at [480, 251] on li "Points Earned 0" at bounding box center [410, 244] width 207 height 32
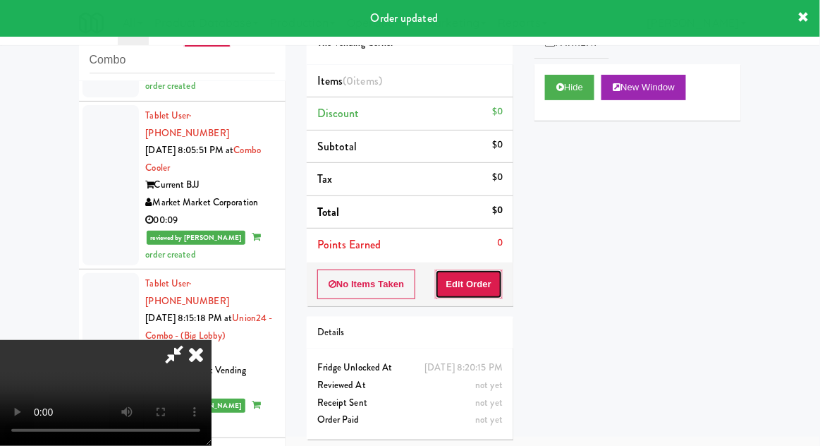
click at [479, 278] on button "Edit Order" at bounding box center [469, 284] width 68 height 30
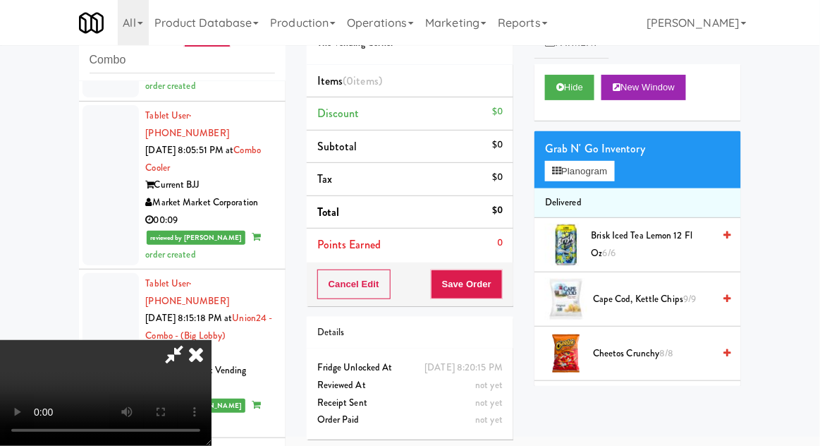
scroll to position [0, 0]
click at [602, 174] on button "Planogram" at bounding box center [579, 171] width 69 height 21
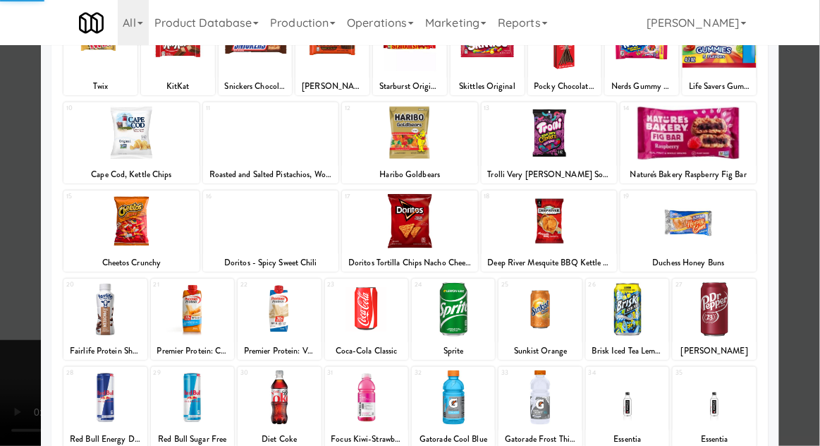
scroll to position [178, 0]
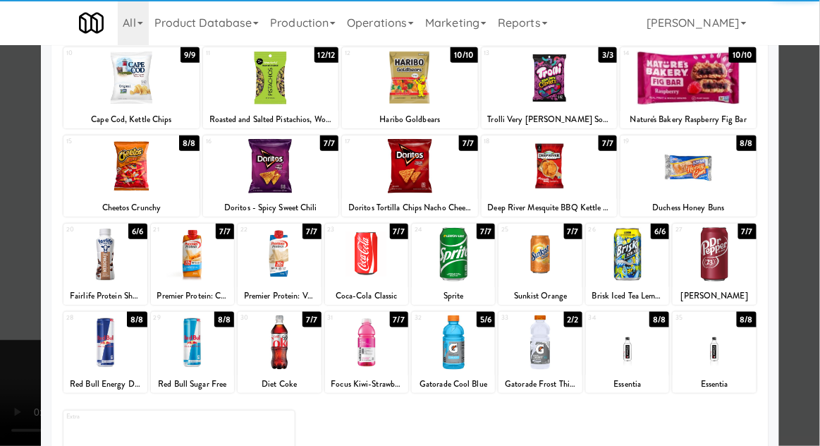
click at [181, 287] on div "Premier Protein: Caramel" at bounding box center [192, 296] width 79 height 18
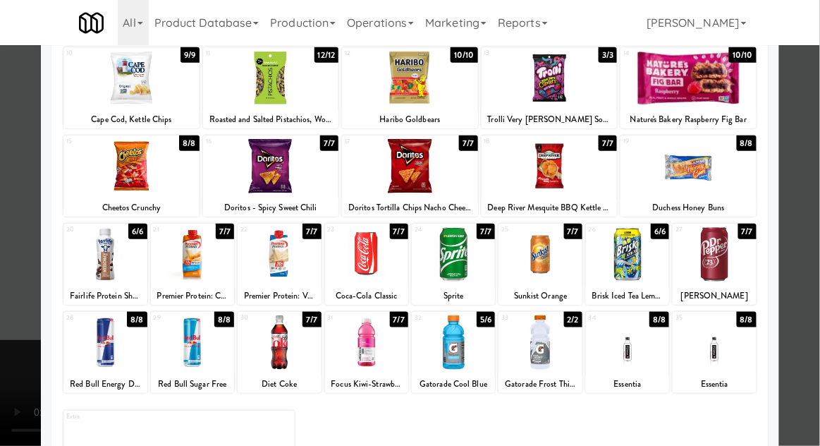
click at [183, 277] on div at bounding box center [192, 254] width 83 height 54
click at [804, 271] on div at bounding box center [410, 223] width 820 height 446
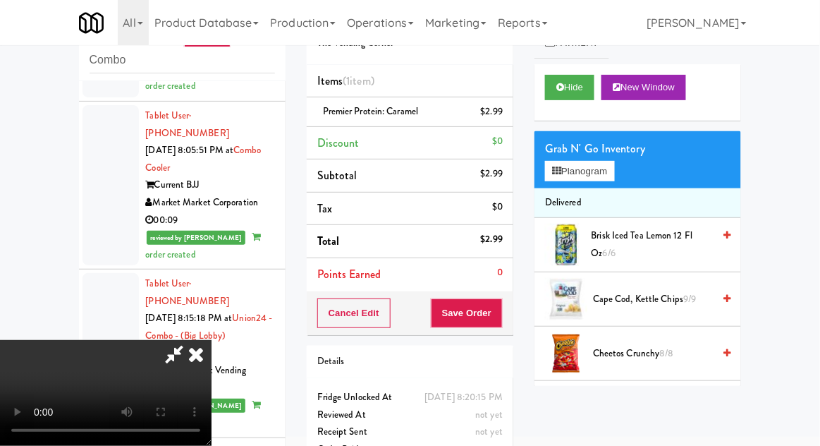
scroll to position [51, 0]
click at [499, 314] on button "Save Order" at bounding box center [467, 313] width 72 height 30
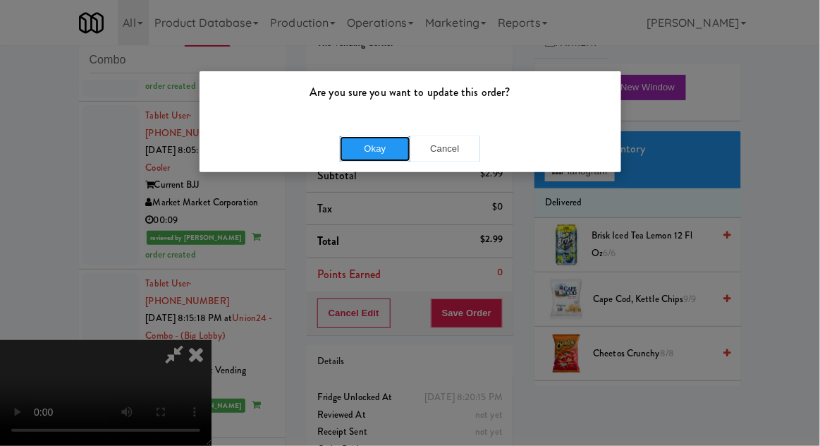
click at [360, 142] on button "Okay" at bounding box center [375, 148] width 70 height 25
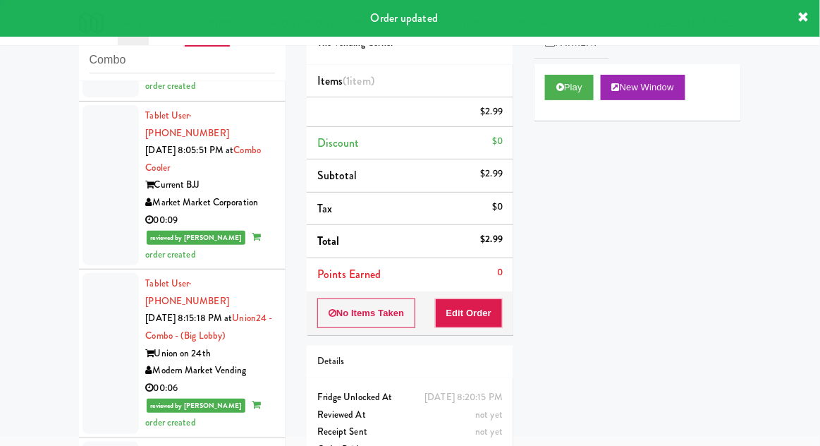
scroll to position [0, 0]
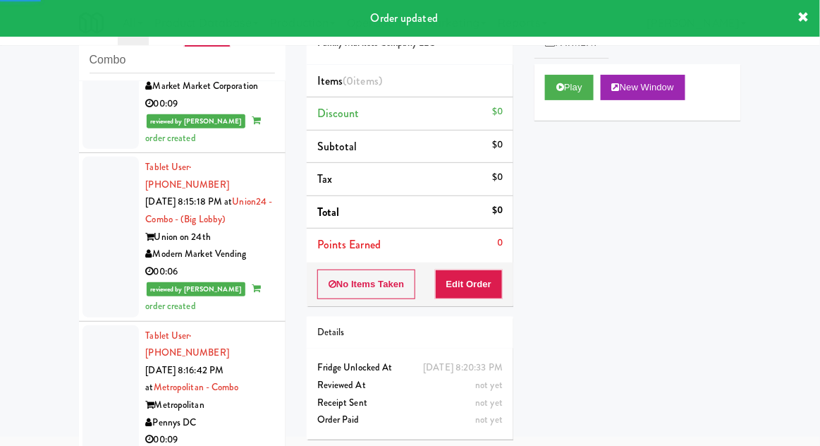
scroll to position [4178, 0]
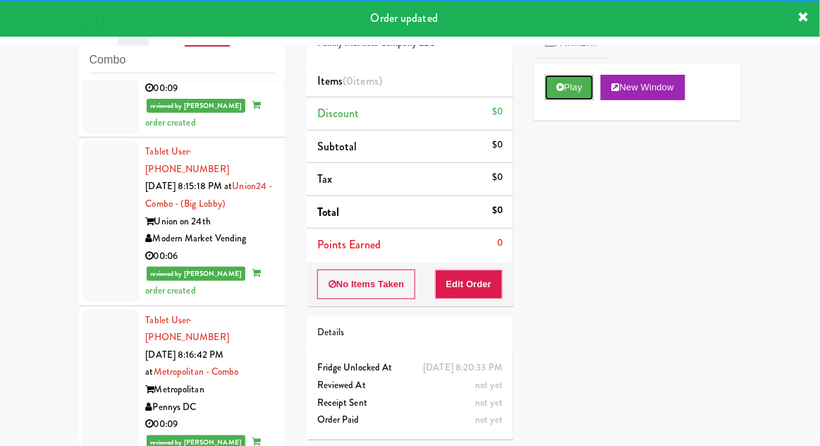
click at [583, 90] on button "Play" at bounding box center [569, 87] width 49 height 25
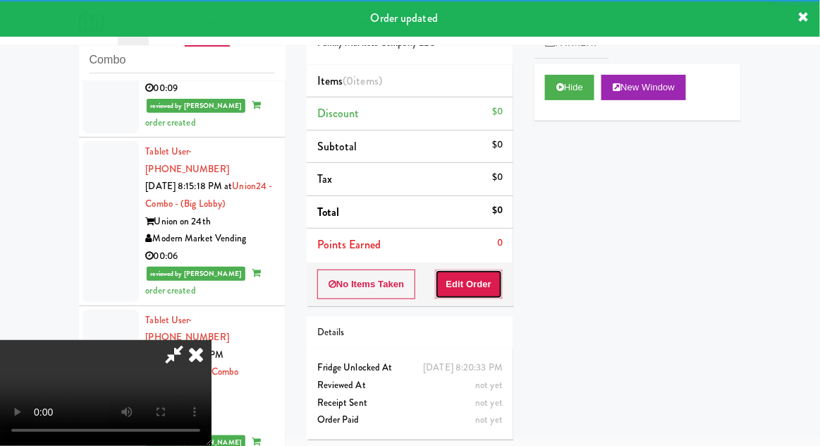
click at [466, 269] on button "Edit Order" at bounding box center [469, 284] width 68 height 30
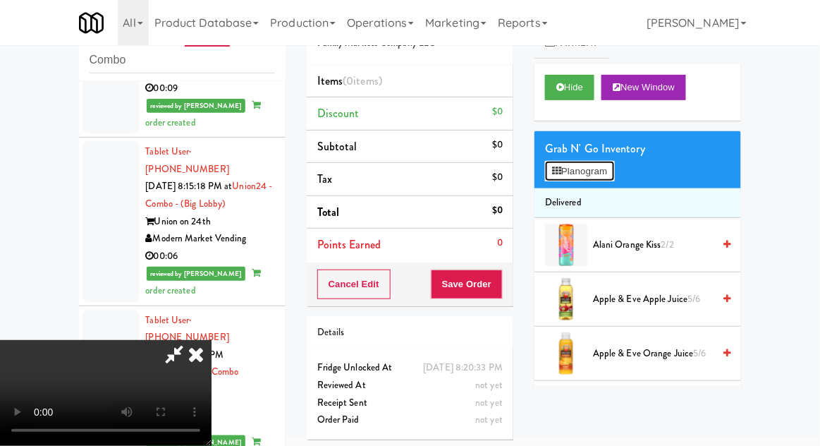
click at [605, 178] on button "Planogram" at bounding box center [579, 171] width 69 height 21
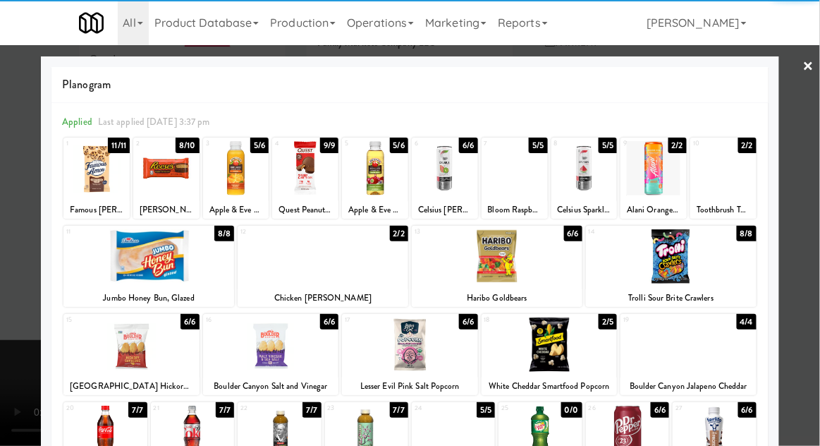
click at [303, 185] on div at bounding box center [305, 168] width 66 height 54
click at [805, 277] on div at bounding box center [410, 223] width 820 height 446
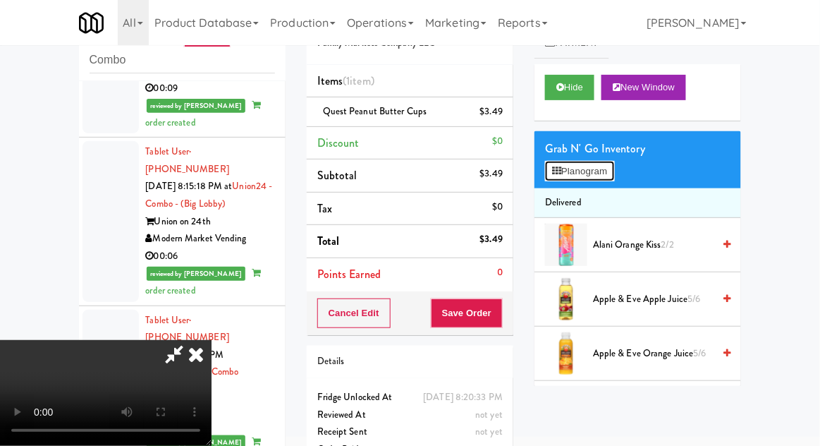
click at [603, 171] on button "Planogram" at bounding box center [579, 171] width 69 height 21
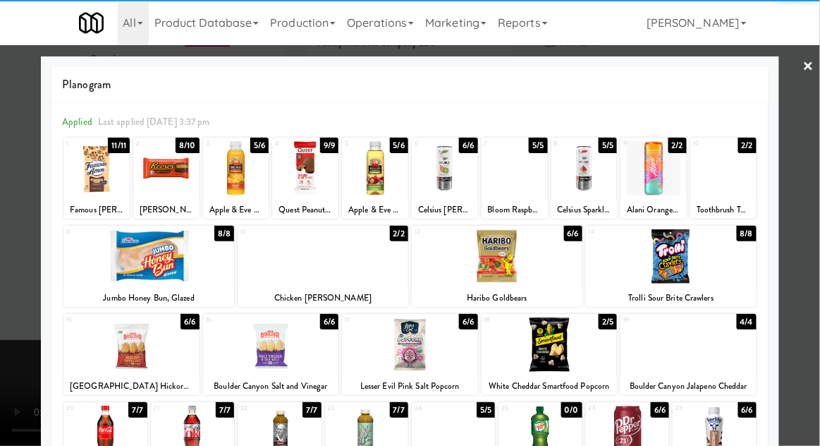
click at [233, 202] on div "Apple & Eve Orange Juice" at bounding box center [236, 210] width 62 height 18
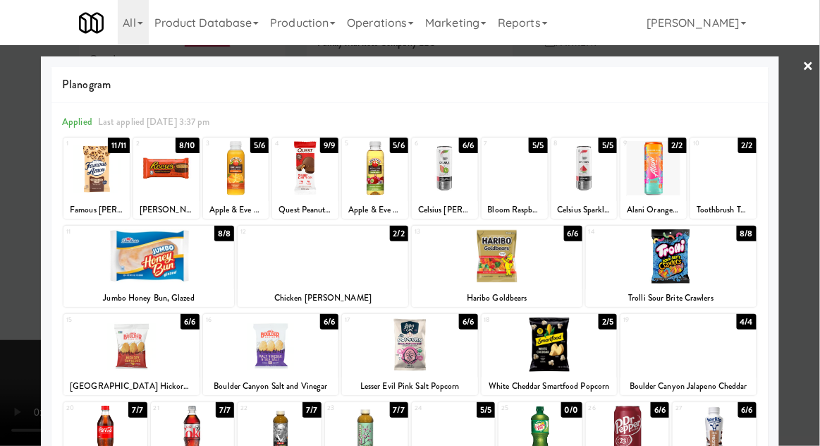
click at [226, 178] on div at bounding box center [236, 168] width 66 height 54
click at [809, 278] on div at bounding box center [410, 223] width 820 height 446
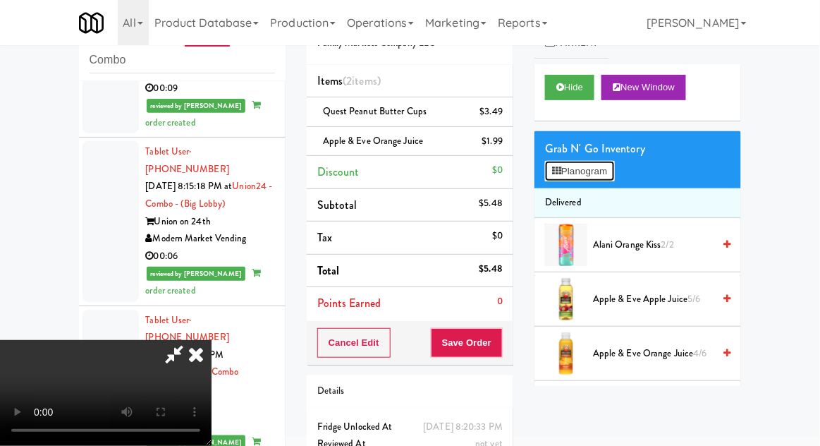
click at [596, 176] on button "Planogram" at bounding box center [579, 171] width 69 height 21
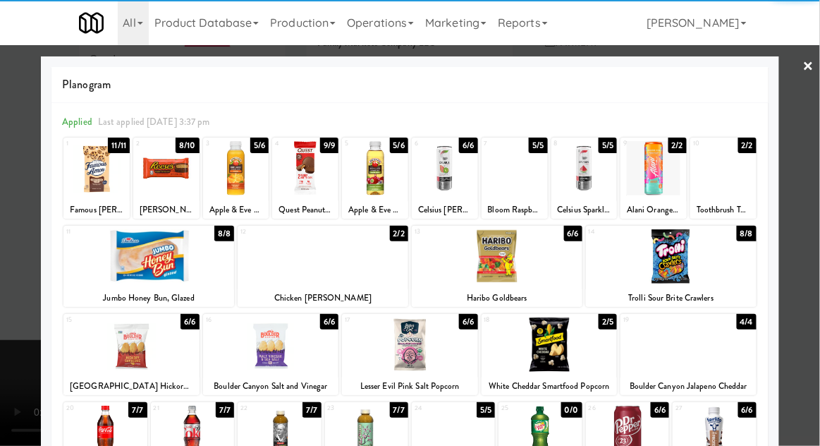
click at [99, 265] on div at bounding box center [148, 256] width 171 height 54
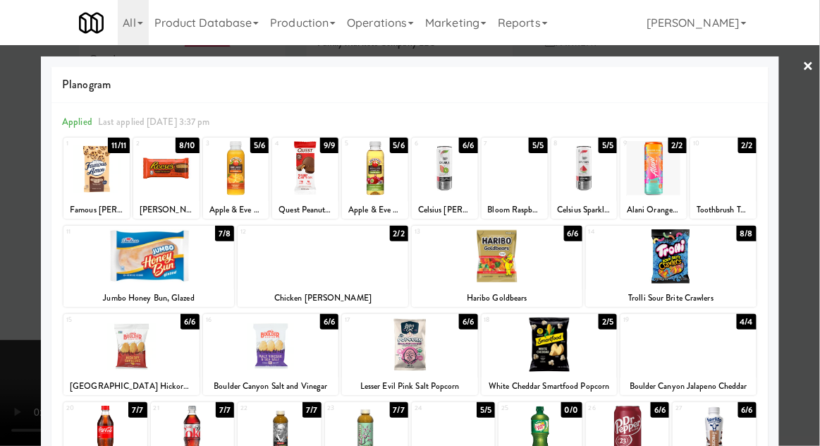
click at [812, 311] on div at bounding box center [410, 223] width 820 height 446
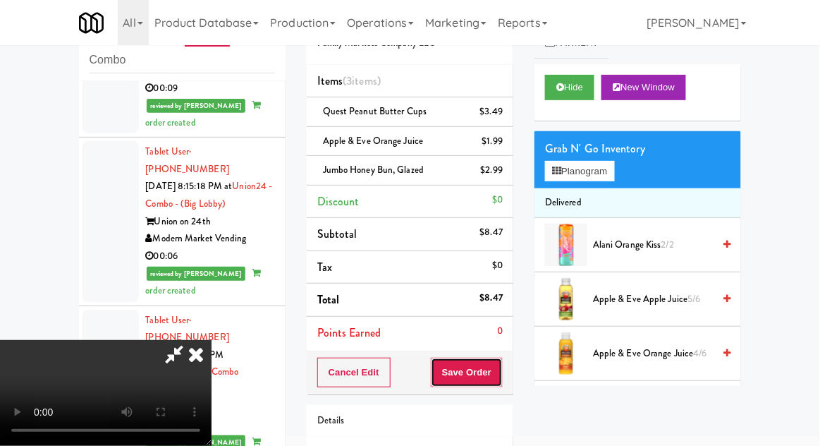
click at [502, 373] on button "Save Order" at bounding box center [467, 372] width 72 height 30
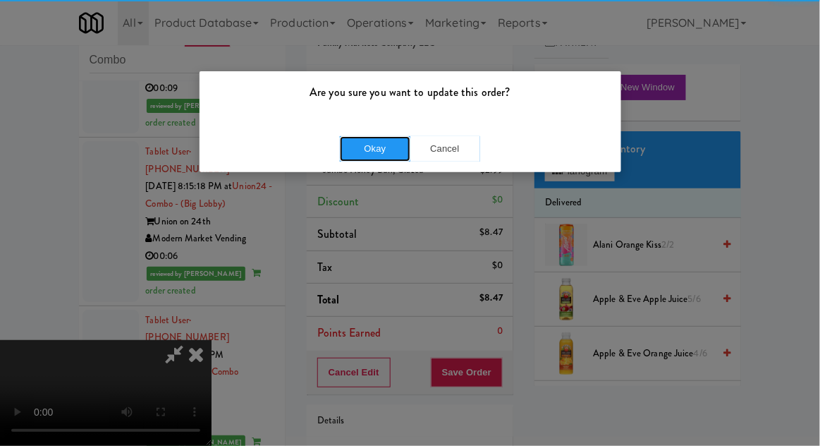
click at [367, 155] on button "Okay" at bounding box center [375, 148] width 70 height 25
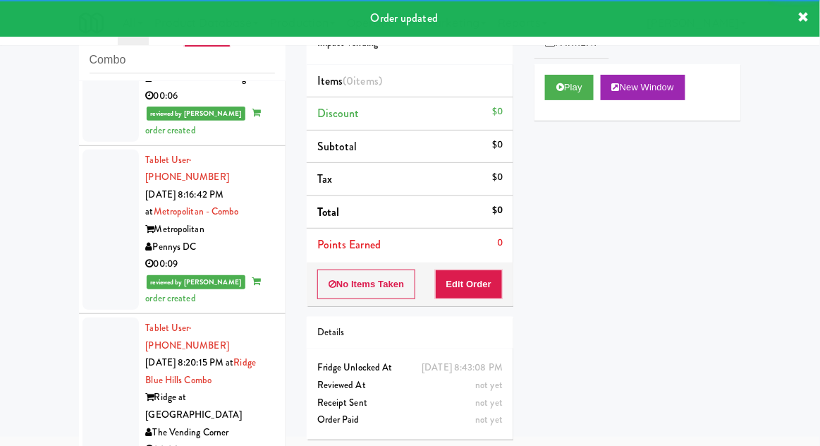
scroll to position [4341, 0]
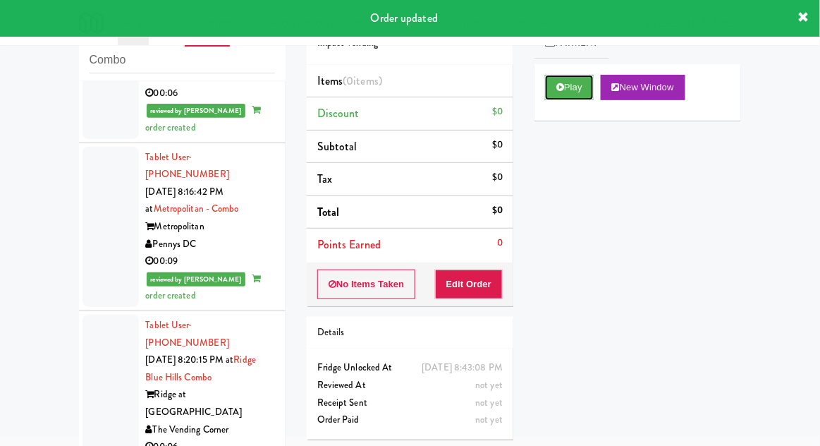
click at [586, 91] on button "Play" at bounding box center [569, 87] width 49 height 25
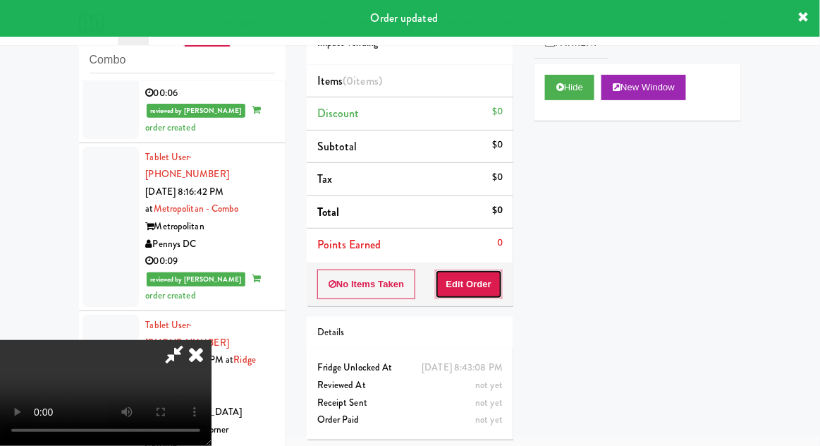
click at [477, 290] on button "Edit Order" at bounding box center [469, 284] width 68 height 30
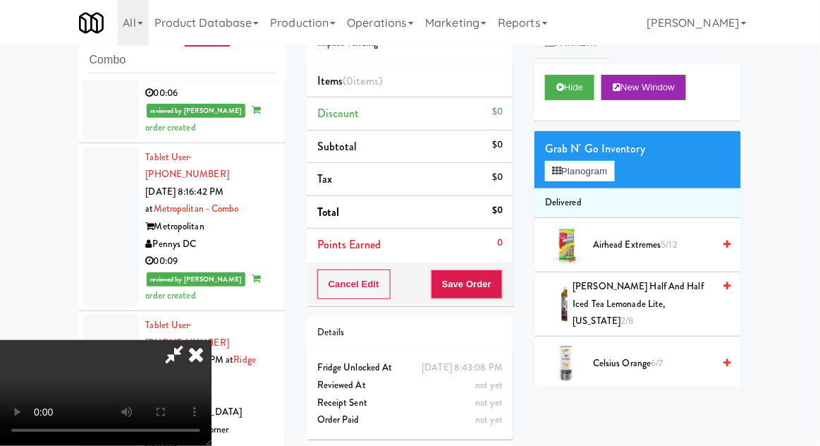
scroll to position [0, 0]
click at [604, 172] on button "Planogram" at bounding box center [579, 171] width 69 height 21
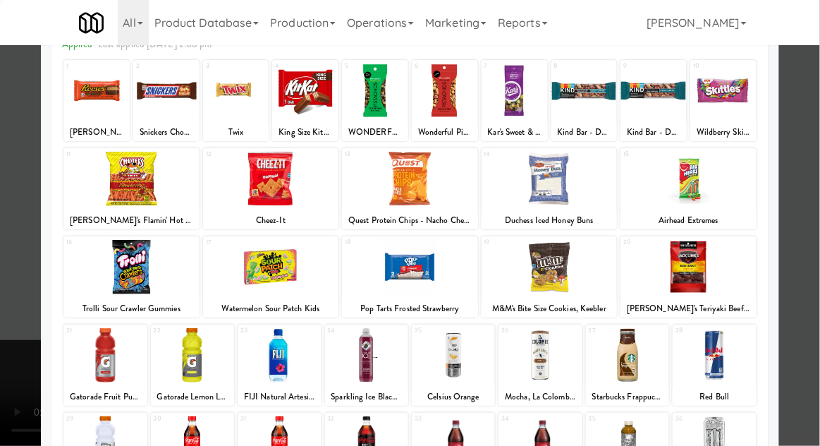
scroll to position [178, 0]
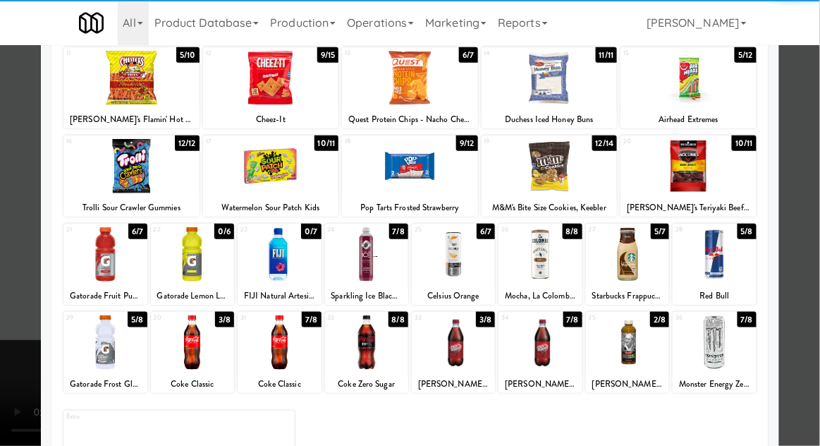
click at [367, 266] on div at bounding box center [366, 254] width 83 height 54
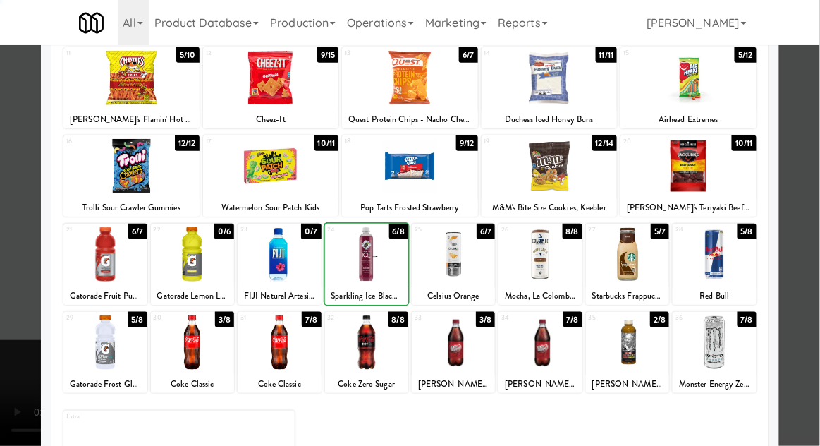
click at [810, 280] on div at bounding box center [410, 223] width 820 height 446
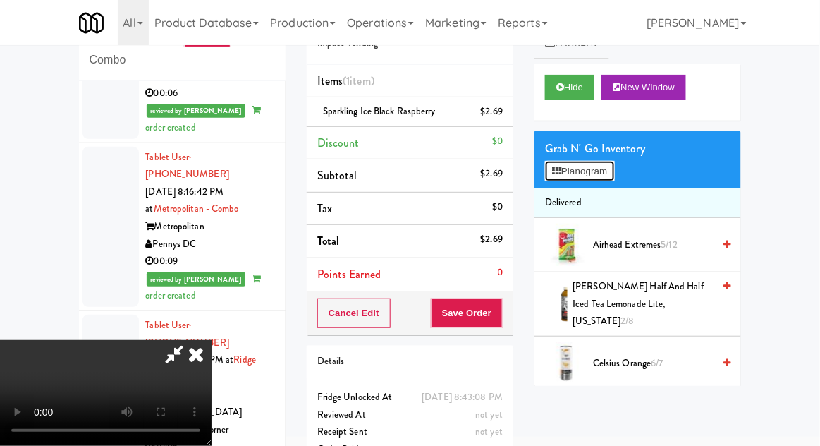
click at [606, 171] on button "Planogram" at bounding box center [579, 171] width 69 height 21
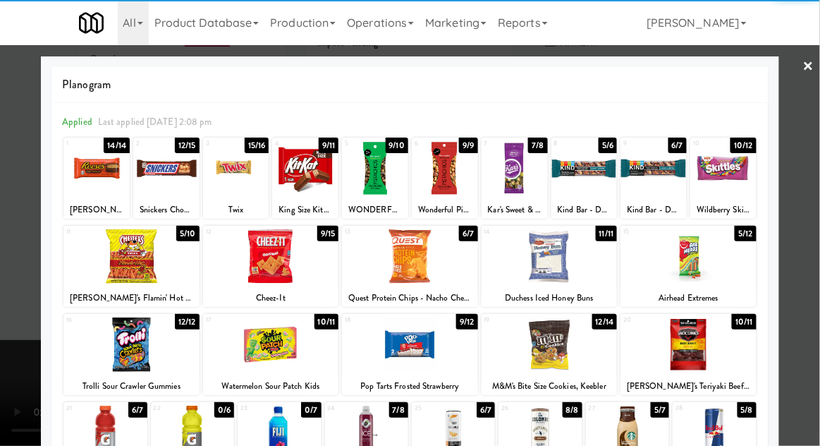
click at [126, 271] on div at bounding box center [131, 256] width 136 height 54
click at [807, 281] on div at bounding box center [410, 223] width 820 height 446
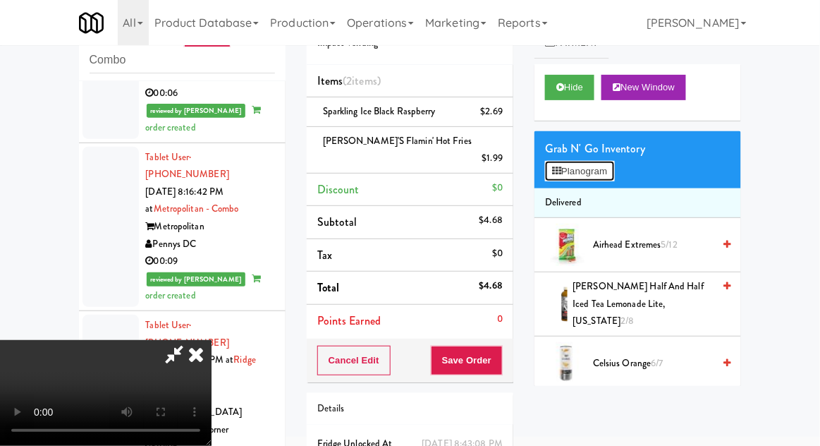
click at [608, 176] on button "Planogram" at bounding box center [579, 171] width 69 height 21
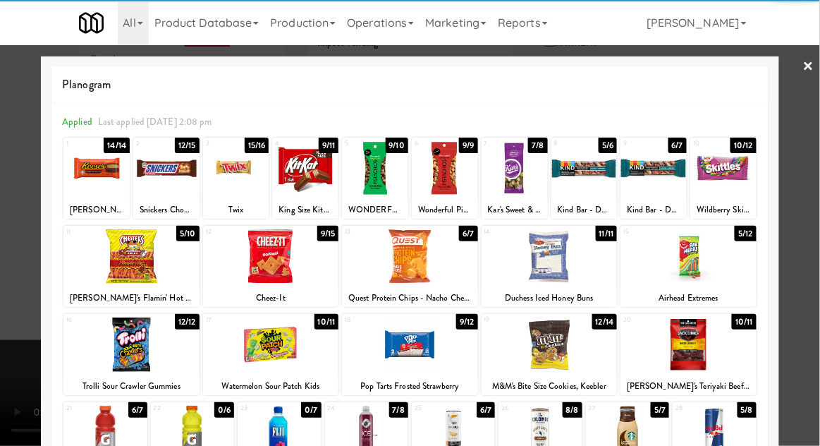
click at [235, 191] on div at bounding box center [236, 168] width 66 height 54
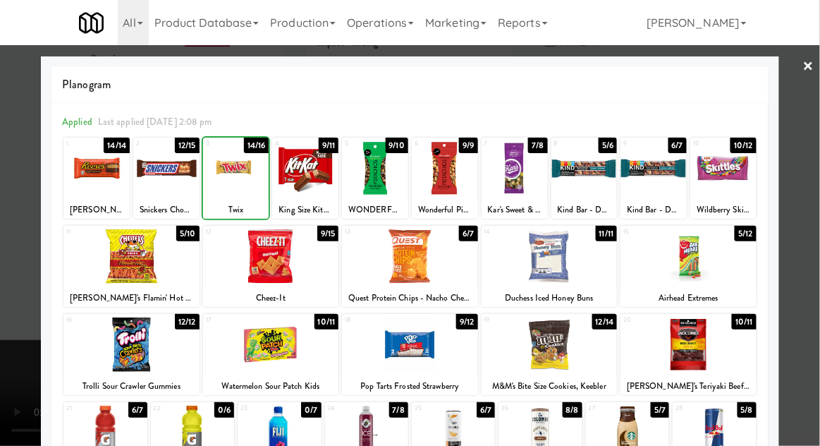
click at [814, 292] on div at bounding box center [410, 223] width 820 height 446
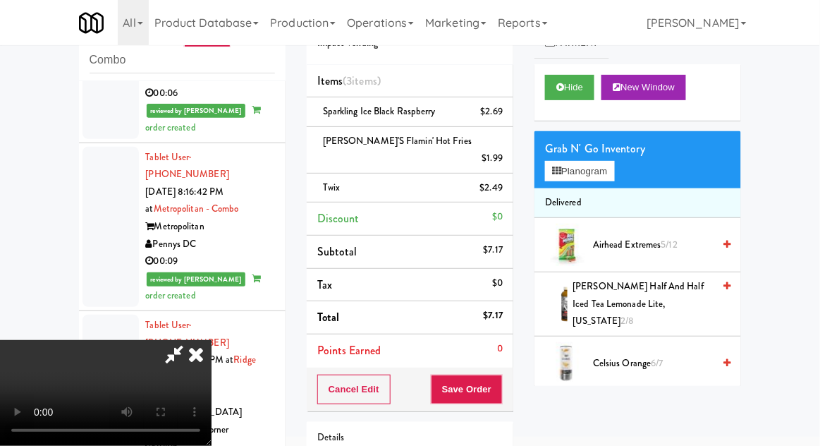
scroll to position [51, 0]
click at [498, 381] on button "Save Order" at bounding box center [467, 389] width 72 height 30
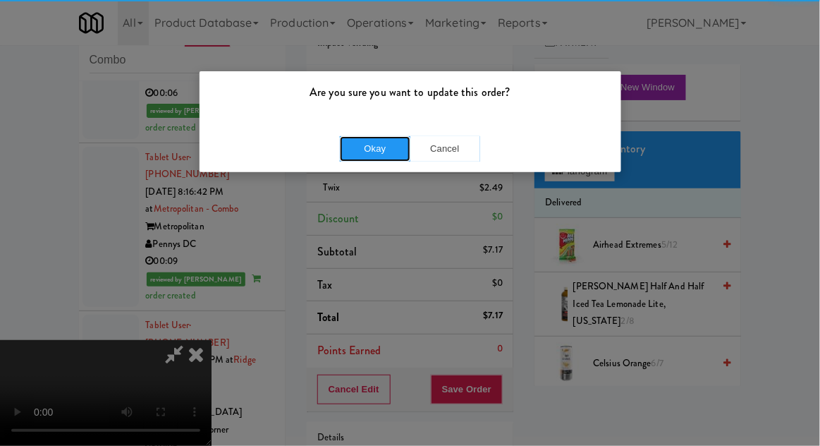
click at [372, 155] on button "Okay" at bounding box center [375, 148] width 70 height 25
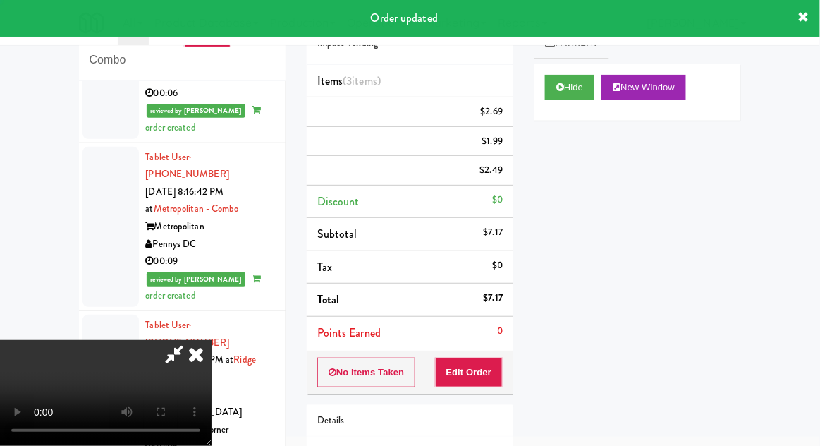
scroll to position [0, 0]
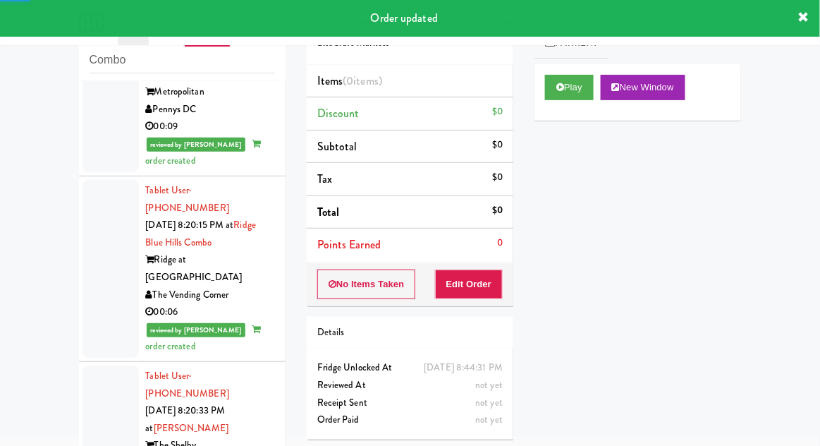
scroll to position [4498, 0]
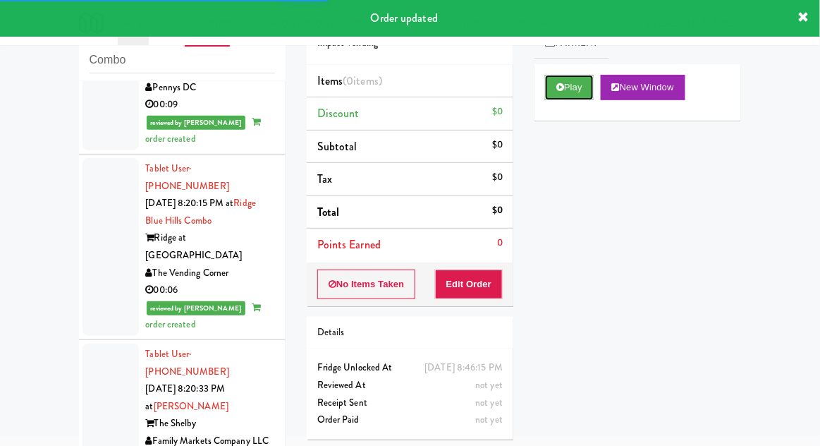
click at [571, 86] on button "Play" at bounding box center [569, 87] width 49 height 25
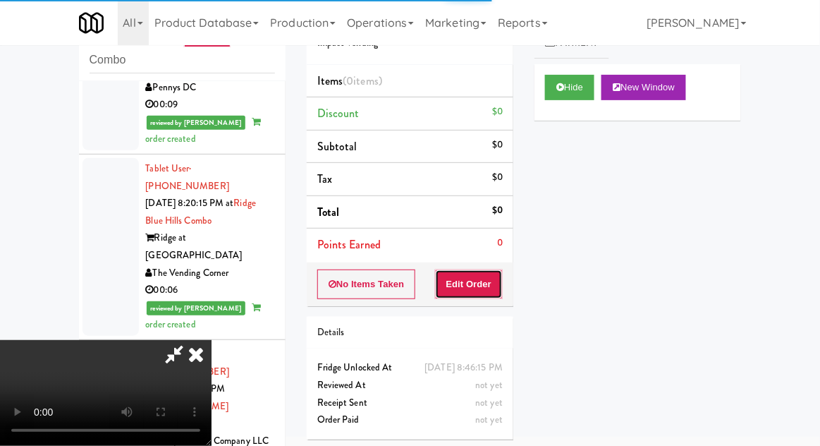
click at [479, 281] on button "Edit Order" at bounding box center [469, 284] width 68 height 30
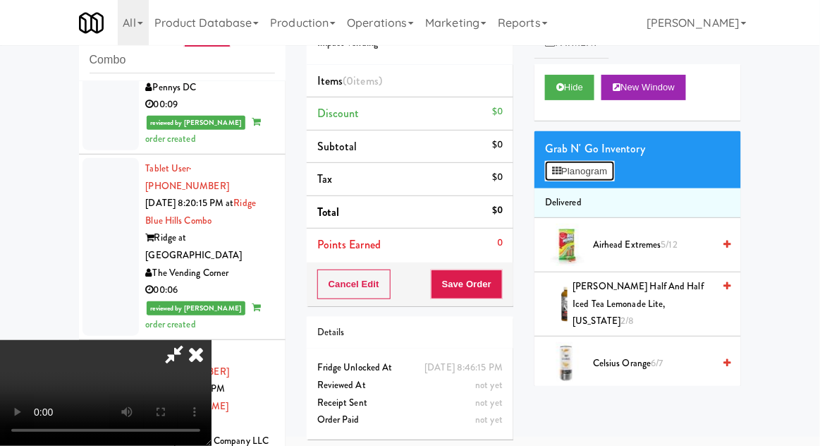
click at [596, 178] on button "Planogram" at bounding box center [579, 171] width 69 height 21
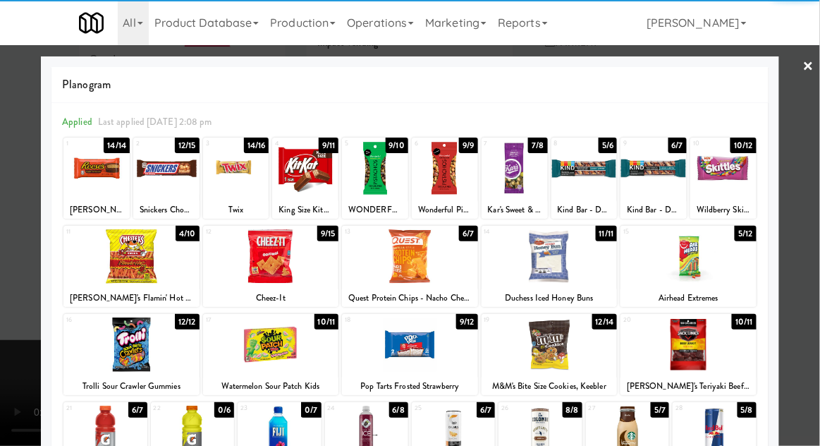
click at [102, 193] on div at bounding box center [96, 168] width 66 height 54
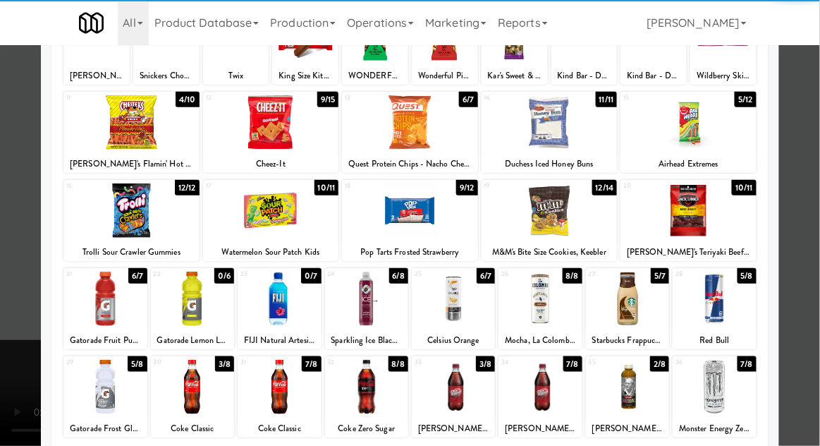
scroll to position [178, 0]
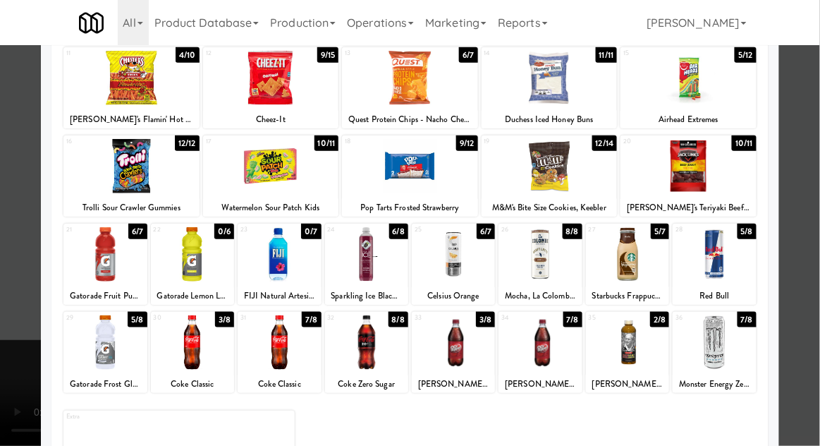
click at [563, 355] on div at bounding box center [539, 342] width 83 height 54
click at [814, 329] on div at bounding box center [410, 223] width 820 height 446
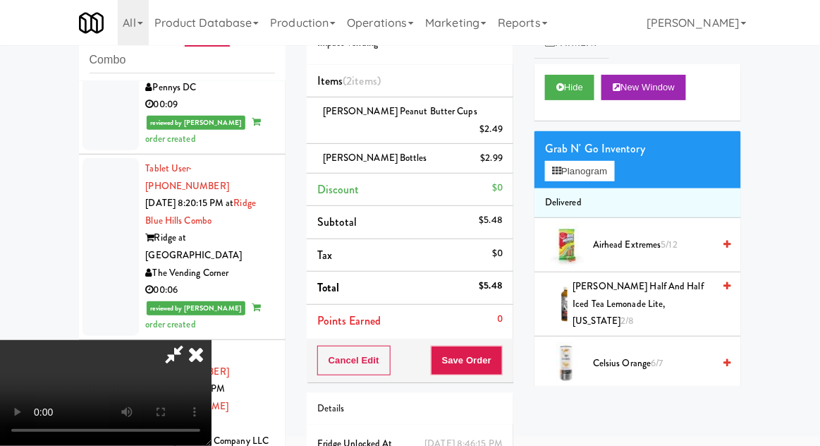
scroll to position [51, 0]
click at [499, 348] on button "Save Order" at bounding box center [467, 360] width 72 height 30
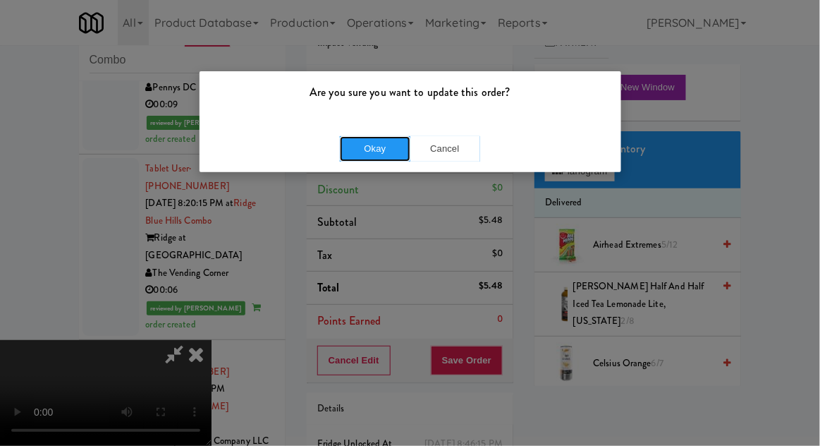
click at [371, 149] on button "Okay" at bounding box center [375, 148] width 70 height 25
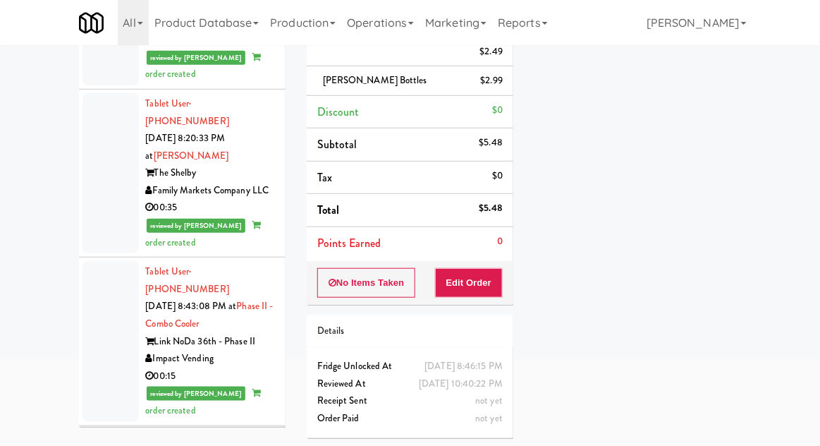
scroll to position [4670, 0]
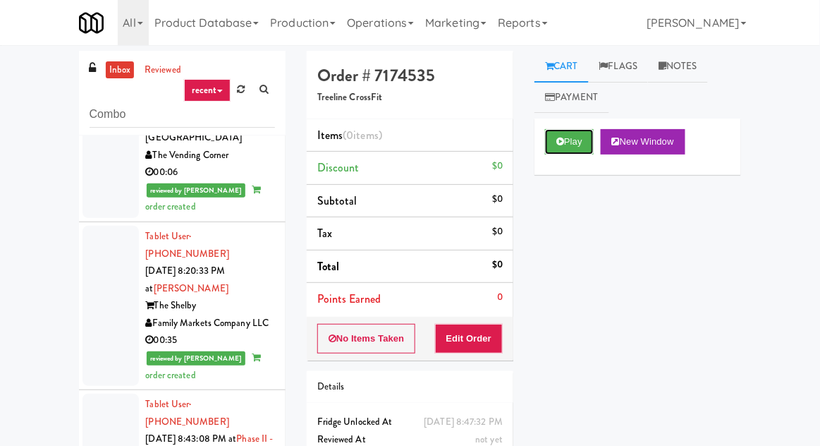
click at [569, 154] on button "Play" at bounding box center [569, 141] width 49 height 25
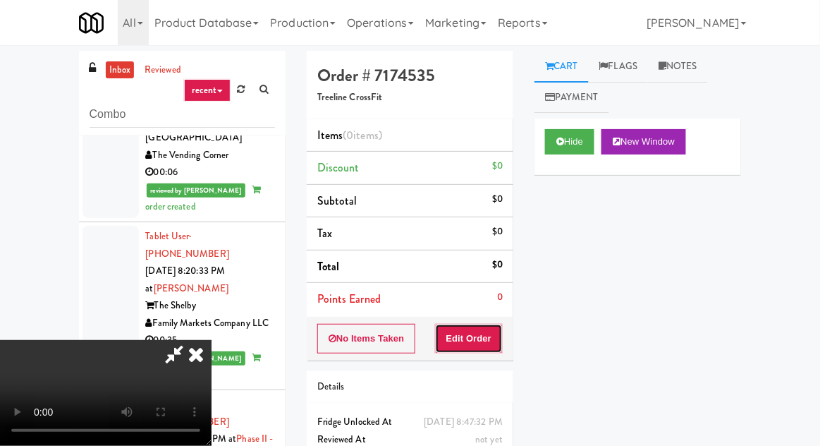
click at [471, 331] on button "Edit Order" at bounding box center [469, 339] width 68 height 30
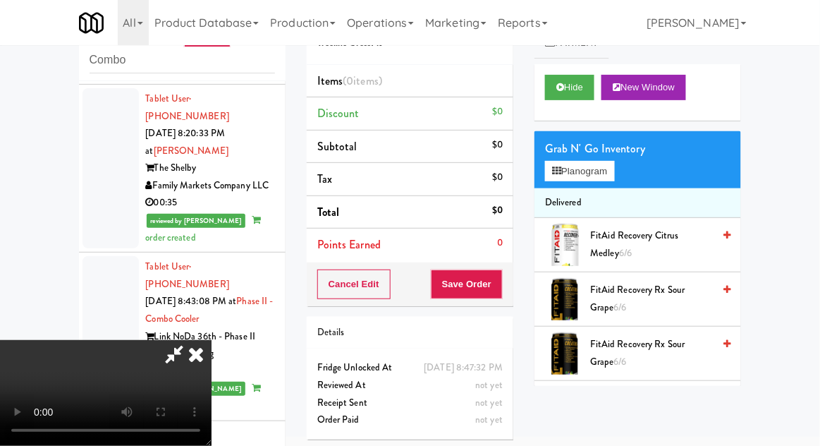
scroll to position [51, 0]
click at [601, 171] on button "Planogram" at bounding box center [579, 171] width 69 height 21
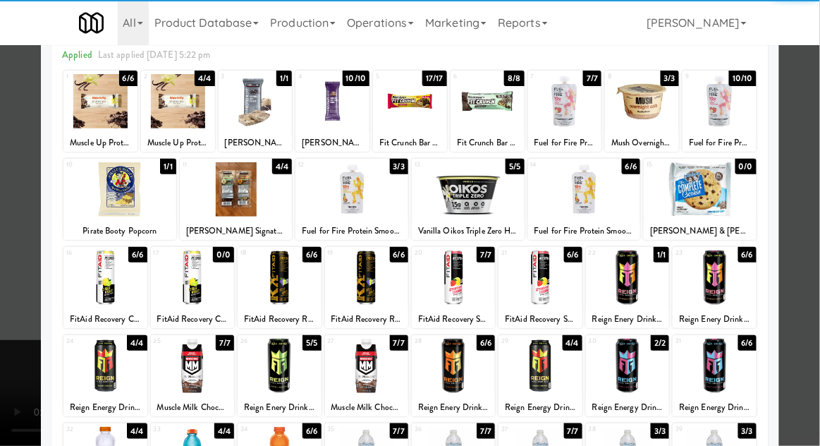
scroll to position [107, 0]
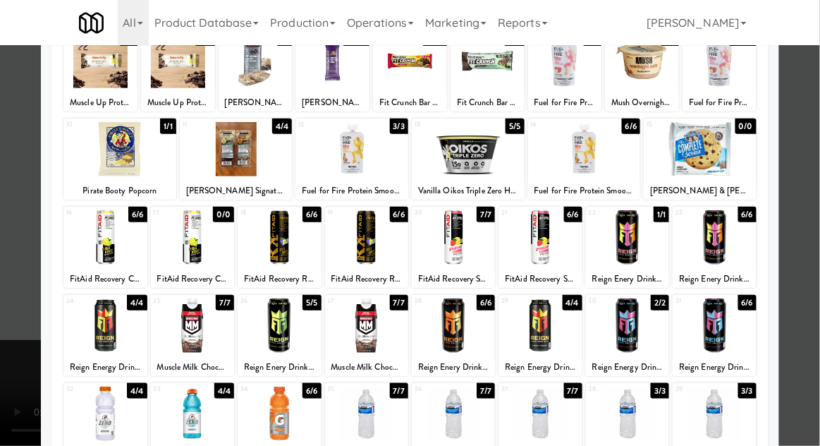
click at [372, 408] on div at bounding box center [366, 413] width 83 height 54
click at [808, 125] on div at bounding box center [410, 223] width 820 height 446
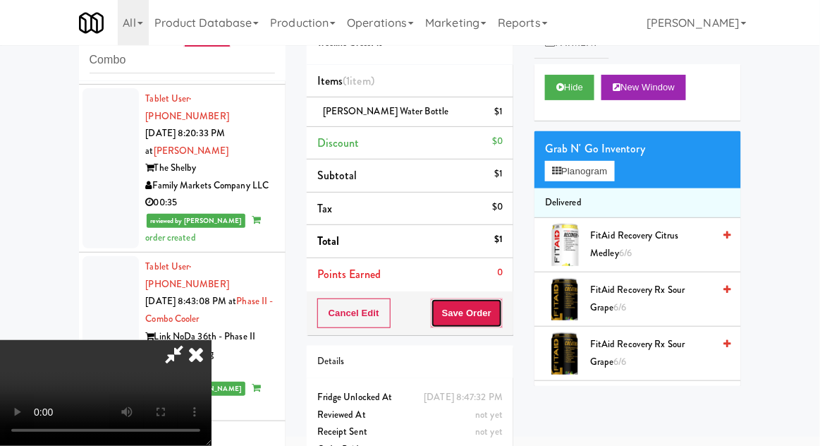
click at [499, 310] on button "Save Order" at bounding box center [467, 313] width 72 height 30
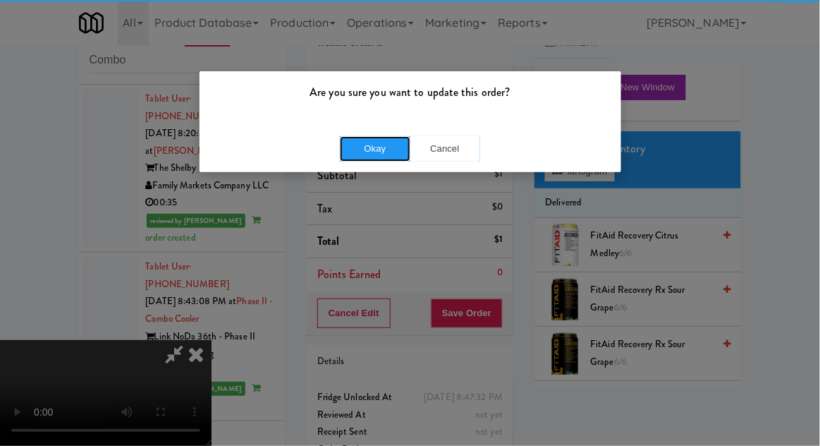
click at [379, 147] on button "Okay" at bounding box center [375, 148] width 70 height 25
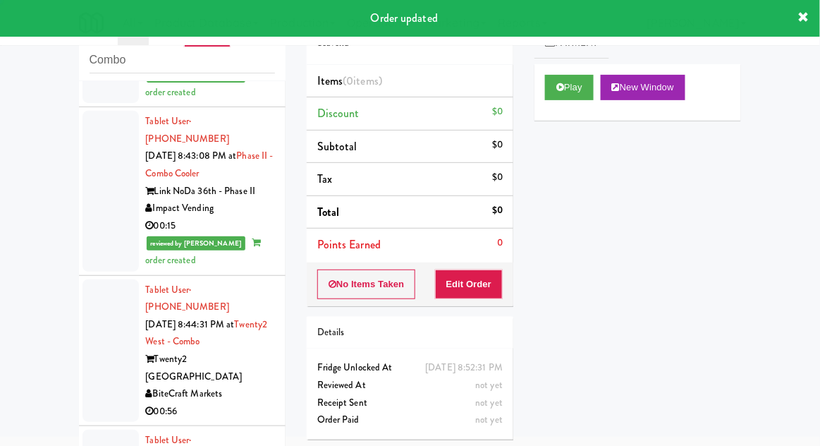
scroll to position [4902, 0]
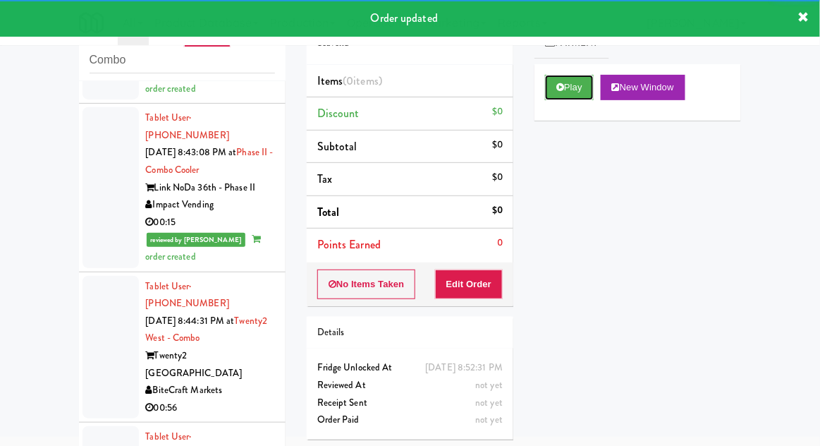
click at [548, 89] on button "Play" at bounding box center [569, 87] width 49 height 25
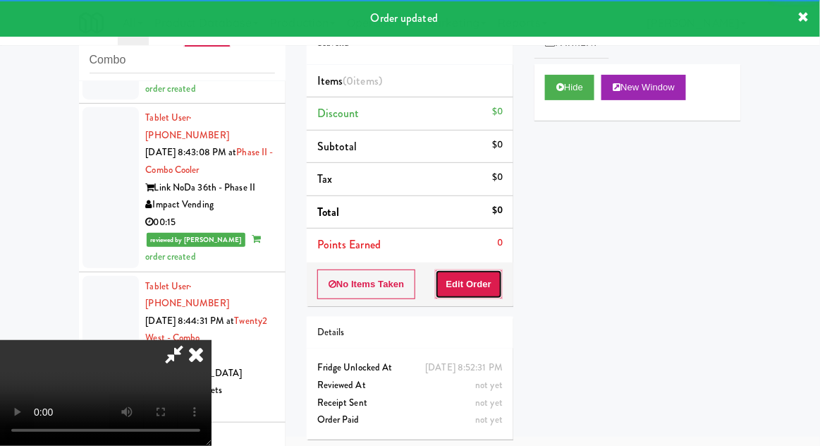
click at [475, 285] on button "Edit Order" at bounding box center [469, 284] width 68 height 30
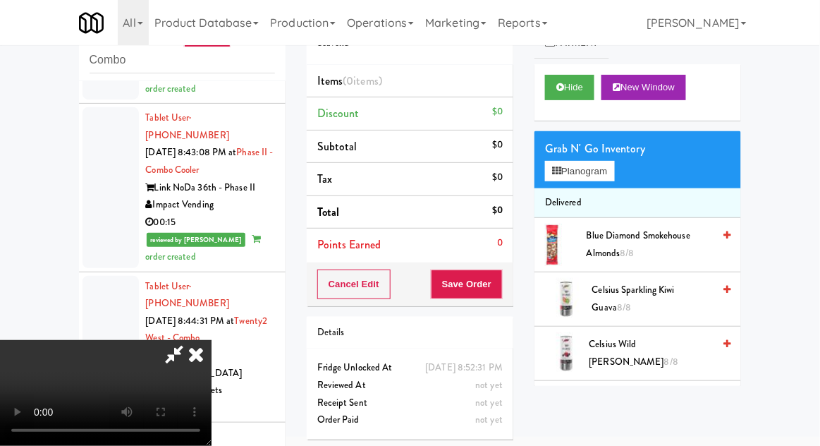
scroll to position [51, 0]
click at [606, 177] on button "Planogram" at bounding box center [579, 171] width 69 height 21
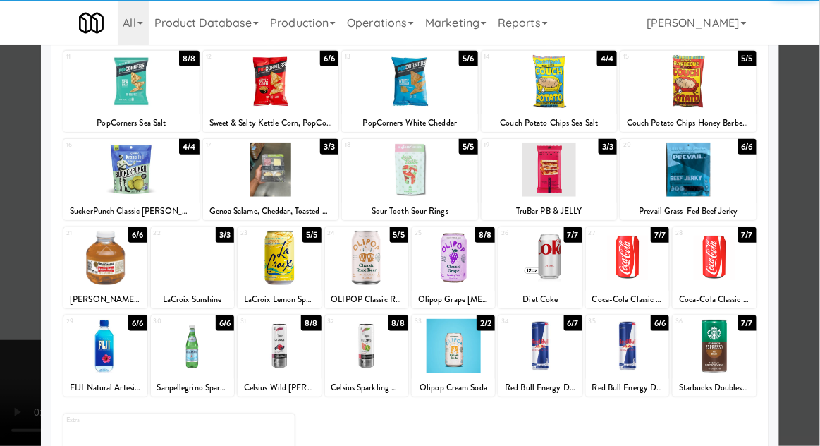
scroll to position [178, 0]
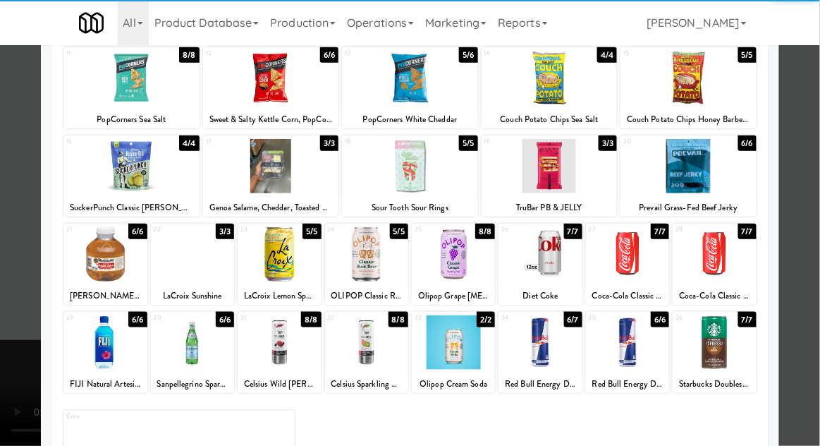
click at [716, 252] on div at bounding box center [714, 254] width 83 height 54
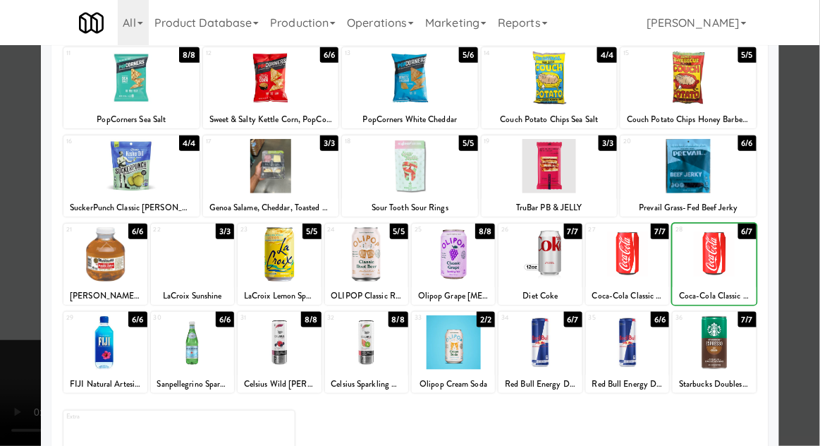
click at [716, 259] on div at bounding box center [714, 254] width 83 height 54
click at [809, 135] on div at bounding box center [410, 223] width 820 height 446
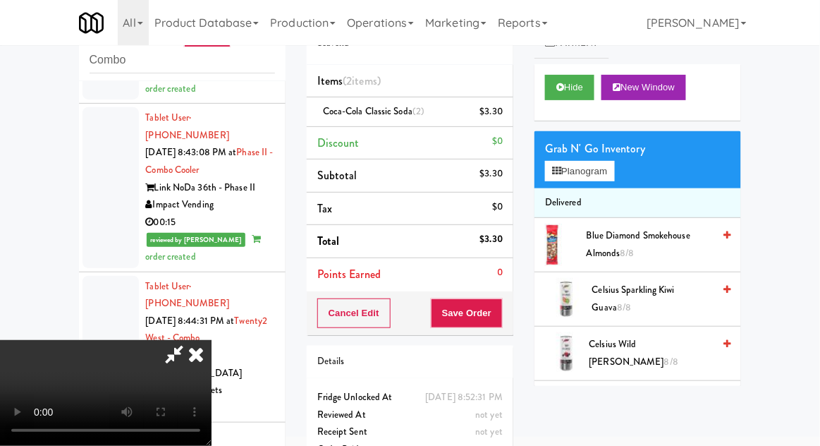
click at [498, 118] on div "$3.30" at bounding box center [491, 112] width 23 height 18
click at [498, 116] on link at bounding box center [501, 118] width 13 height 18
click at [501, 116] on icon at bounding box center [504, 116] width 7 height 9
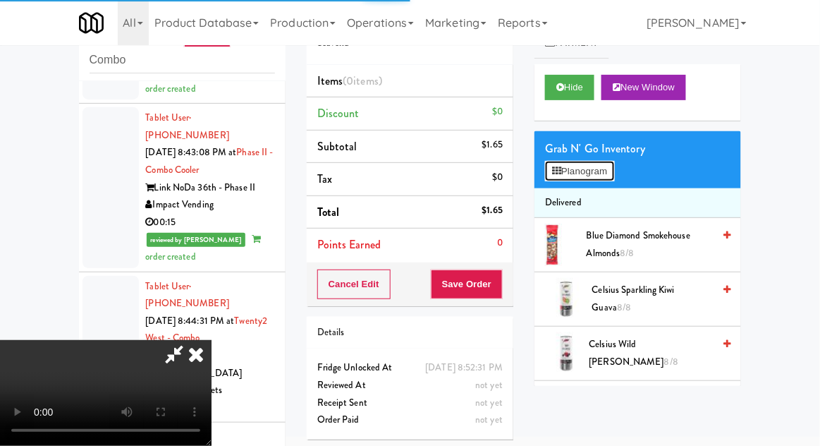
click at [611, 174] on button "Planogram" at bounding box center [579, 171] width 69 height 21
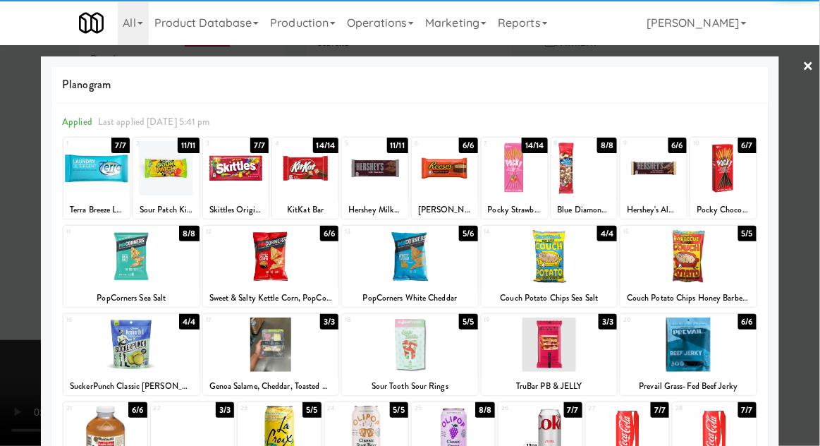
click at [620, 445] on div at bounding box center [627, 432] width 83 height 54
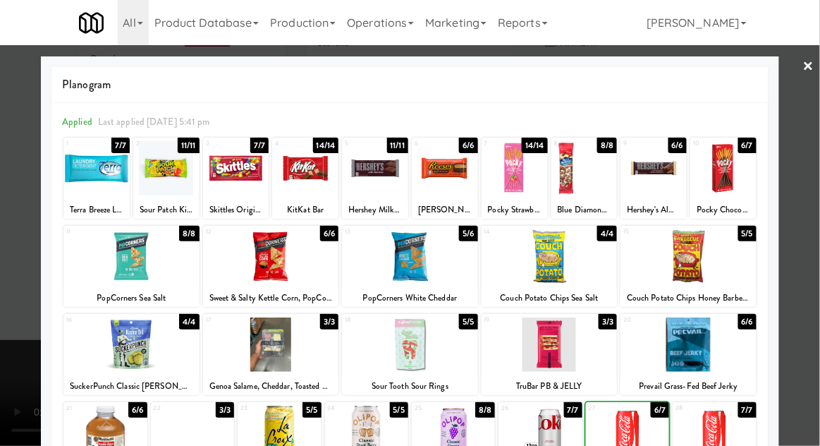
click at [701, 443] on div at bounding box center [714, 432] width 83 height 54
click at [813, 154] on div at bounding box center [410, 223] width 820 height 446
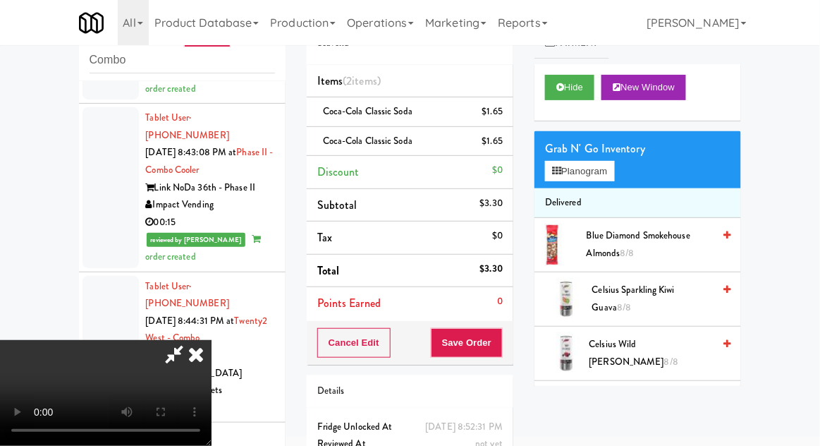
scroll to position [51, 0]
click at [500, 348] on button "Save Order" at bounding box center [467, 343] width 72 height 30
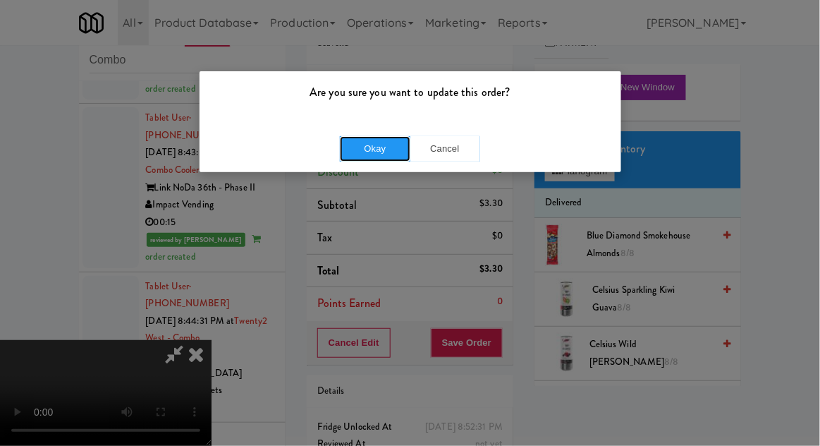
click at [366, 152] on button "Okay" at bounding box center [375, 148] width 70 height 25
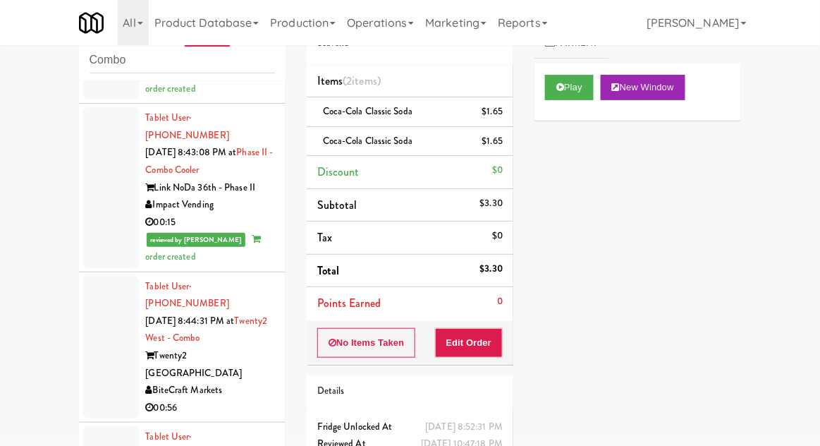
scroll to position [121, 0]
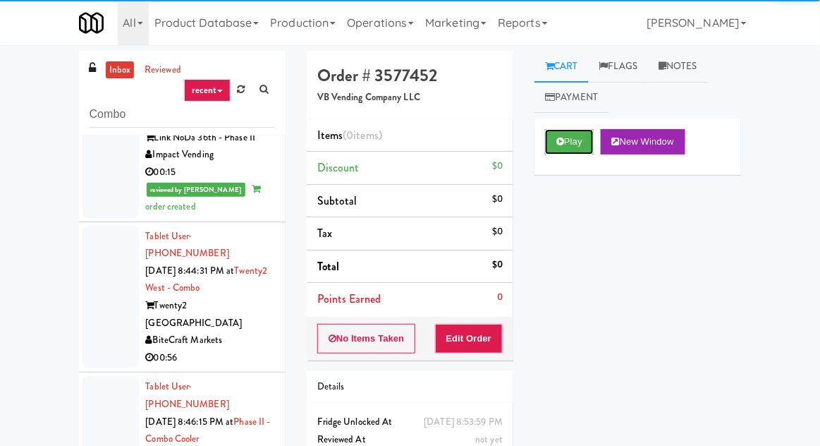
click at [572, 140] on button "Play" at bounding box center [569, 141] width 49 height 25
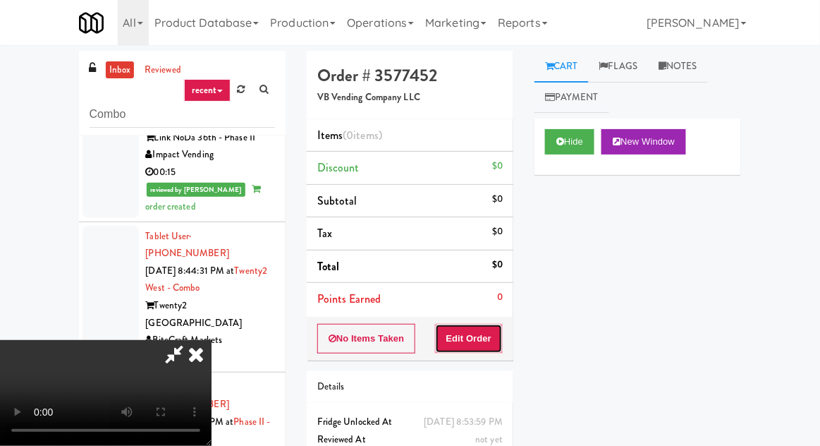
click at [471, 325] on button "Edit Order" at bounding box center [469, 339] width 68 height 30
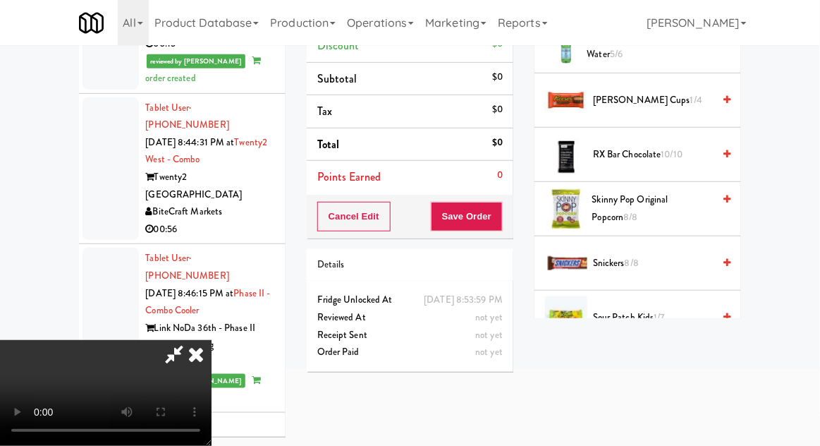
scroll to position [1378, 0]
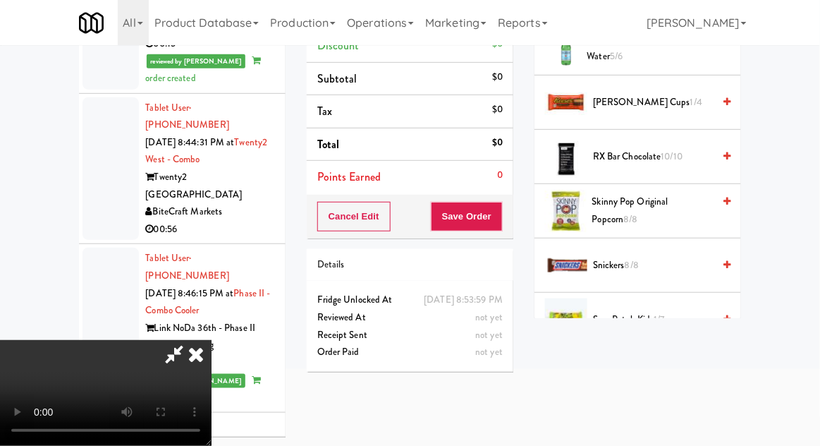
click at [690, 102] on span "1/4" at bounding box center [696, 101] width 12 height 13
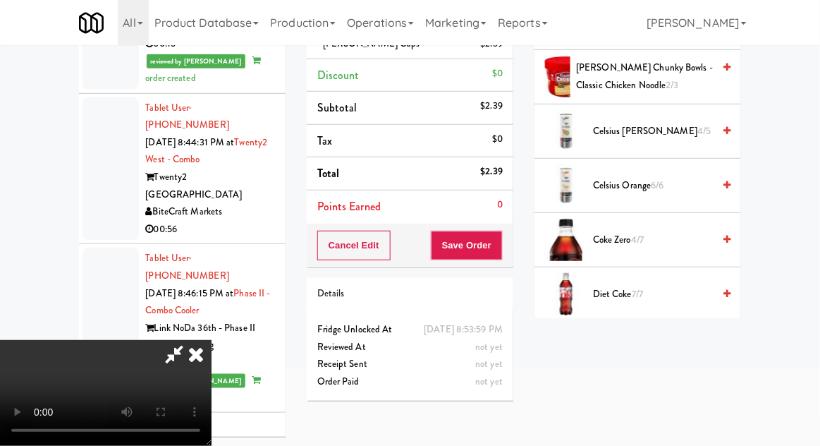
scroll to position [0, 0]
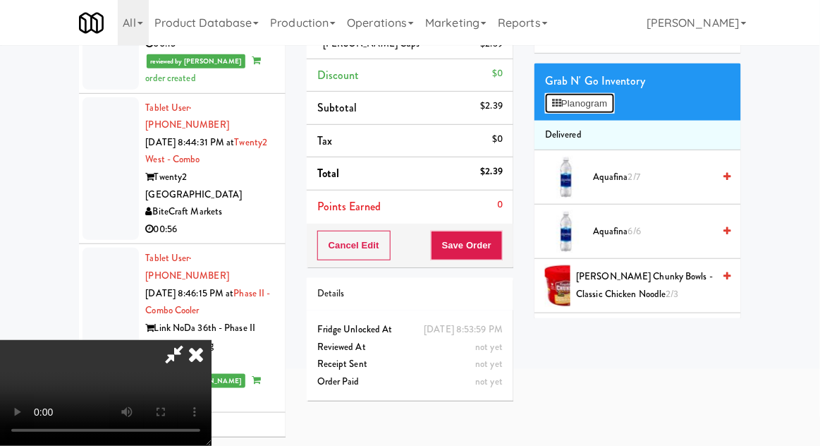
click at [597, 109] on button "Planogram" at bounding box center [579, 103] width 69 height 21
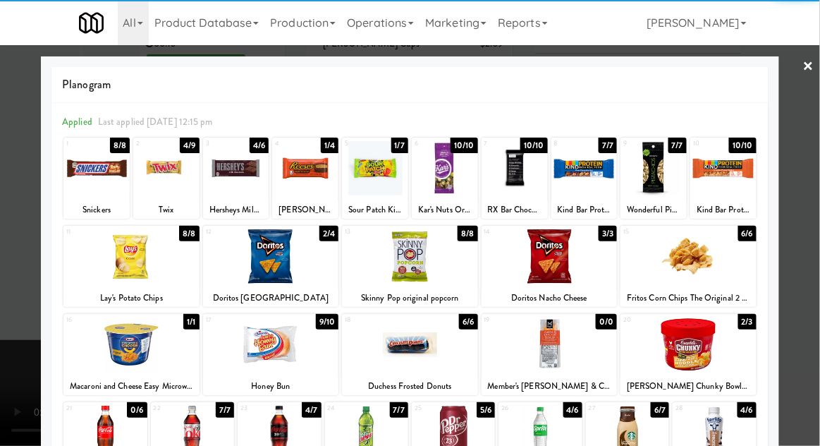
click at [92, 184] on div at bounding box center [96, 168] width 66 height 54
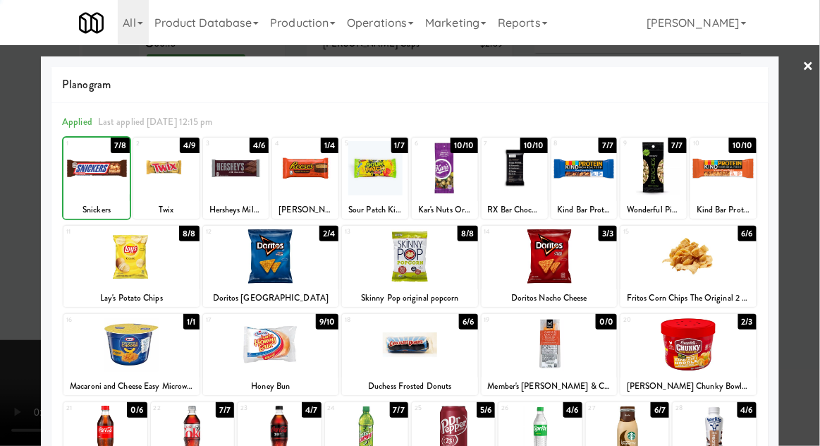
click at [26, 220] on div at bounding box center [410, 223] width 820 height 446
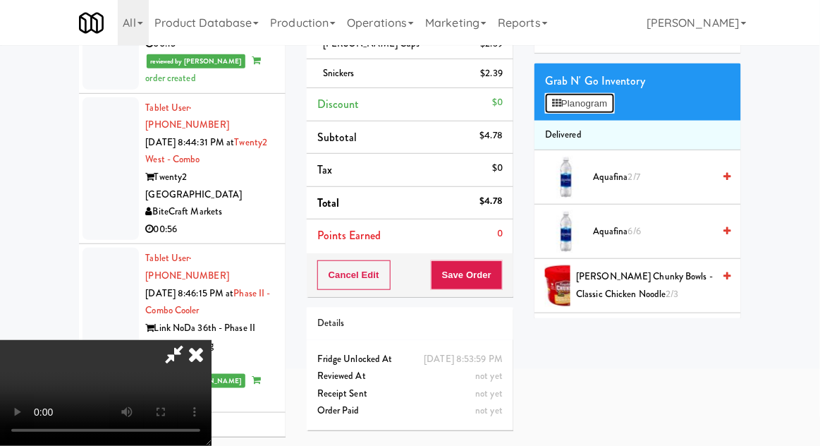
click at [607, 110] on button "Planogram" at bounding box center [579, 103] width 69 height 21
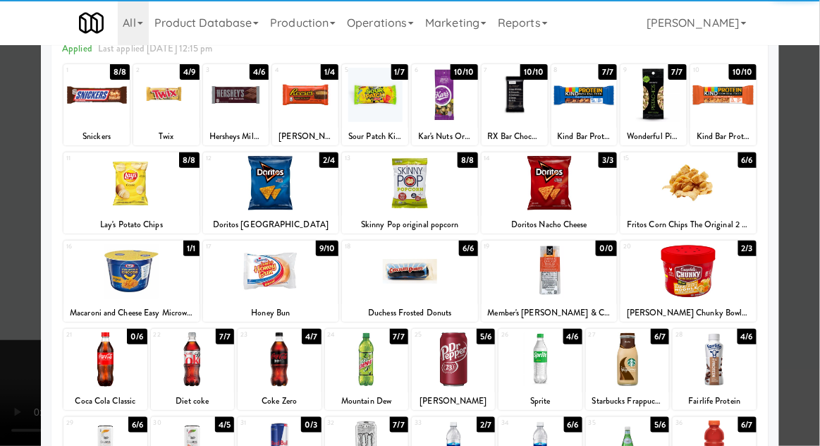
scroll to position [64, 0]
click at [450, 367] on div at bounding box center [453, 359] width 83 height 54
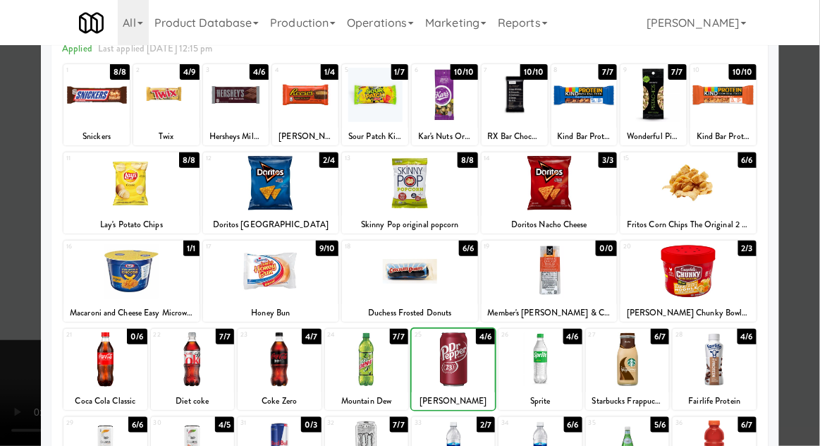
click at [799, 114] on div at bounding box center [410, 223] width 820 height 446
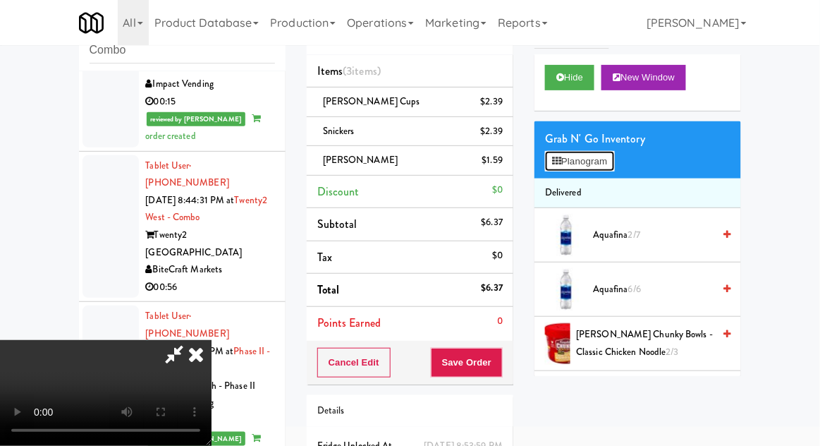
click at [601, 152] on button "Planogram" at bounding box center [579, 161] width 69 height 21
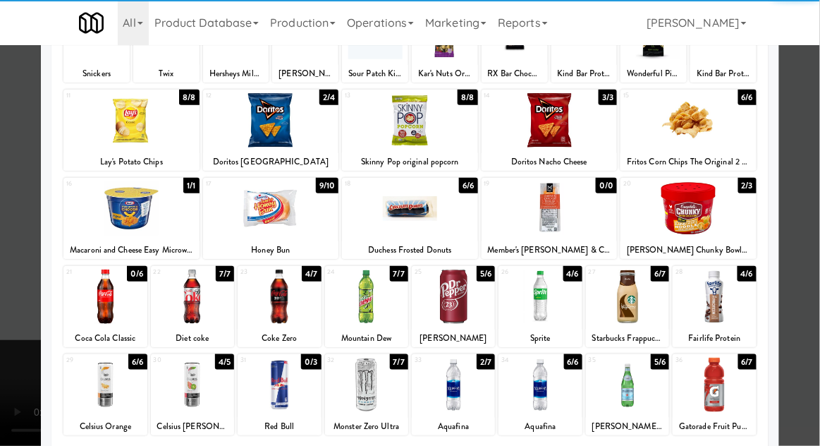
scroll to position [135, 0]
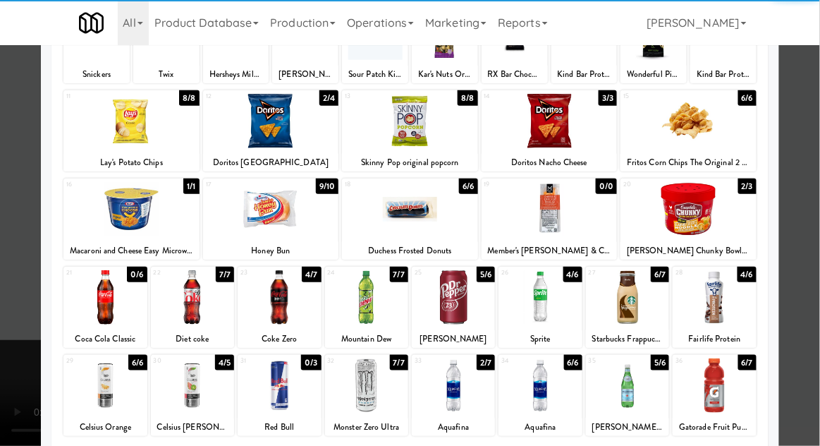
click at [369, 301] on div at bounding box center [366, 297] width 83 height 54
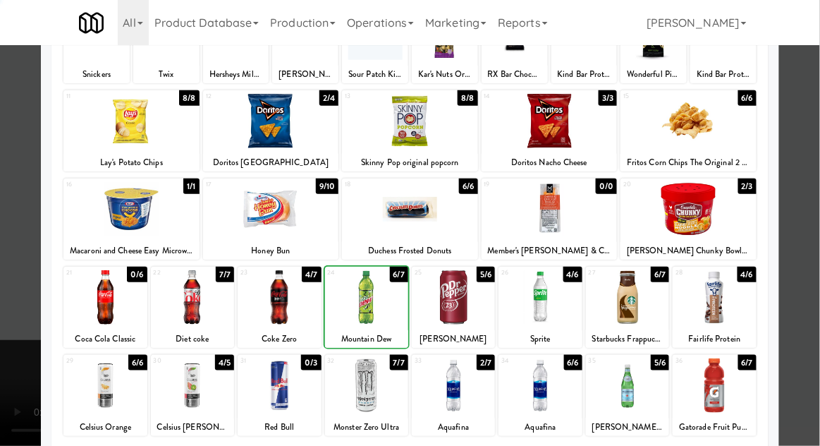
click at [790, 137] on div at bounding box center [410, 223] width 820 height 446
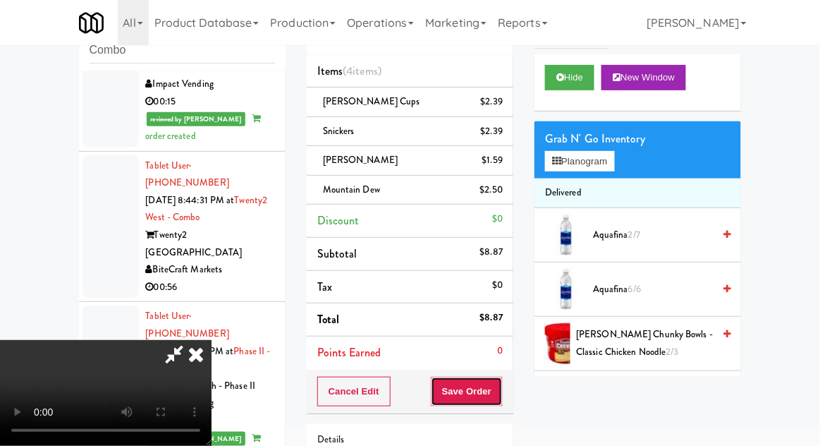
click at [501, 383] on button "Save Order" at bounding box center [467, 391] width 72 height 30
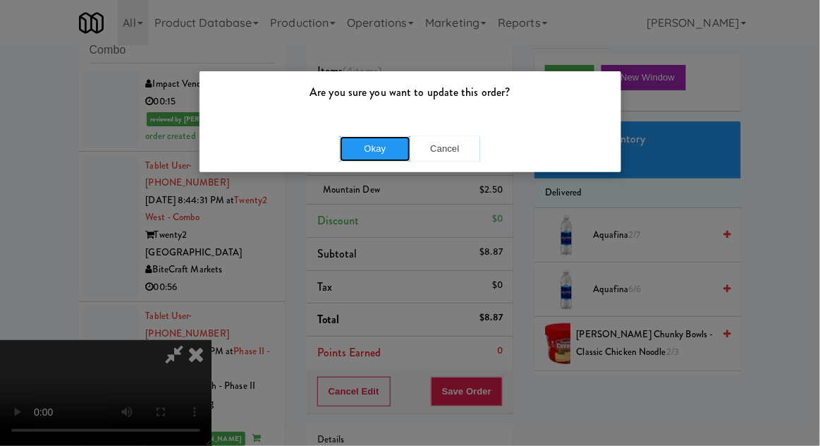
click at [365, 147] on button "Okay" at bounding box center [375, 148] width 70 height 25
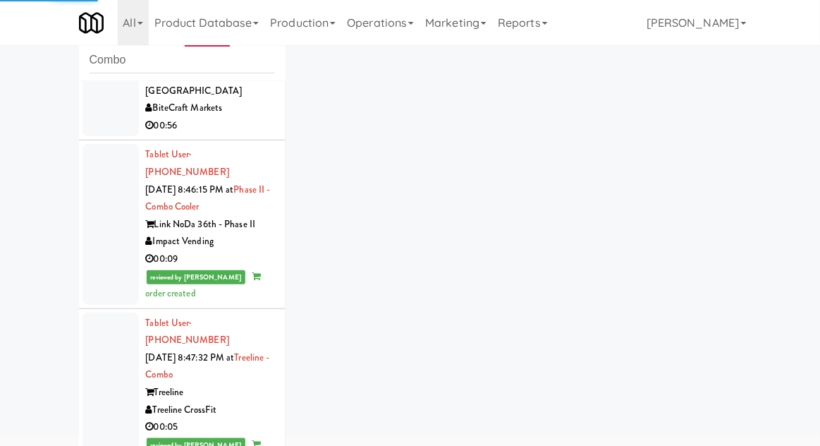
scroll to position [5196, 0]
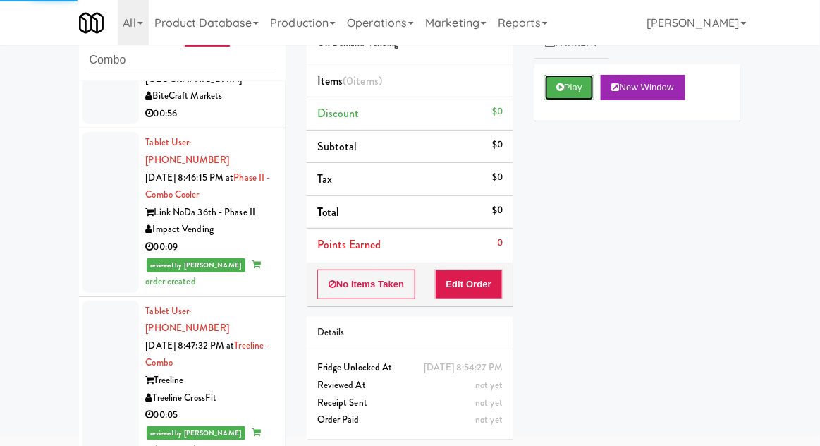
click at [560, 94] on button "Play" at bounding box center [569, 87] width 49 height 25
click at [496, 292] on button "Edit Order" at bounding box center [469, 284] width 68 height 30
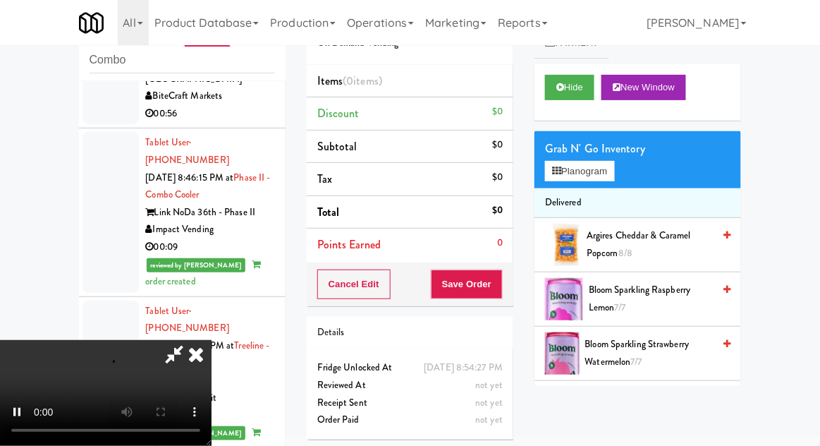
scroll to position [51, 0]
click at [596, 165] on button "Planogram" at bounding box center [579, 171] width 69 height 21
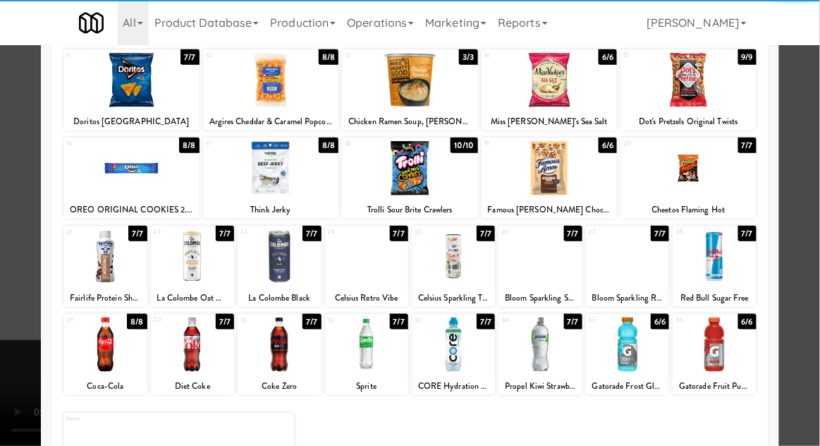
scroll to position [176, 0]
click at [116, 355] on div at bounding box center [104, 344] width 83 height 54
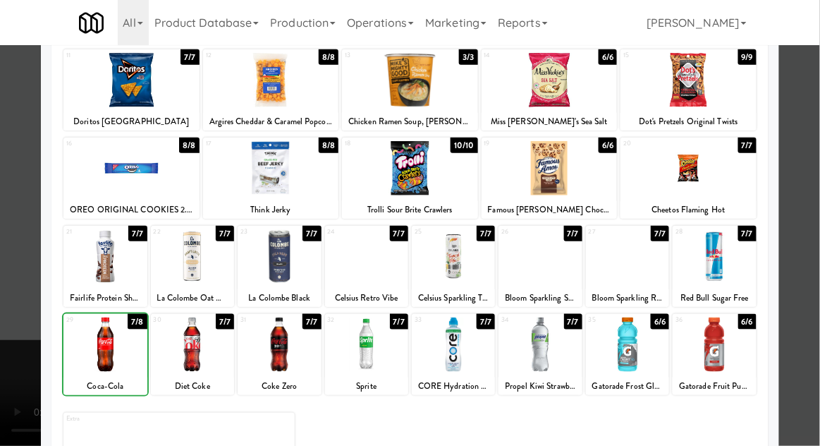
click at [28, 287] on div at bounding box center [410, 223] width 820 height 446
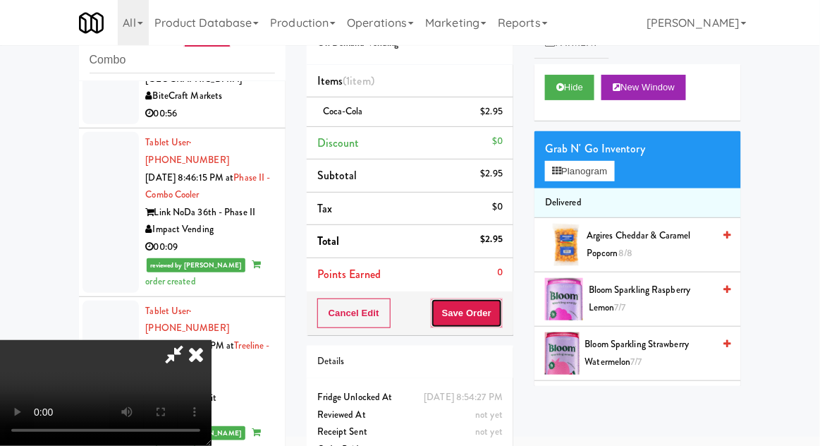
click at [502, 312] on button "Save Order" at bounding box center [467, 313] width 72 height 30
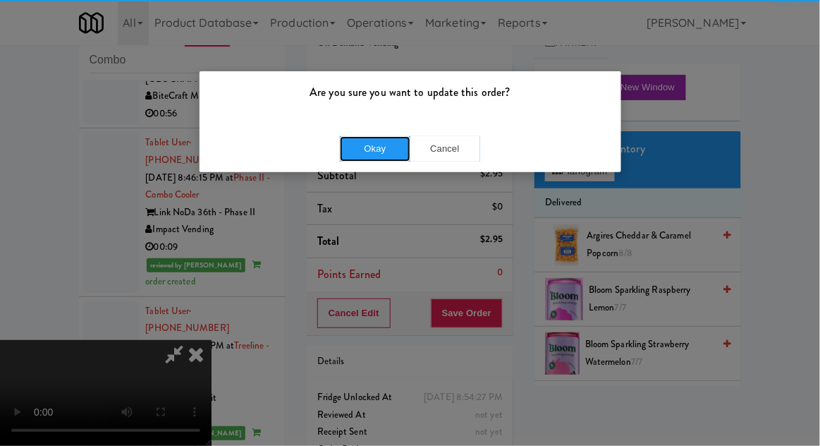
click at [388, 143] on button "Okay" at bounding box center [375, 148] width 70 height 25
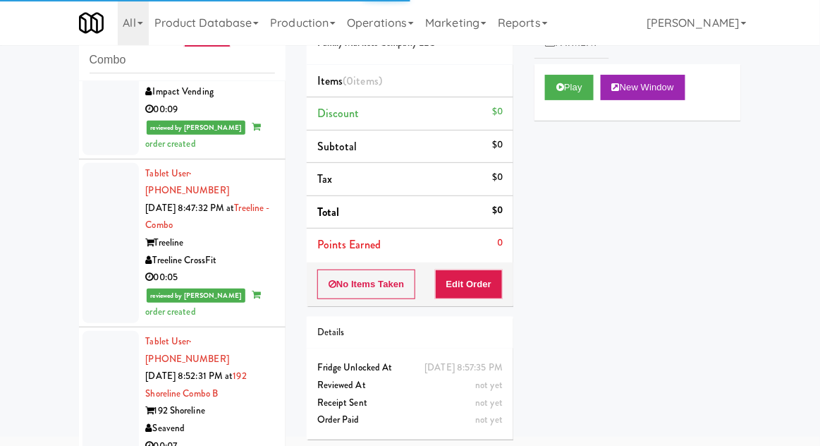
scroll to position [5333, 0]
click at [553, 99] on button "Play" at bounding box center [569, 87] width 49 height 25
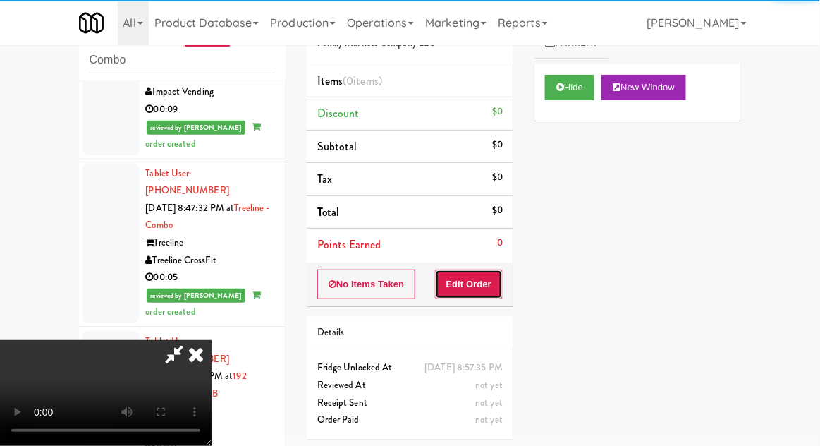
click at [462, 286] on button "Edit Order" at bounding box center [469, 284] width 68 height 30
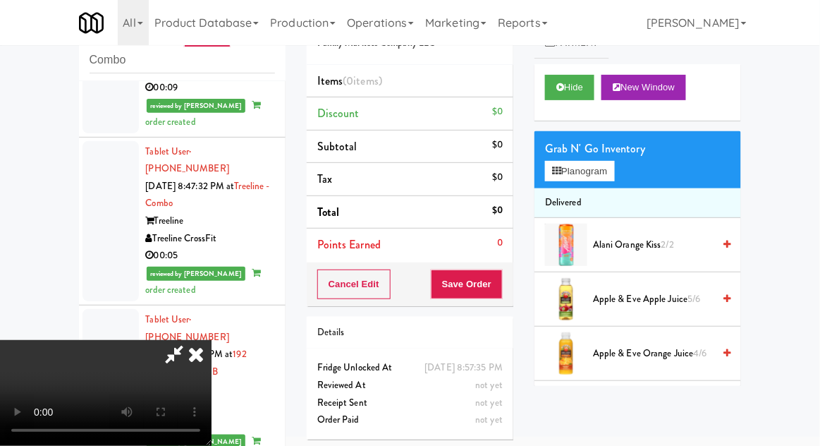
scroll to position [5359, 0]
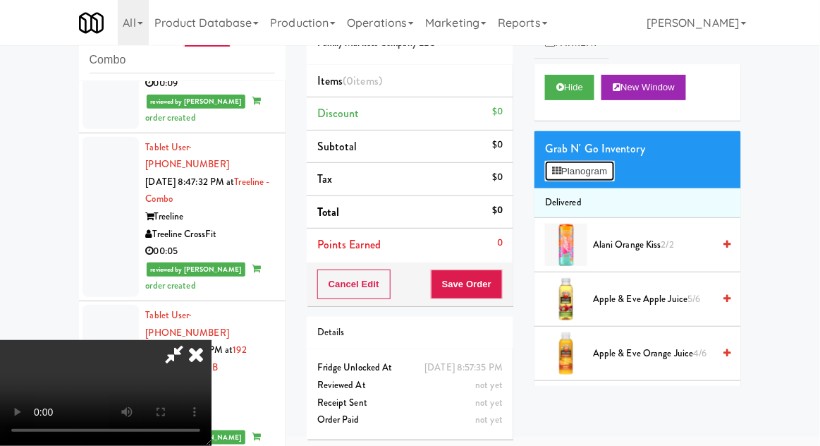
click at [606, 175] on button "Planogram" at bounding box center [579, 171] width 69 height 21
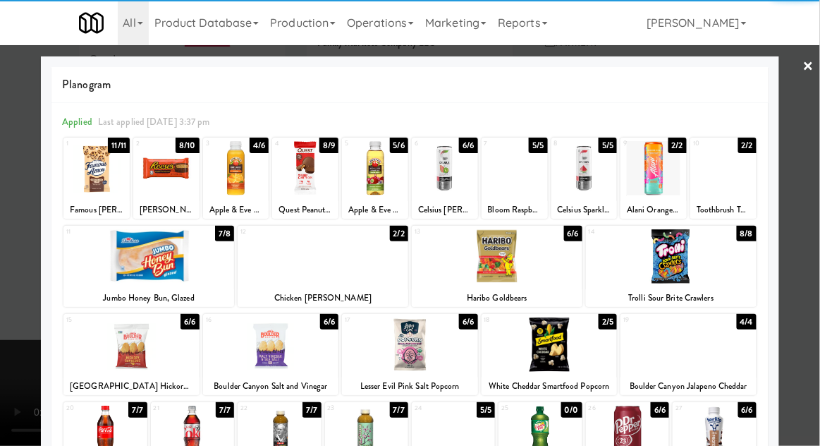
click at [94, 173] on div at bounding box center [96, 168] width 66 height 54
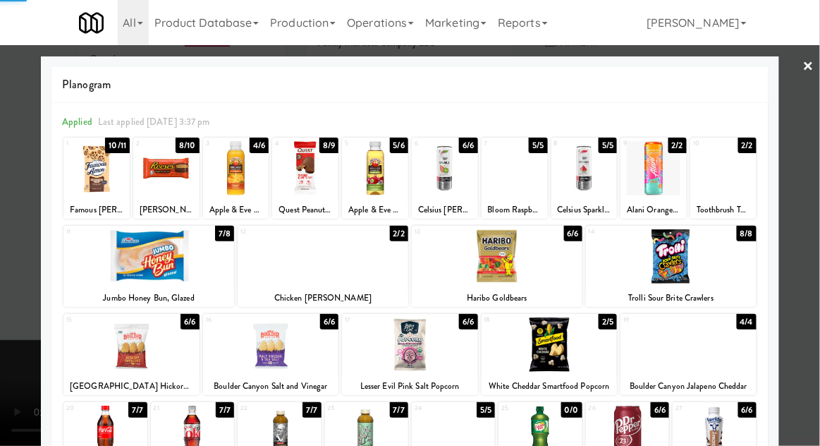
click at [23, 369] on div at bounding box center [410, 223] width 820 height 446
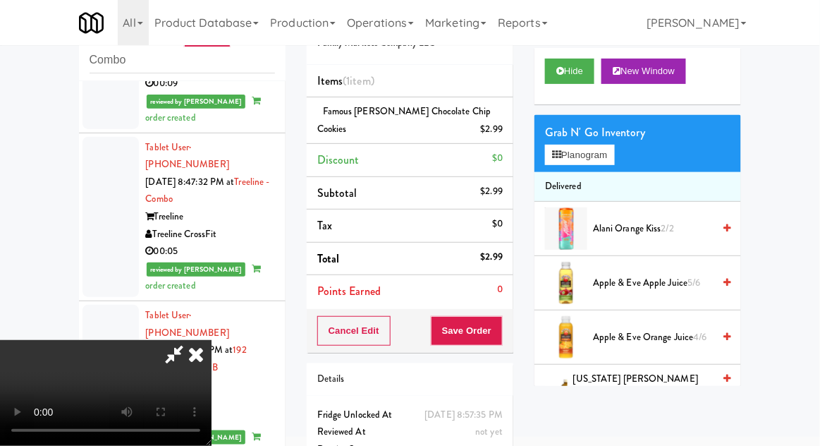
scroll to position [28, 0]
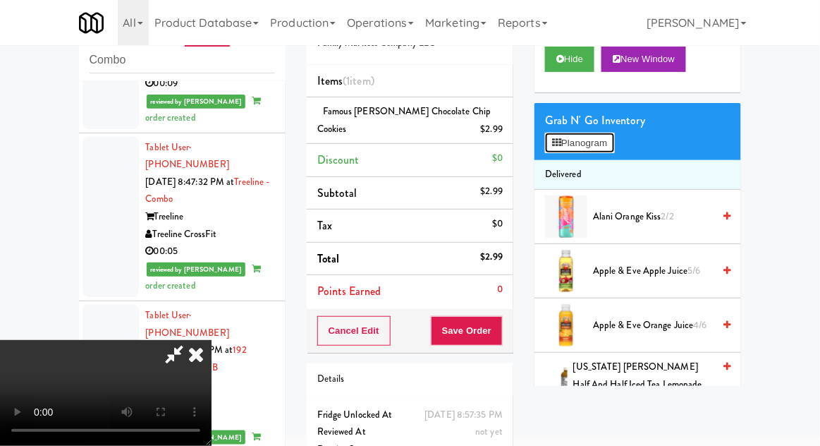
click at [591, 139] on button "Planogram" at bounding box center [579, 143] width 69 height 21
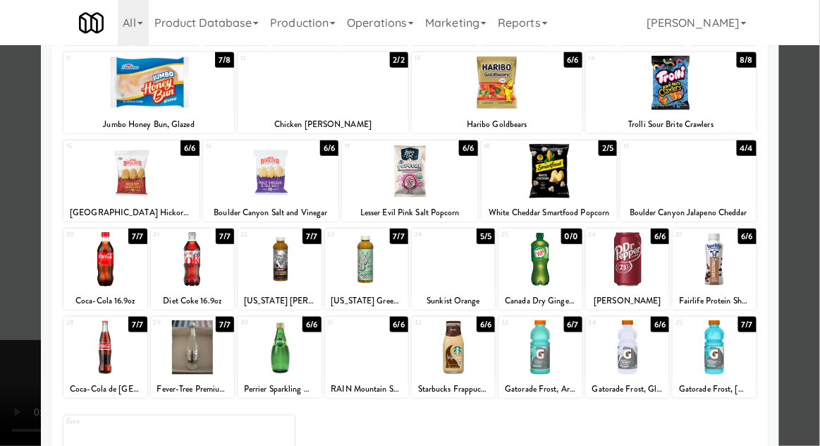
scroll to position [178, 0]
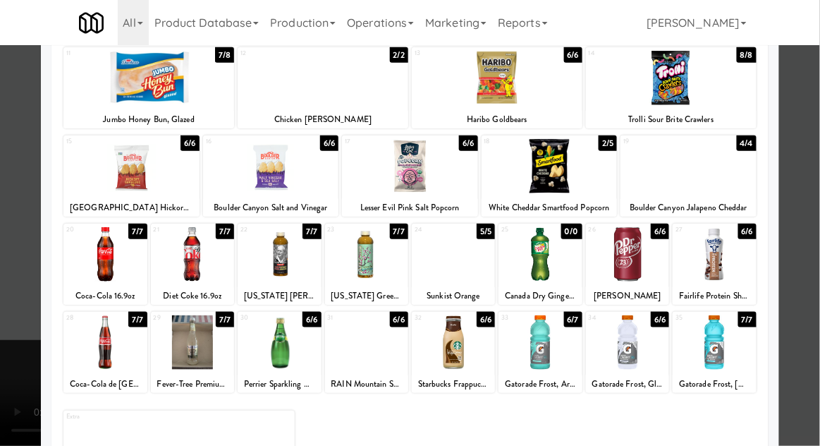
click at [111, 341] on div at bounding box center [104, 342] width 83 height 54
click at [26, 308] on div at bounding box center [410, 223] width 820 height 446
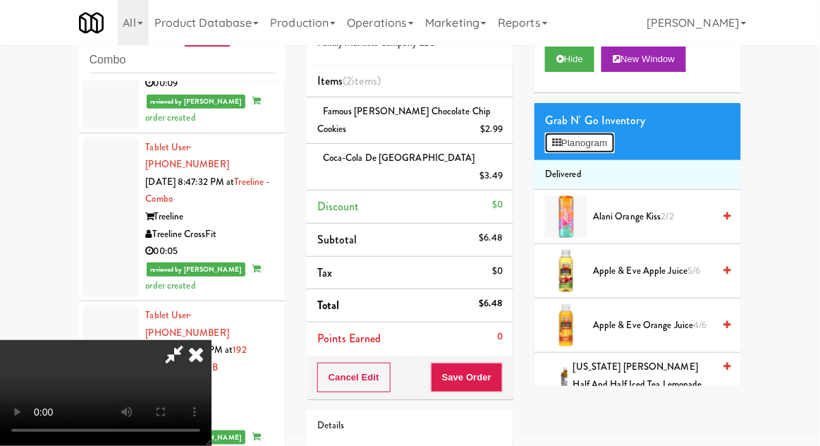
click at [607, 133] on button "Planogram" at bounding box center [579, 143] width 69 height 21
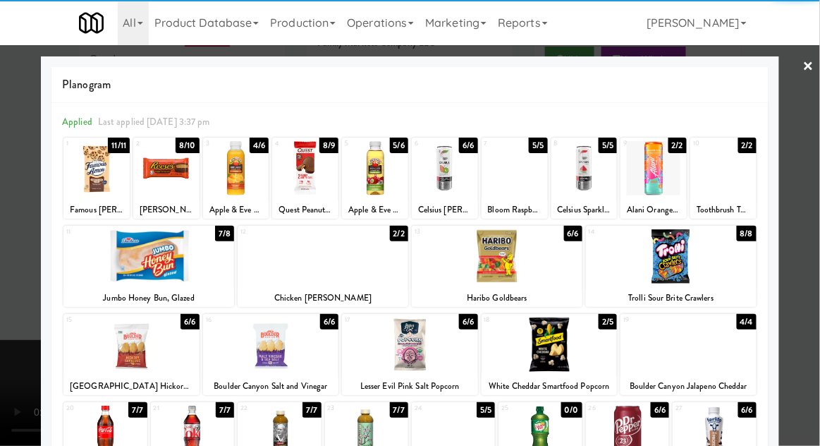
click at [88, 173] on div at bounding box center [96, 168] width 66 height 54
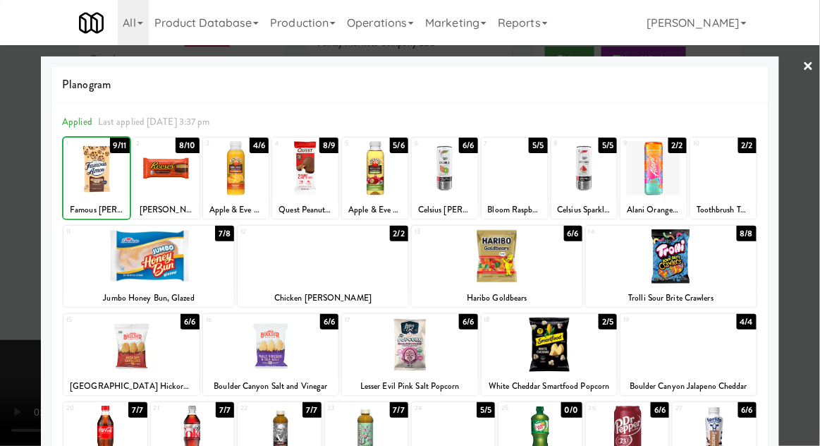
click at [10, 354] on div at bounding box center [410, 223] width 820 height 446
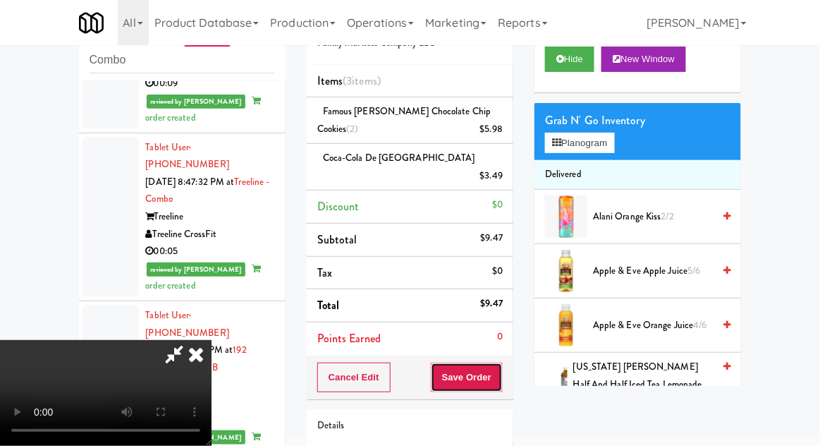
click at [500, 364] on button "Save Order" at bounding box center [467, 377] width 72 height 30
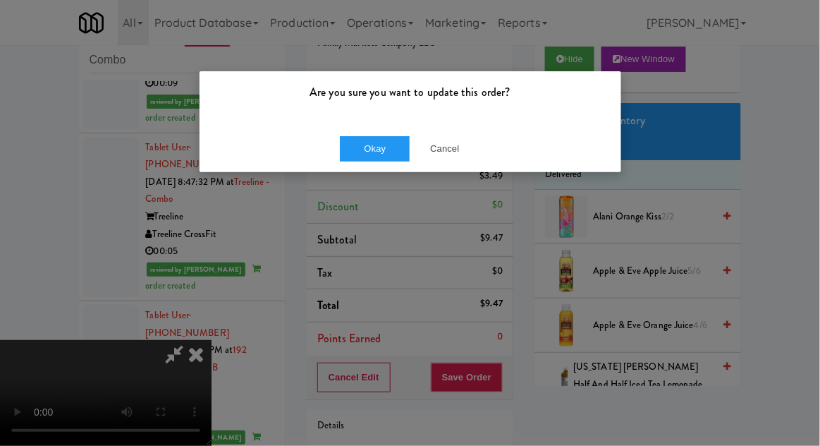
click at [347, 168] on div "Okay Cancel" at bounding box center [411, 148] width 422 height 47
click at [362, 145] on button "Okay" at bounding box center [375, 148] width 70 height 25
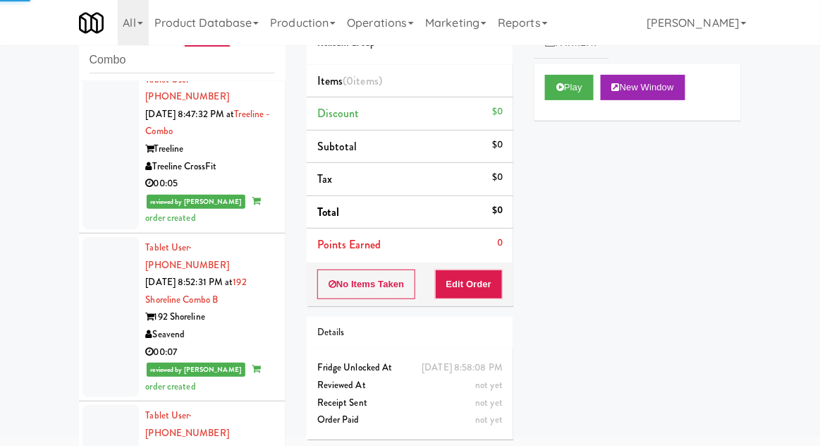
scroll to position [5493, 0]
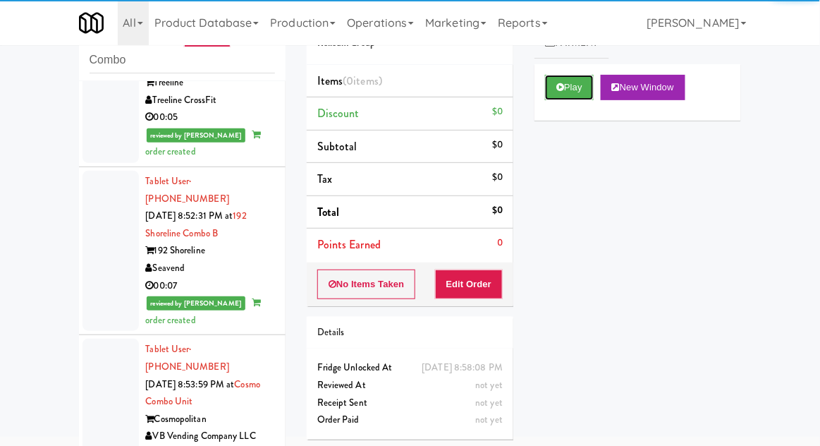
click at [584, 93] on button "Play" at bounding box center [569, 87] width 49 height 25
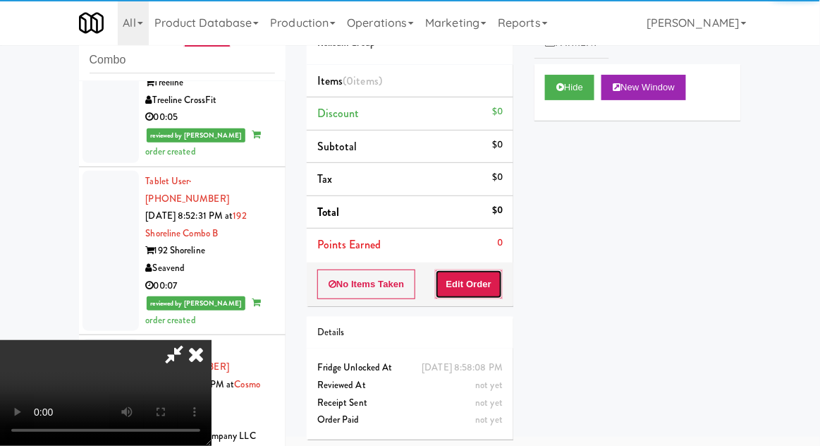
click at [470, 288] on button "Edit Order" at bounding box center [469, 284] width 68 height 30
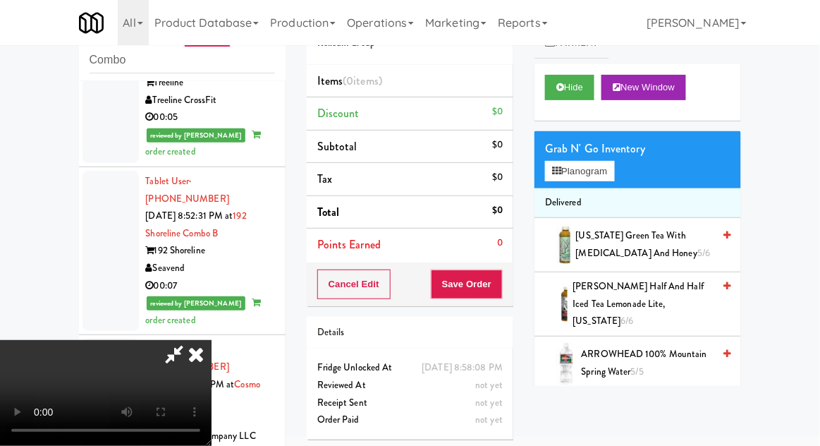
scroll to position [51, 0]
click at [589, 167] on button "Planogram" at bounding box center [579, 171] width 69 height 21
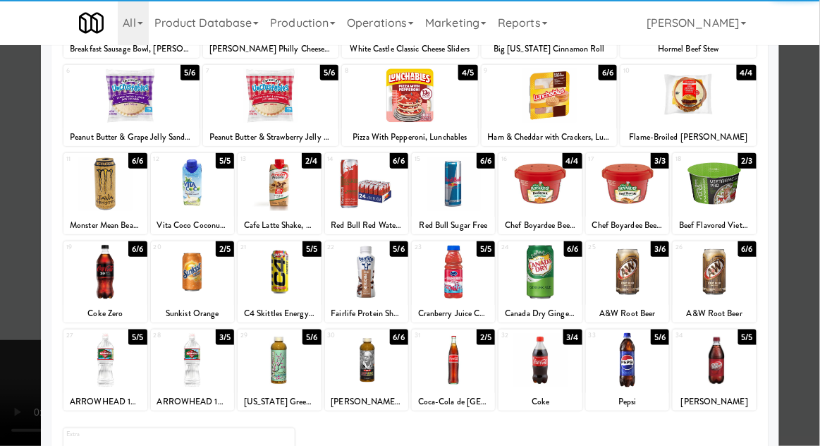
scroll to position [161, 0]
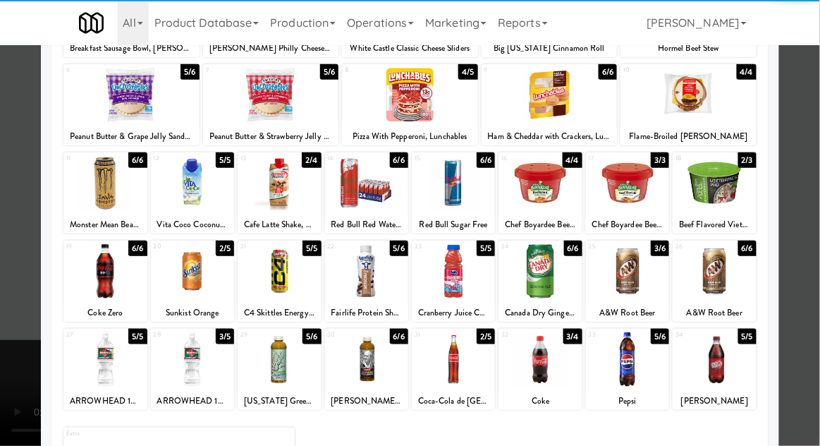
click at [362, 364] on div at bounding box center [366, 359] width 83 height 54
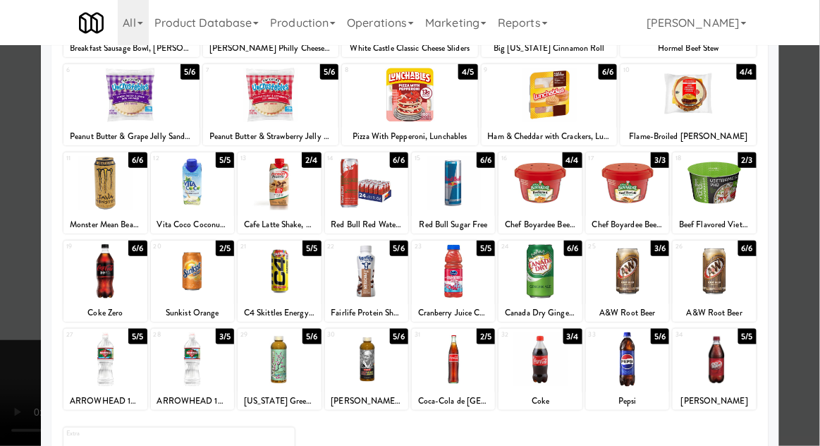
click at [802, 164] on div at bounding box center [410, 223] width 820 height 446
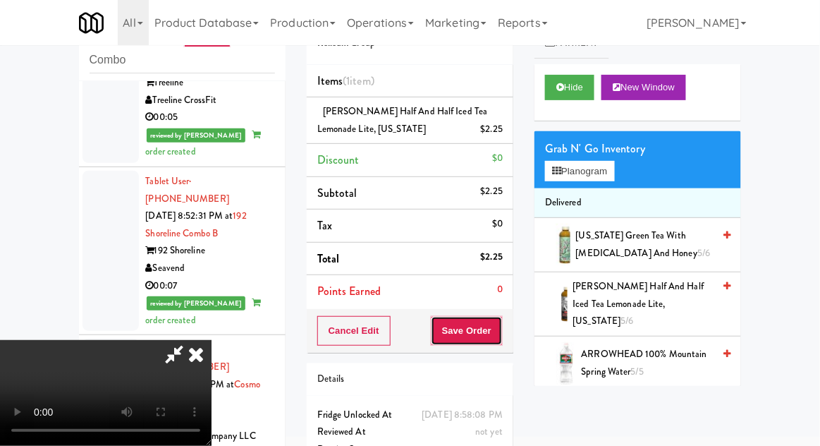
click at [501, 327] on button "Save Order" at bounding box center [467, 331] width 72 height 30
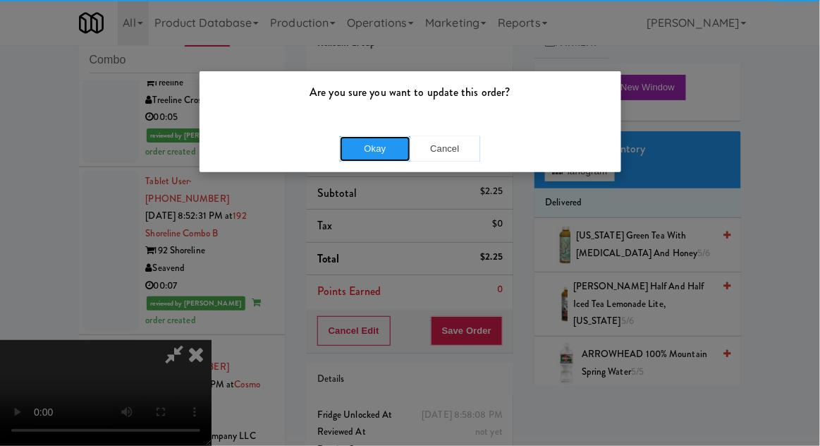
click at [373, 154] on button "Okay" at bounding box center [375, 148] width 70 height 25
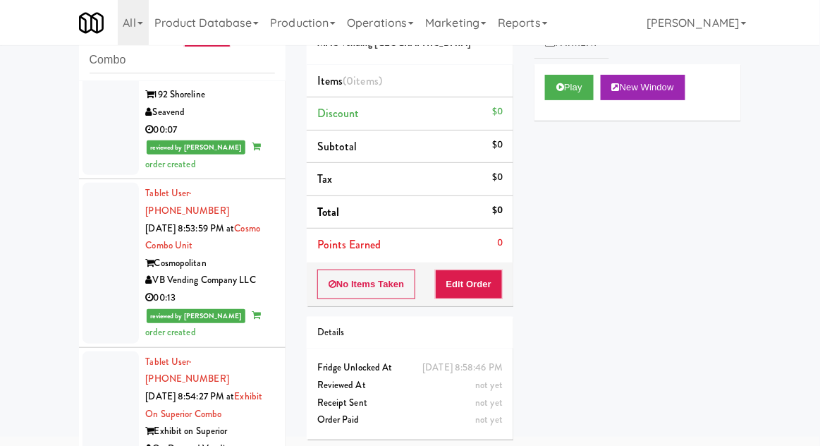
scroll to position [5650, 0]
click at [566, 94] on button "Play" at bounding box center [569, 87] width 49 height 25
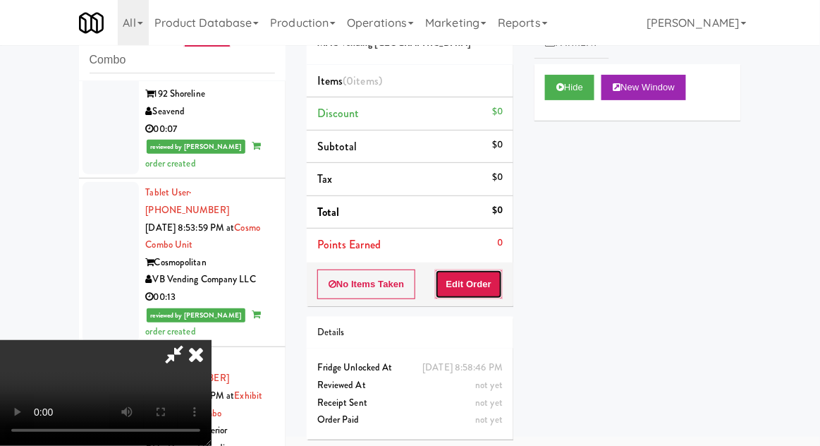
click at [484, 283] on button "Edit Order" at bounding box center [469, 284] width 68 height 30
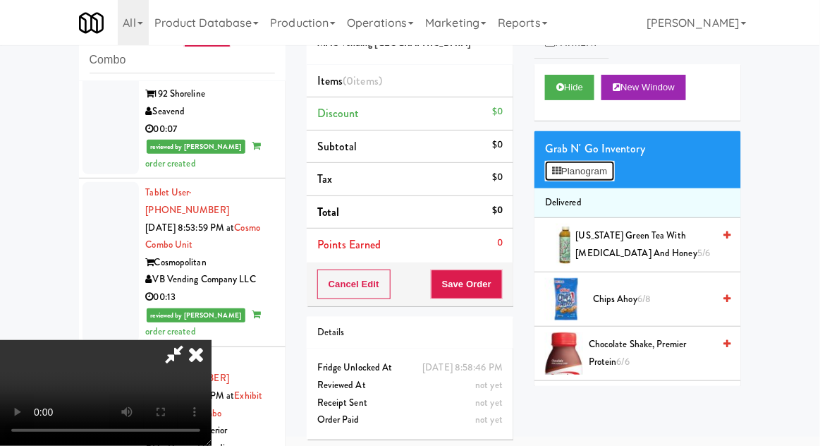
click at [608, 176] on button "Planogram" at bounding box center [579, 171] width 69 height 21
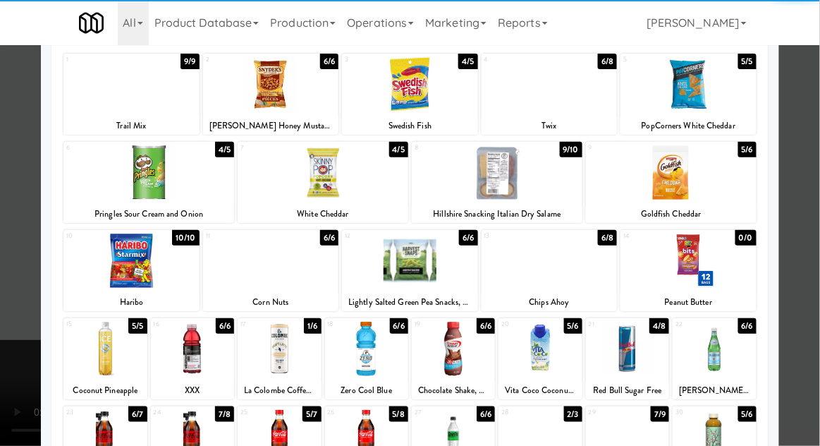
scroll to position [114, 0]
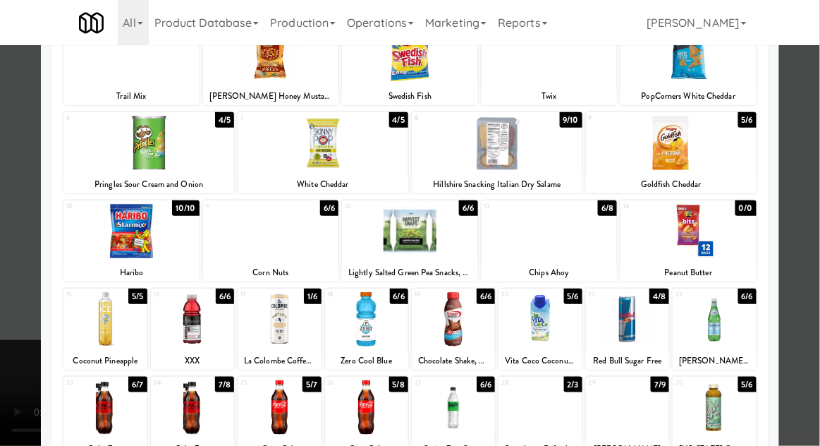
click at [281, 319] on div at bounding box center [279, 319] width 83 height 54
click at [801, 124] on div at bounding box center [410, 223] width 820 height 446
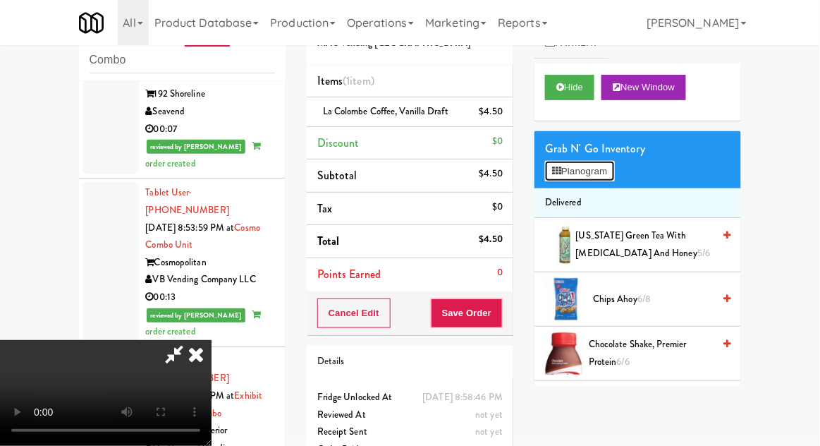
click at [594, 169] on button "Planogram" at bounding box center [579, 171] width 69 height 21
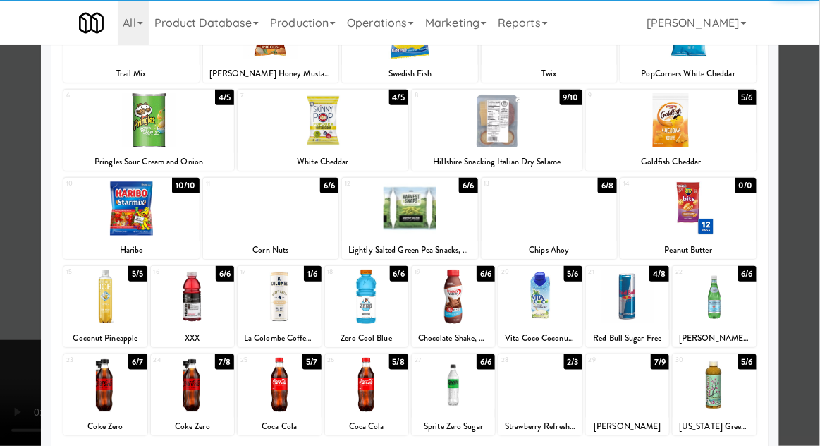
scroll to position [141, 0]
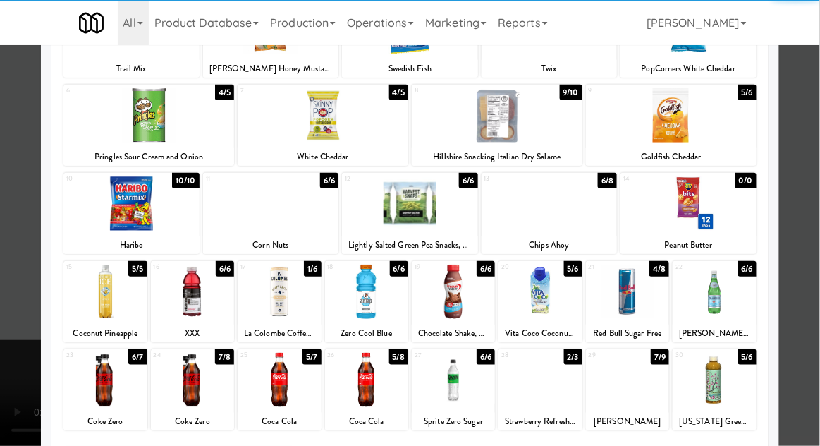
click at [92, 379] on div at bounding box center [104, 379] width 83 height 54
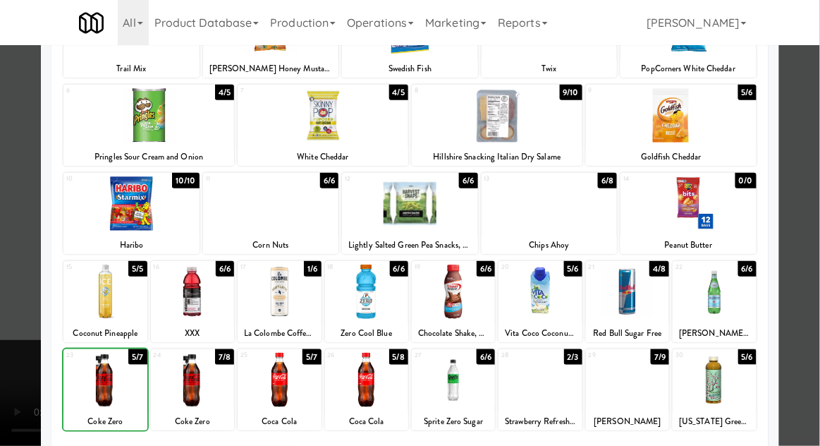
click at [16, 346] on div at bounding box center [410, 223] width 820 height 446
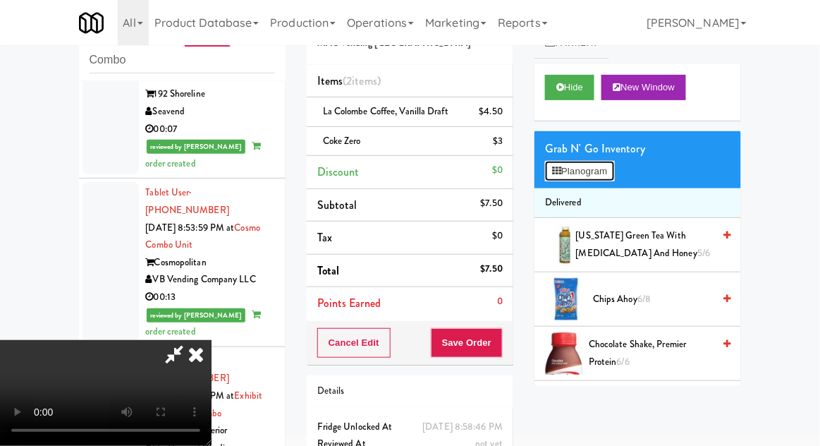
click at [603, 161] on button "Planogram" at bounding box center [579, 171] width 69 height 21
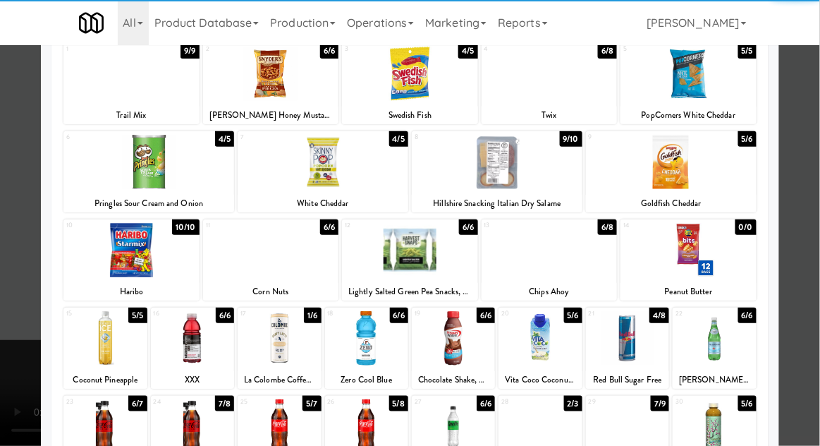
scroll to position [159, 0]
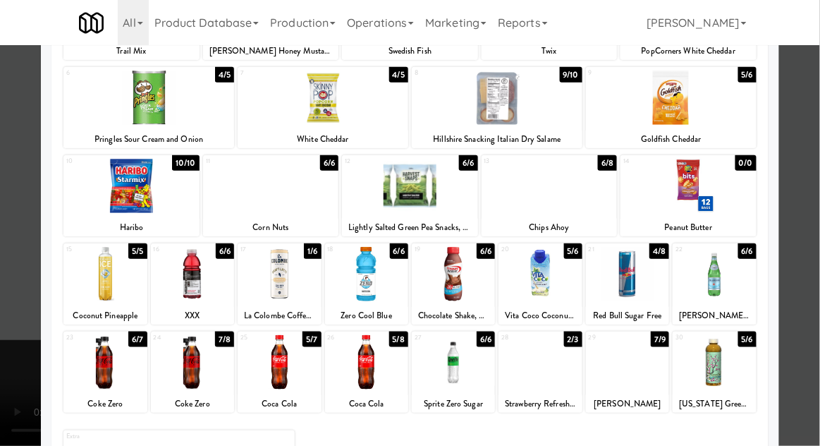
click at [370, 355] on div at bounding box center [366, 362] width 83 height 54
click at [781, 152] on div at bounding box center [410, 223] width 820 height 446
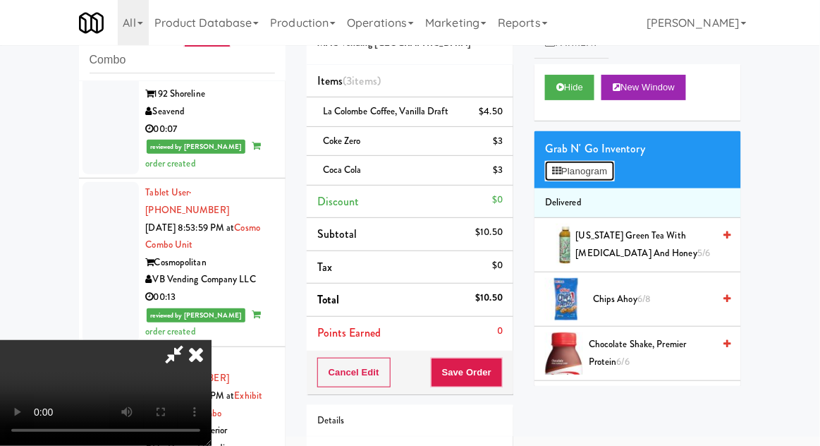
click at [606, 164] on button "Planogram" at bounding box center [579, 171] width 69 height 21
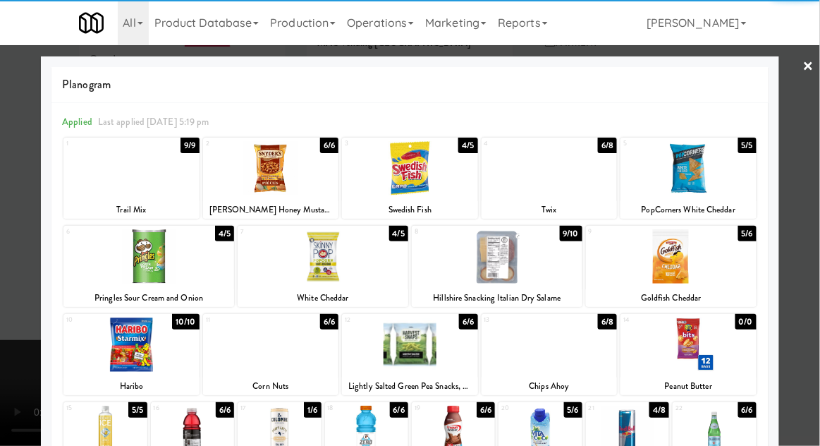
click at [527, 358] on div at bounding box center [550, 344] width 136 height 54
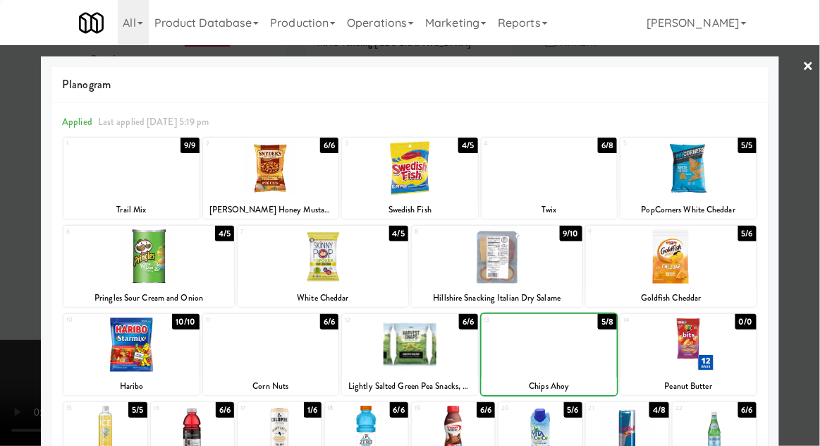
click at [794, 166] on div at bounding box center [410, 223] width 820 height 446
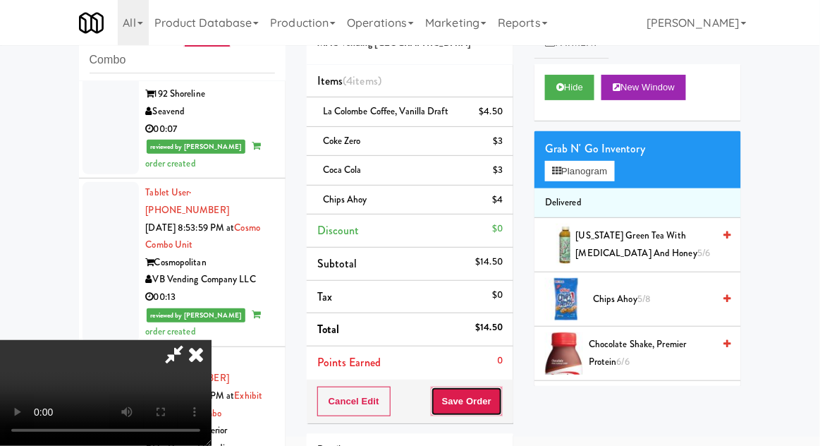
click at [498, 403] on button "Save Order" at bounding box center [467, 401] width 72 height 30
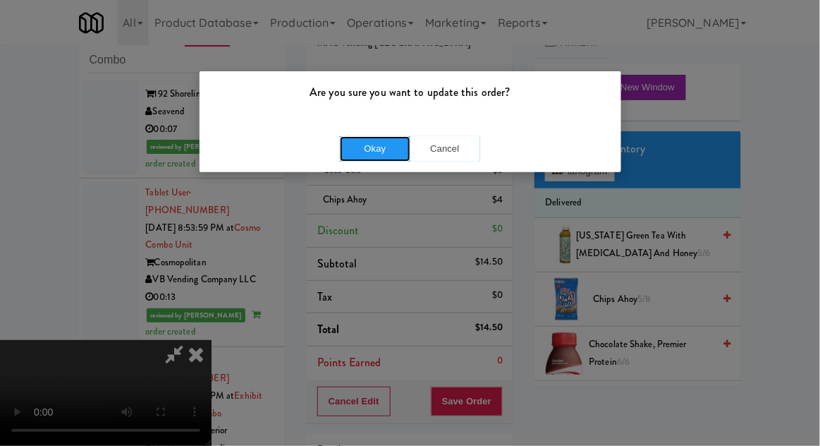
click at [369, 147] on button "Okay" at bounding box center [375, 148] width 70 height 25
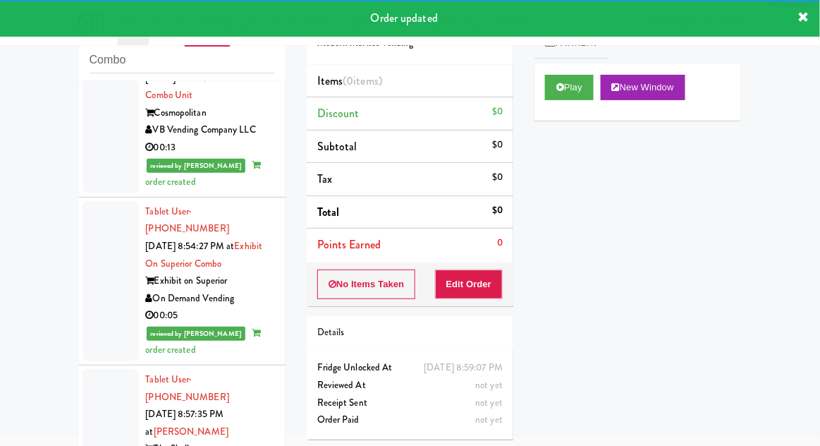
scroll to position [5799, 0]
click at [553, 94] on button "Play" at bounding box center [569, 87] width 49 height 25
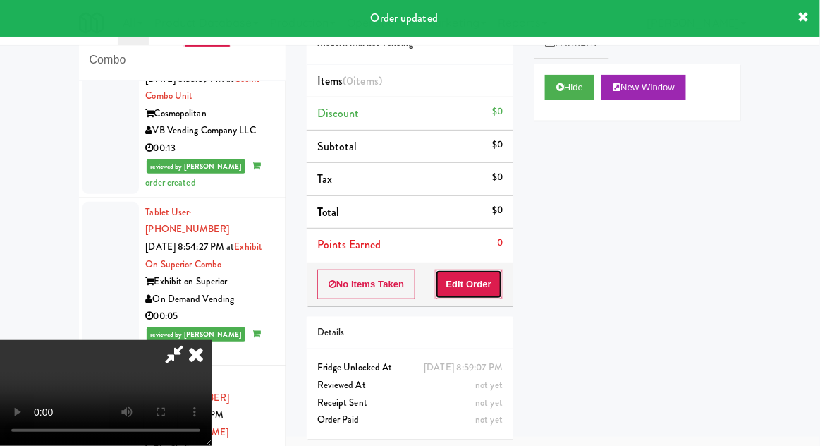
click at [487, 275] on button "Edit Order" at bounding box center [469, 284] width 68 height 30
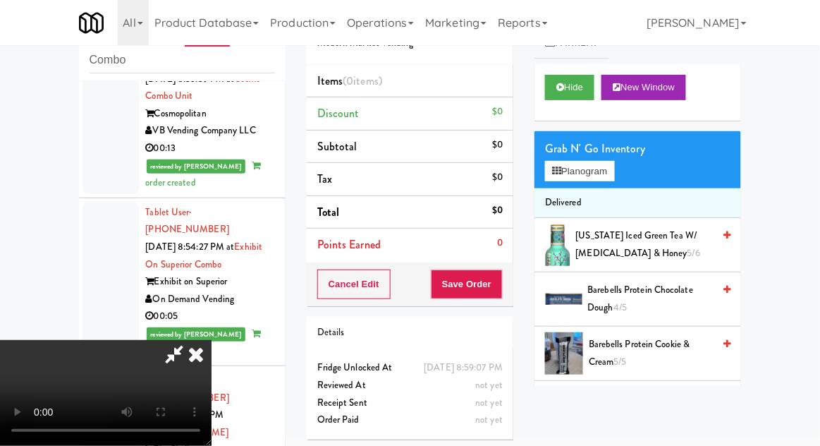
scroll to position [51, 0]
click at [591, 162] on button "Planogram" at bounding box center [579, 171] width 69 height 21
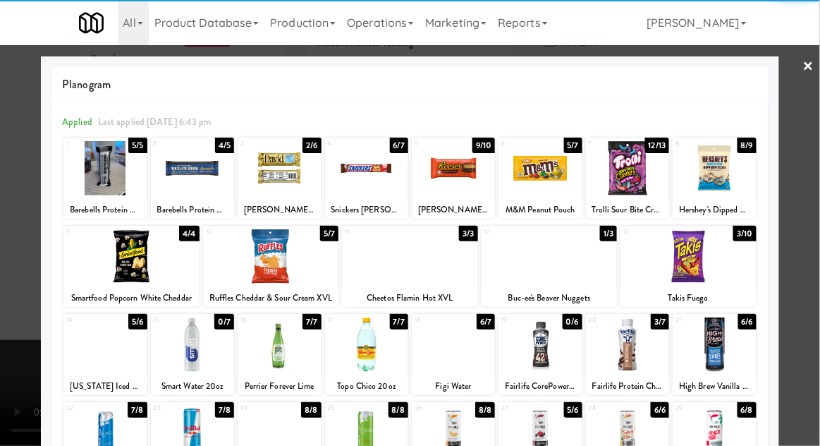
click at [364, 349] on div at bounding box center [366, 344] width 83 height 54
click at [797, 140] on div at bounding box center [410, 223] width 820 height 446
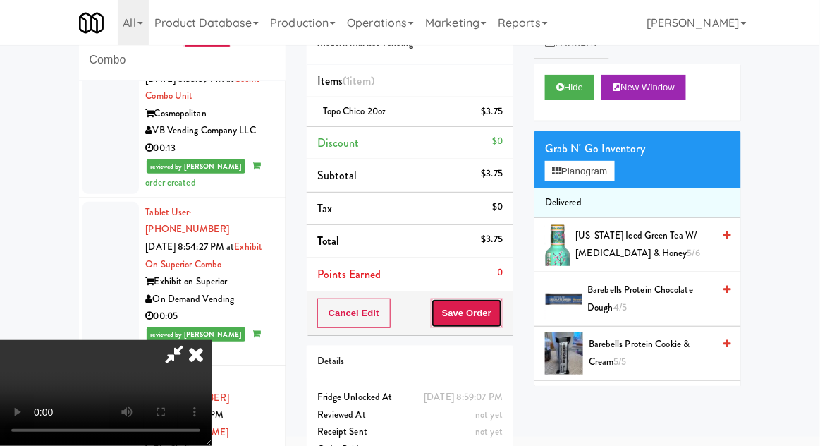
click at [500, 319] on button "Save Order" at bounding box center [467, 313] width 72 height 30
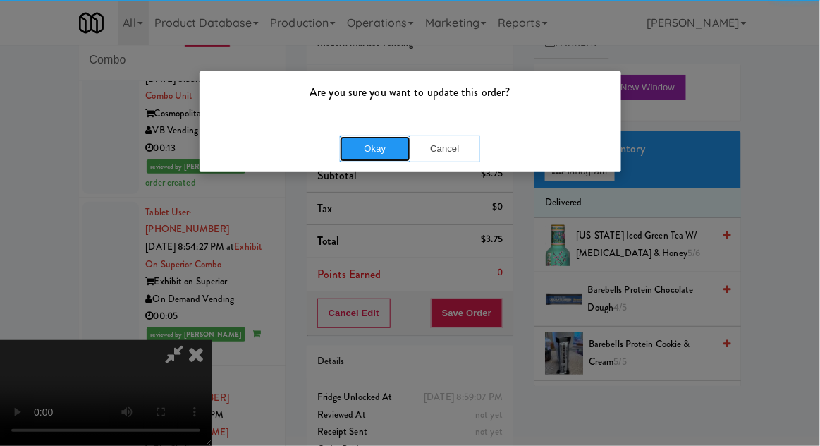
click at [367, 144] on button "Okay" at bounding box center [375, 148] width 70 height 25
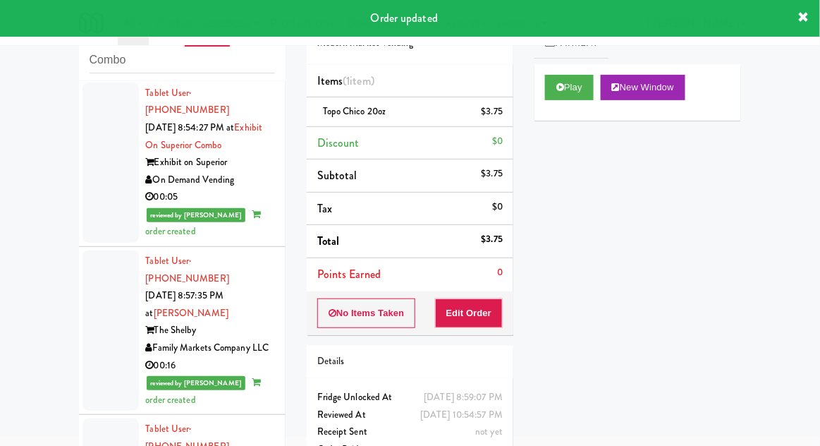
scroll to position [5909, 0]
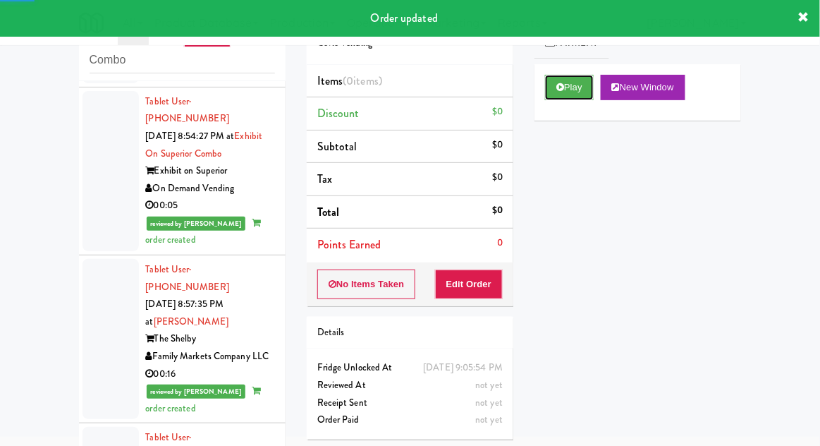
click at [565, 85] on button "Play" at bounding box center [569, 87] width 49 height 25
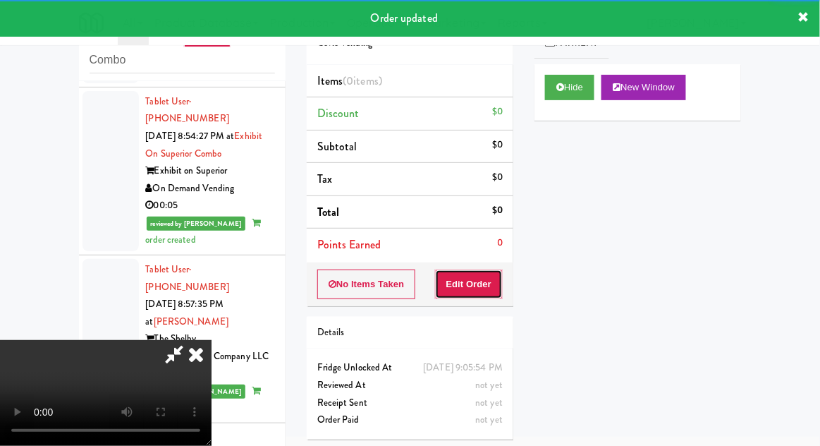
click at [474, 286] on button "Edit Order" at bounding box center [469, 284] width 68 height 30
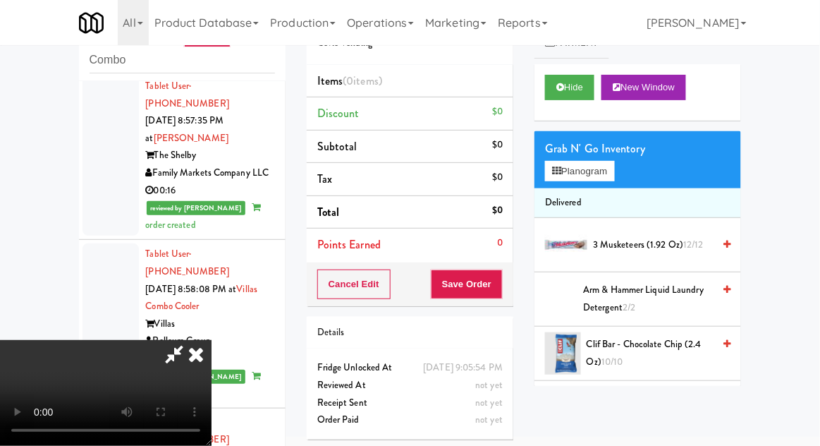
scroll to position [51, 0]
click at [591, 175] on button "Planogram" at bounding box center [579, 171] width 69 height 21
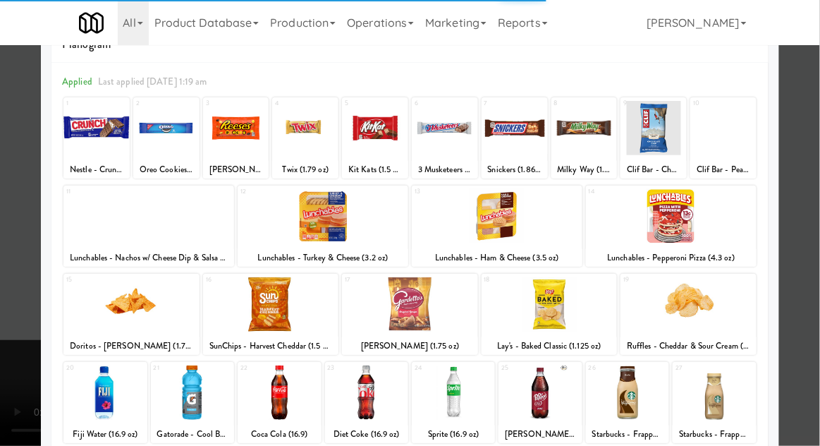
scroll to position [102, 0]
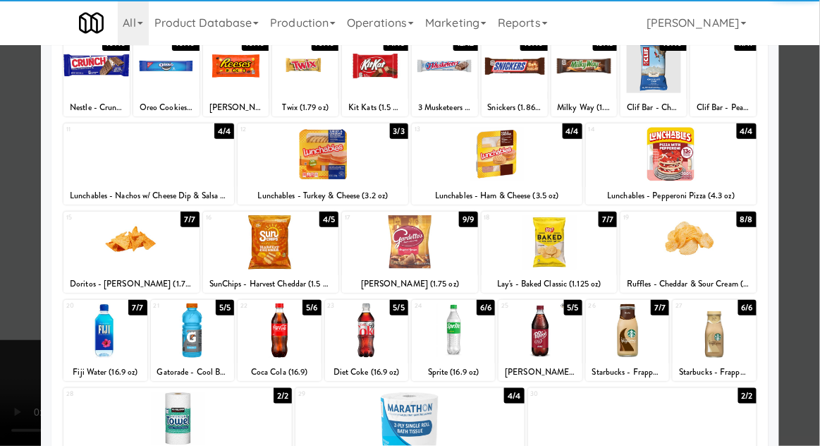
click at [271, 253] on div at bounding box center [271, 242] width 136 height 54
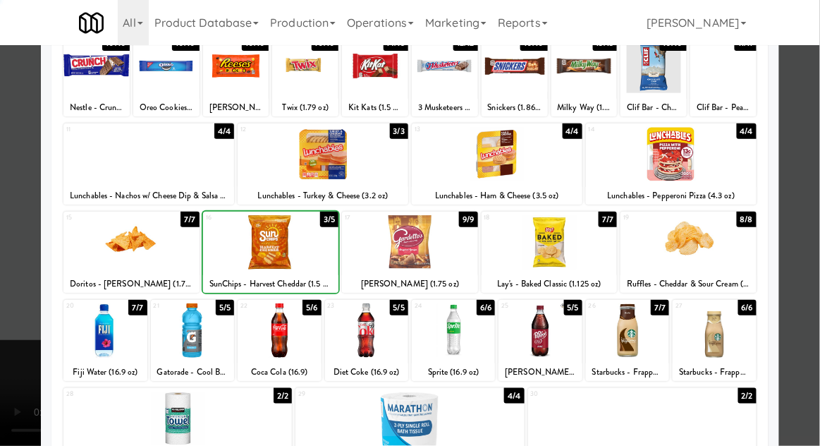
click at [771, 130] on div "Planogram Applied Last applied [DATE] 1:19 am 1 10/10 Nestle - Crunch Bar (1.55…" at bounding box center [410, 272] width 738 height 636
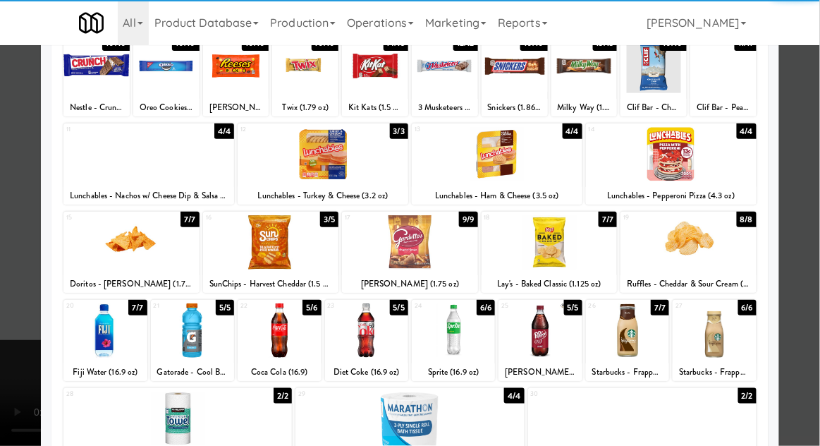
click at [798, 130] on div at bounding box center [410, 223] width 820 height 446
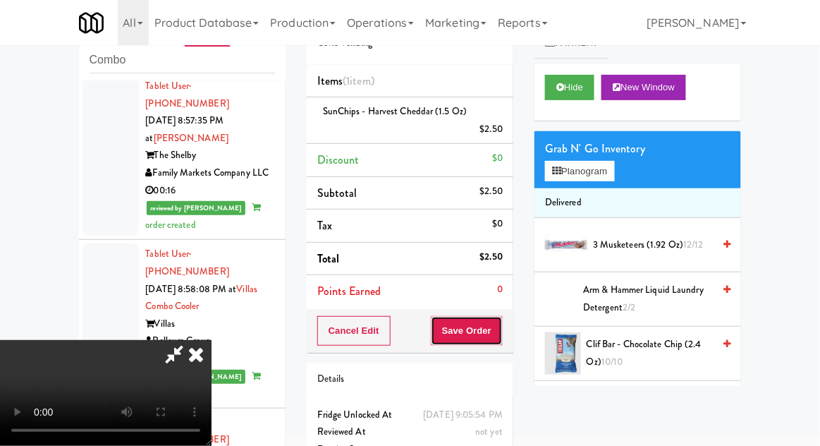
click at [502, 330] on button "Save Order" at bounding box center [467, 331] width 72 height 30
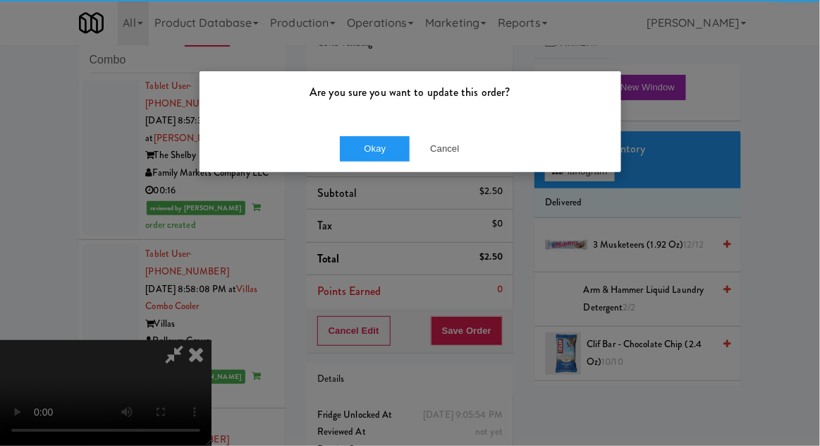
click at [366, 128] on div "Okay Cancel" at bounding box center [411, 148] width 422 height 47
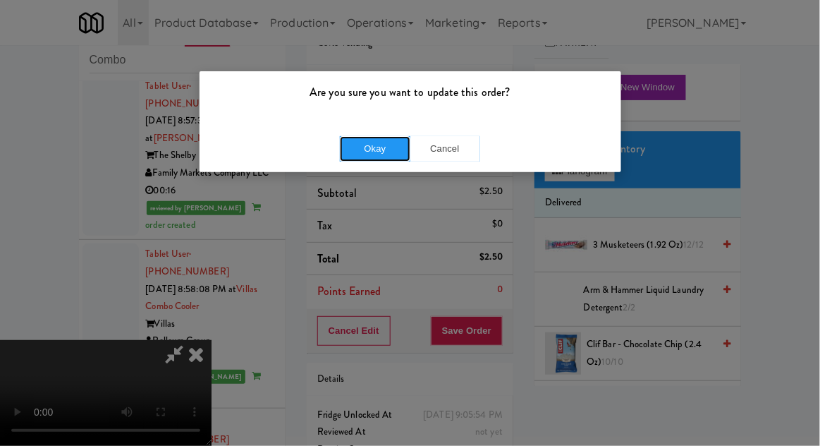
click at [355, 158] on button "Okay" at bounding box center [375, 148] width 70 height 25
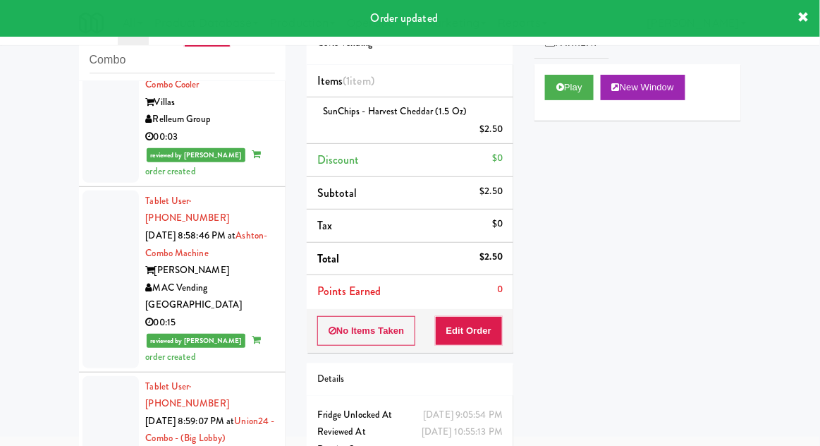
scroll to position [6315, 0]
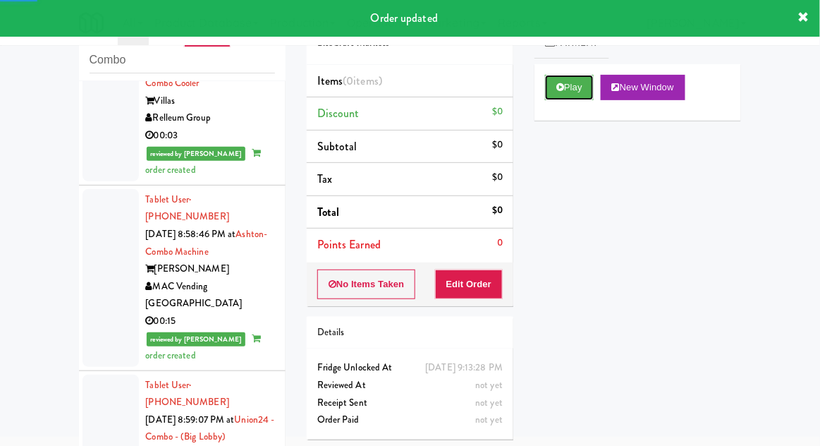
click at [568, 97] on button "Play" at bounding box center [569, 87] width 49 height 25
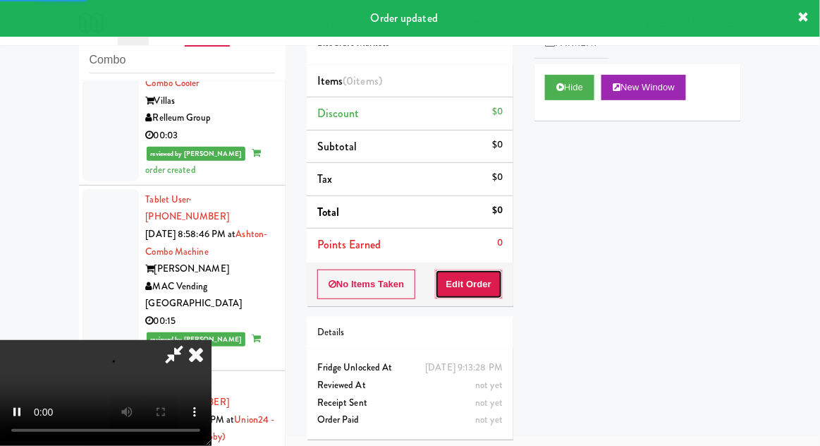
click at [477, 288] on button "Edit Order" at bounding box center [469, 284] width 68 height 30
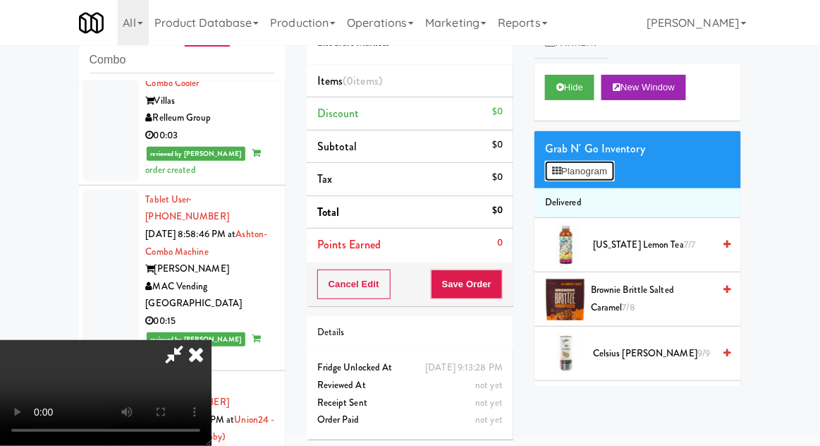
click at [601, 168] on button "Planogram" at bounding box center [579, 171] width 69 height 21
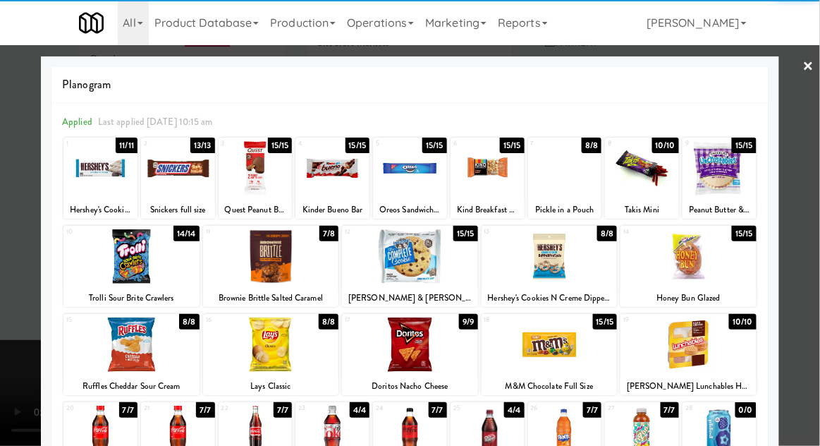
click at [407, 348] on div at bounding box center [410, 344] width 136 height 54
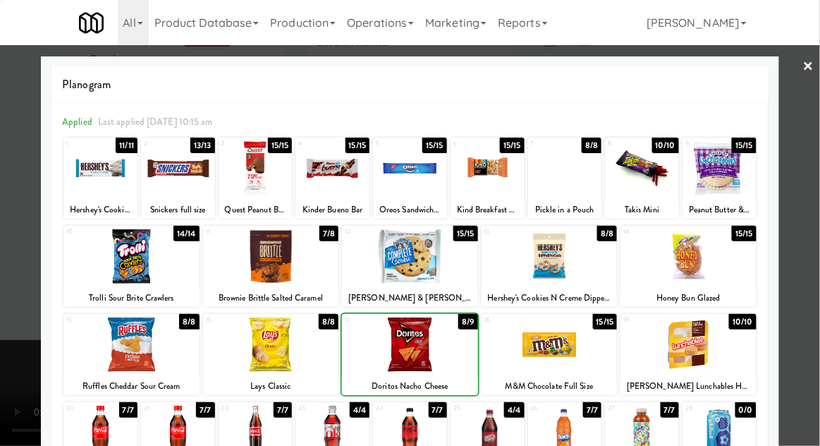
click at [806, 136] on div at bounding box center [410, 223] width 820 height 446
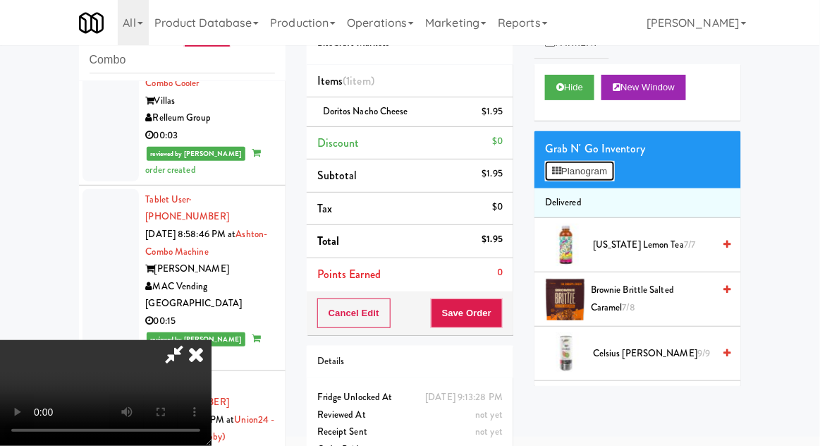
click at [611, 164] on button "Planogram" at bounding box center [579, 171] width 69 height 21
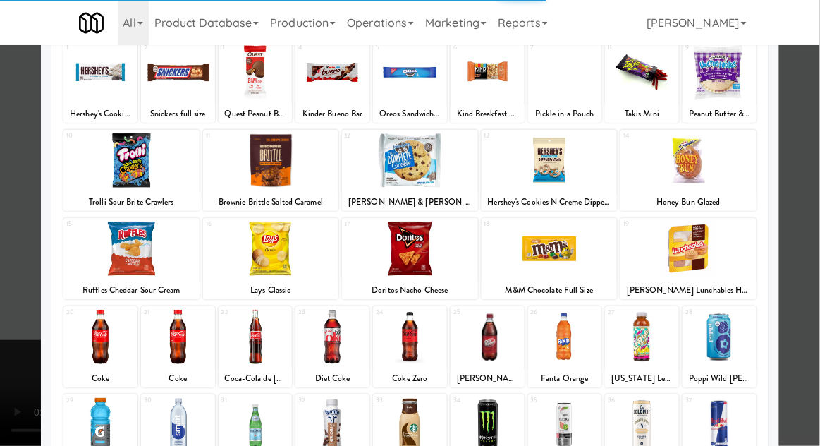
scroll to position [96, 0]
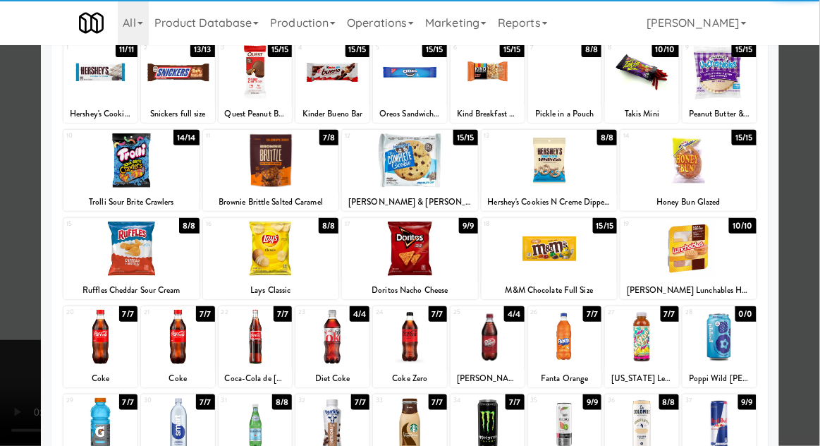
click at [543, 267] on div at bounding box center [550, 248] width 136 height 54
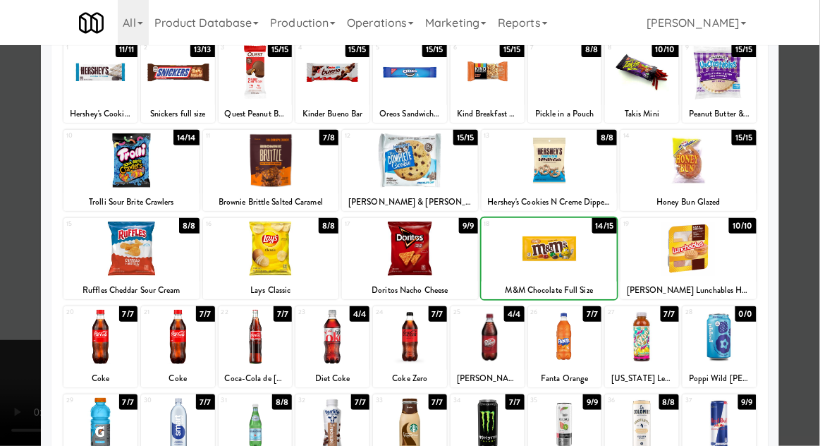
click at [802, 144] on div at bounding box center [410, 223] width 820 height 446
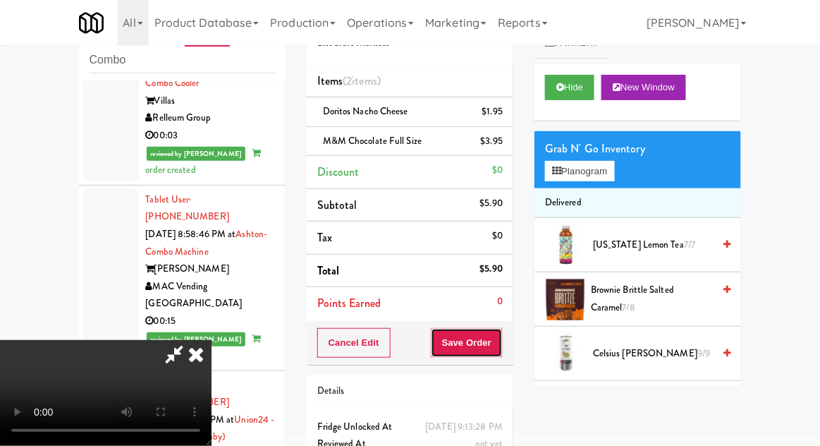
click at [502, 348] on button "Save Order" at bounding box center [467, 343] width 72 height 30
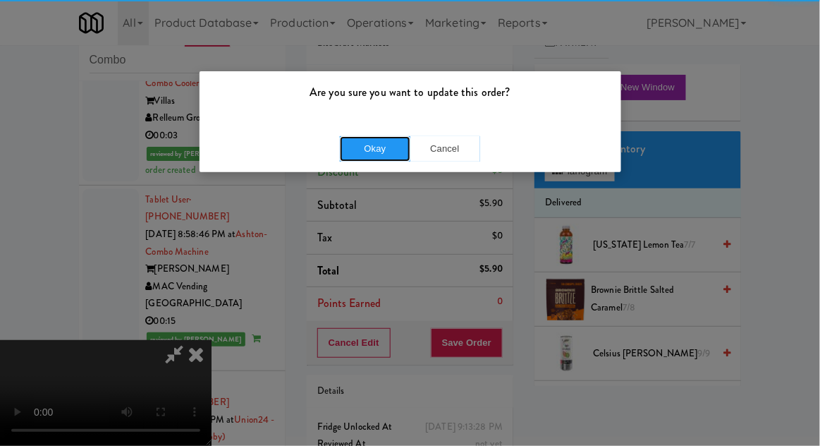
click at [358, 147] on button "Okay" at bounding box center [375, 148] width 70 height 25
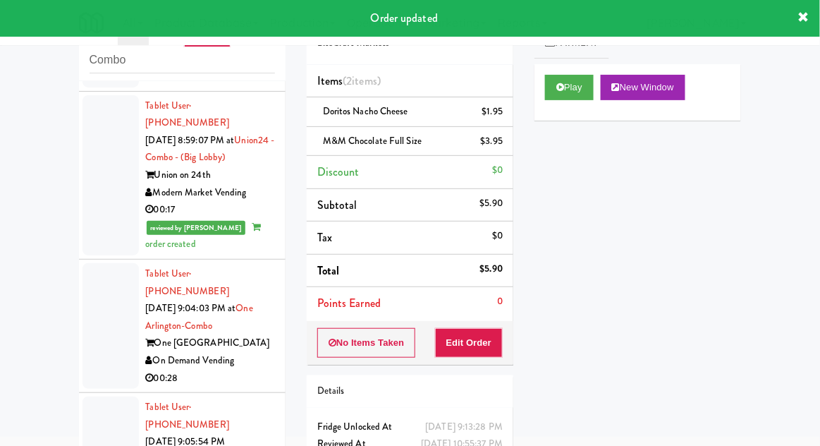
scroll to position [6594, 0]
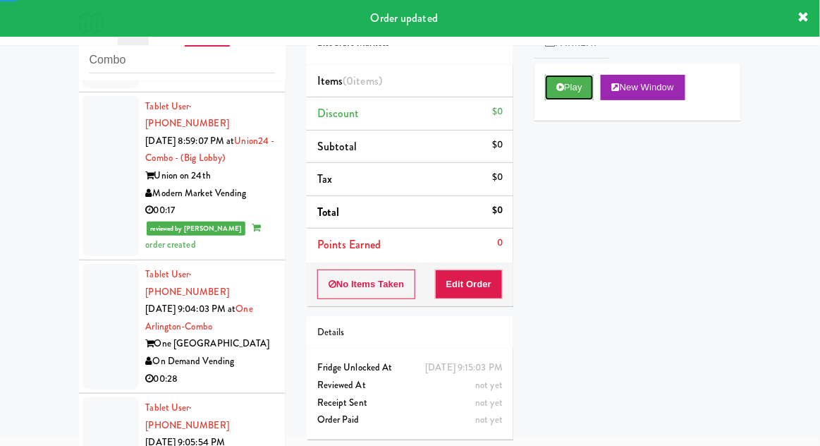
click at [556, 90] on icon at bounding box center [560, 86] width 8 height 9
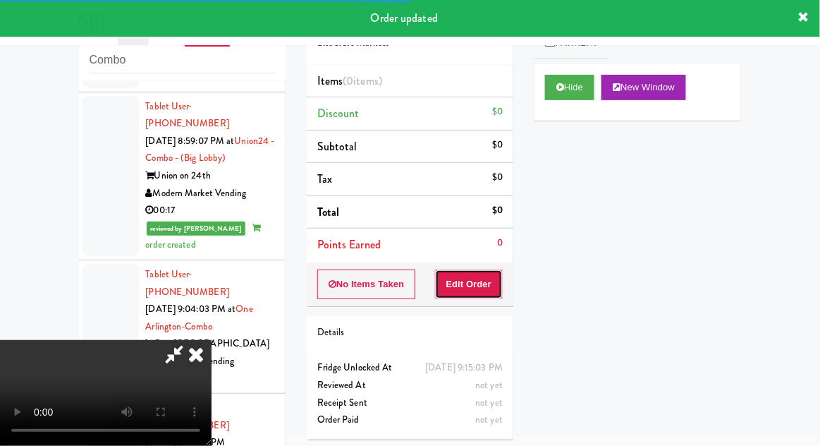
click at [480, 269] on button "Edit Order" at bounding box center [469, 284] width 68 height 30
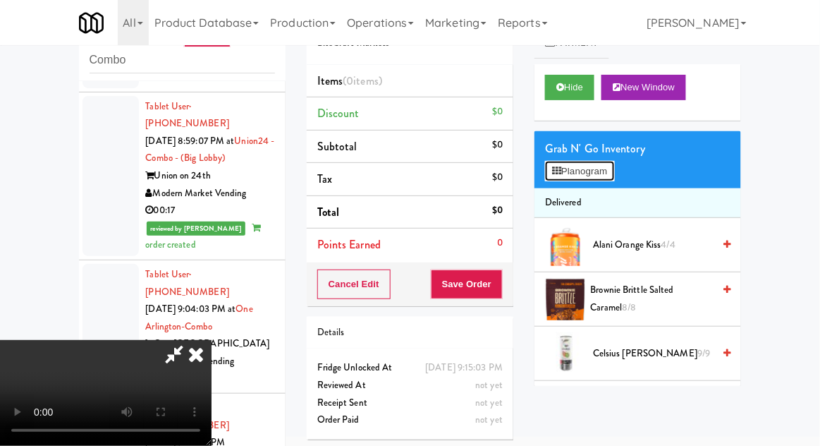
click at [614, 163] on button "Planogram" at bounding box center [579, 171] width 69 height 21
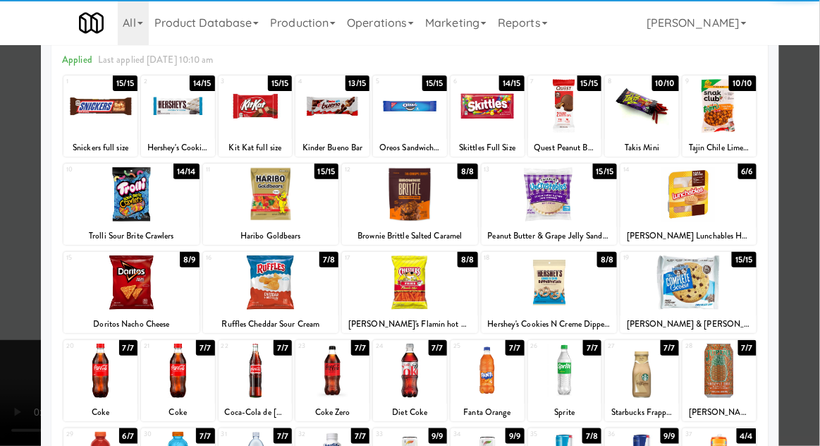
scroll to position [60, 0]
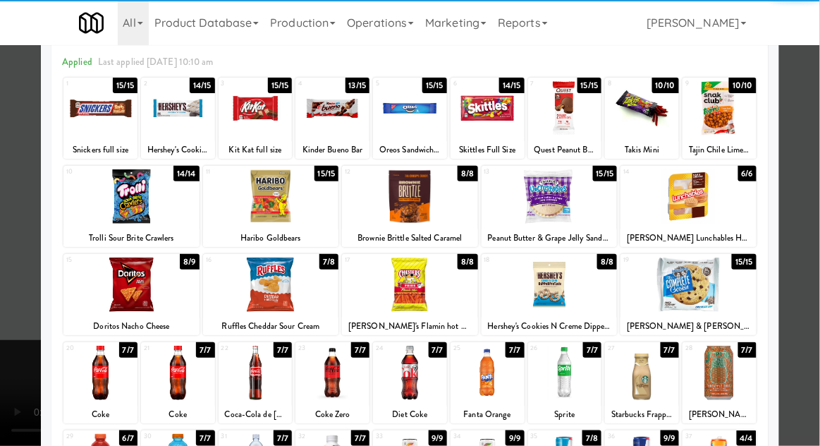
click at [94, 372] on div at bounding box center [100, 372] width 74 height 54
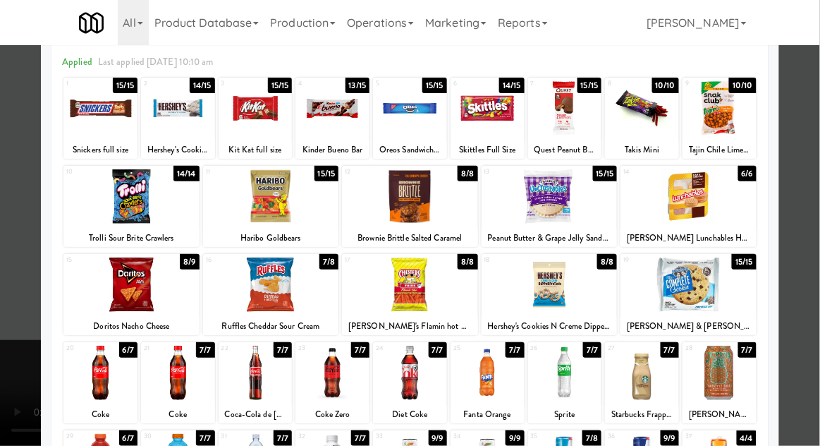
click at [184, 405] on div "Coke" at bounding box center [178, 414] width 70 height 18
click at [190, 386] on div at bounding box center [178, 372] width 74 height 54
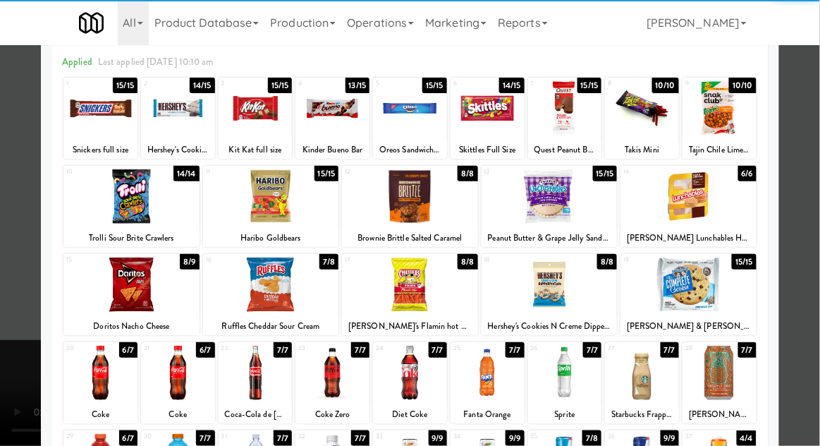
click at [812, 169] on div at bounding box center [410, 223] width 820 height 446
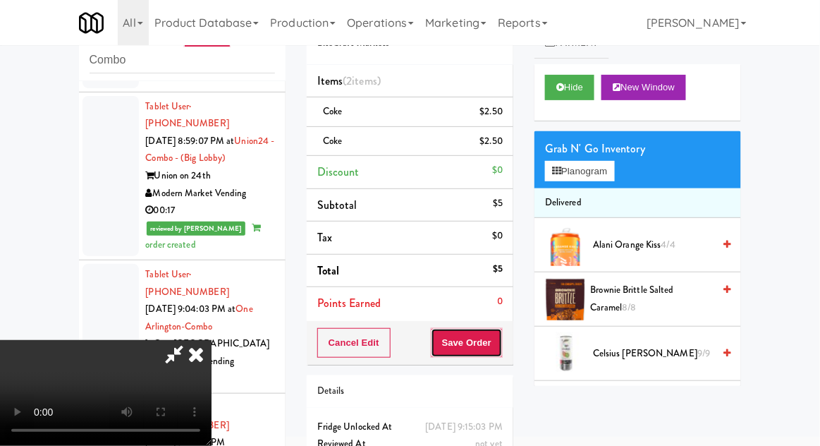
click at [497, 341] on button "Save Order" at bounding box center [467, 343] width 72 height 30
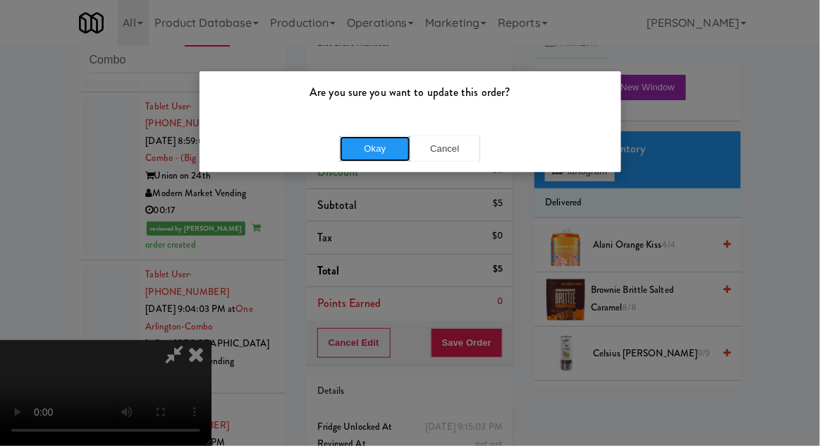
click at [368, 152] on button "Okay" at bounding box center [375, 148] width 70 height 25
